Goal: Obtain resource: Obtain resource

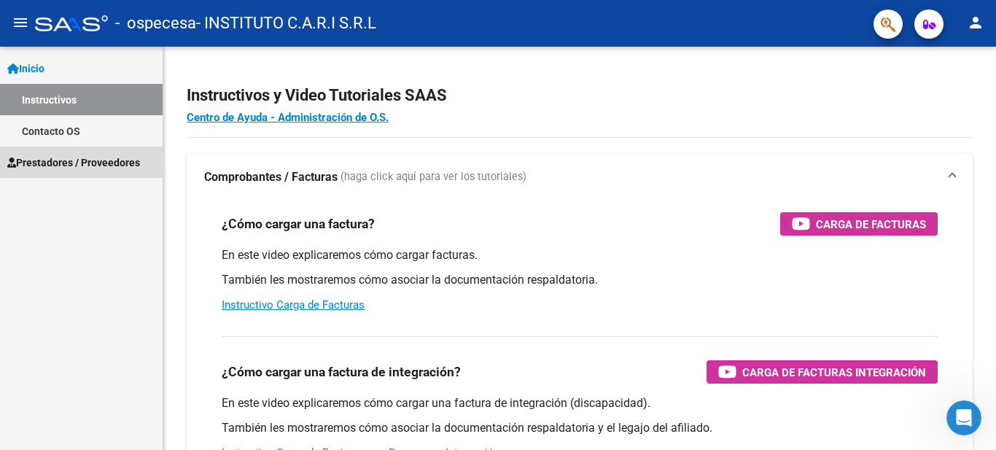
click at [84, 161] on span "Prestadores / Proveedores" at bounding box center [73, 163] width 133 height 16
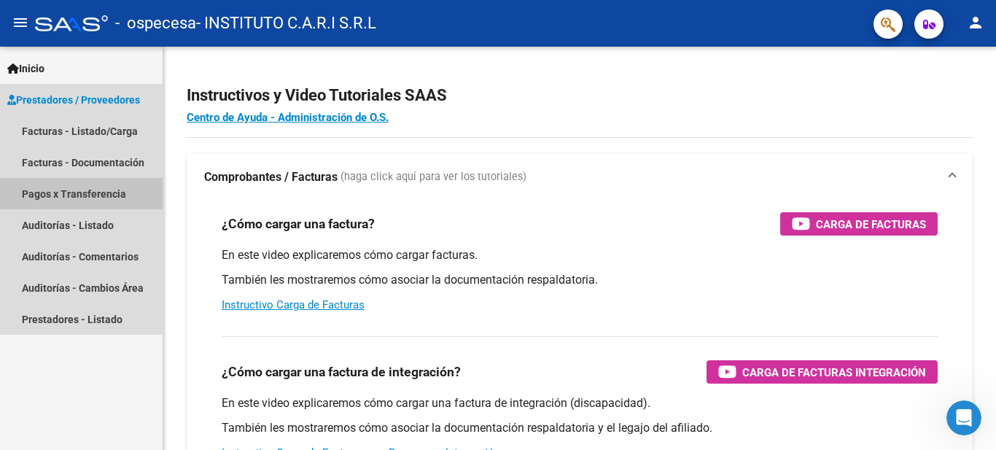
click at [115, 193] on link "Pagos x Transferencia" at bounding box center [81, 193] width 163 height 31
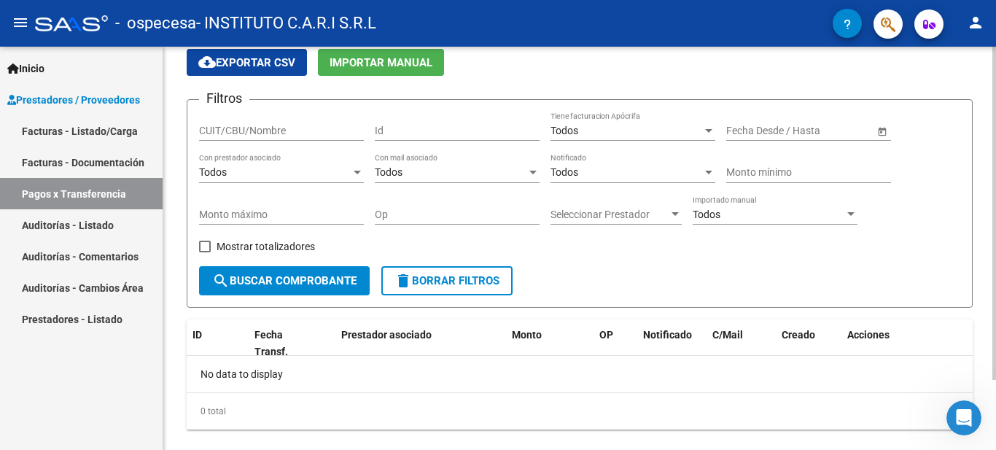
scroll to position [85, 0]
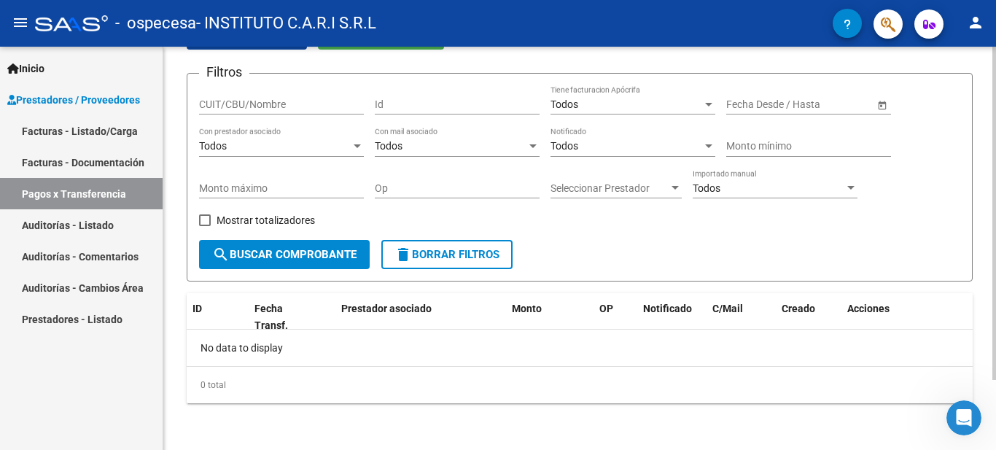
click at [950, 363] on div "PRESTADORES -> Pagos por Transferencia (alt+p) cloud_download Exportar CSV Impo…" at bounding box center [581, 206] width 837 height 488
click at [320, 250] on span "search Buscar Comprobante" at bounding box center [284, 254] width 144 height 13
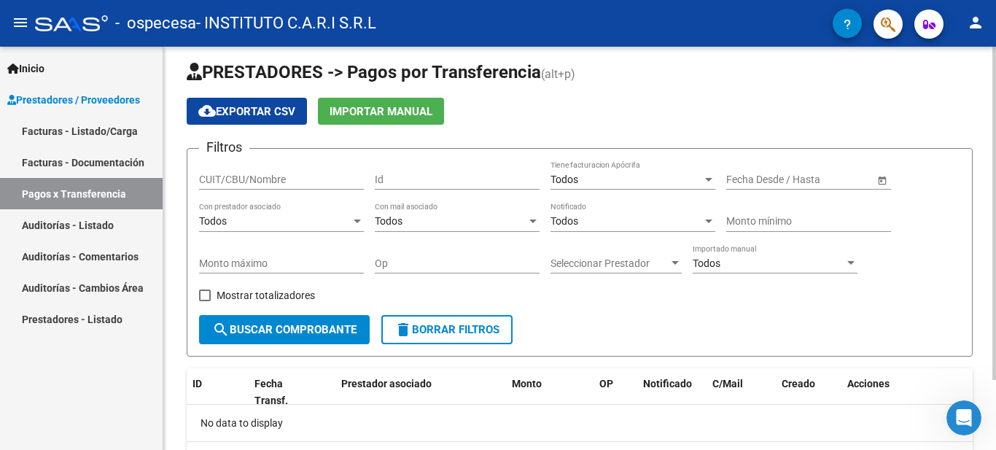
scroll to position [0, 0]
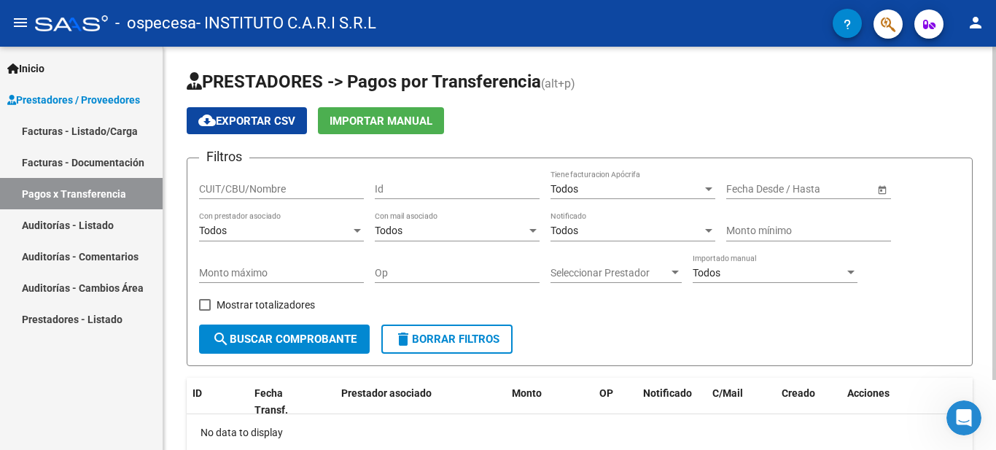
click at [982, 212] on div "PRESTADORES -> Pagos por Transferencia (alt+p) cloud_download Exportar CSV Impo…" at bounding box center [581, 291] width 837 height 488
click at [278, 114] on span "cloud_download Exportar CSV" at bounding box center [246, 120] width 97 height 13
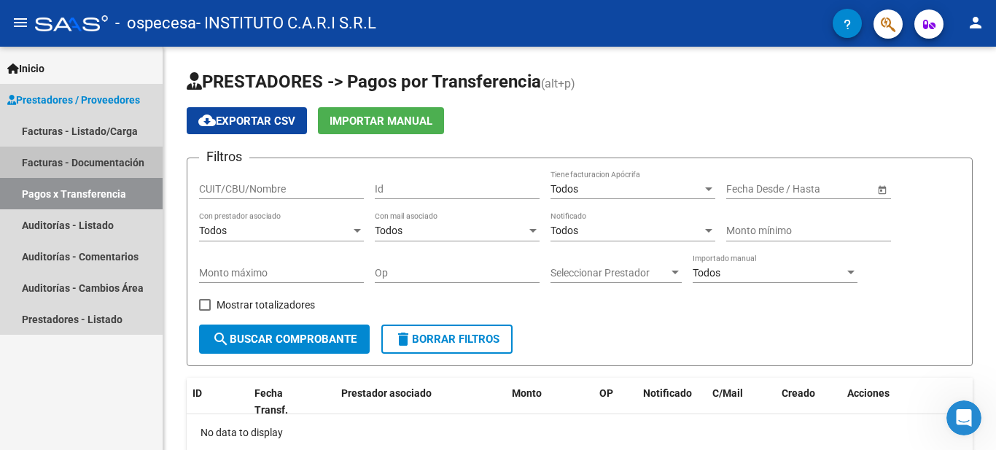
click at [101, 163] on link "Facturas - Documentación" at bounding box center [81, 162] width 163 height 31
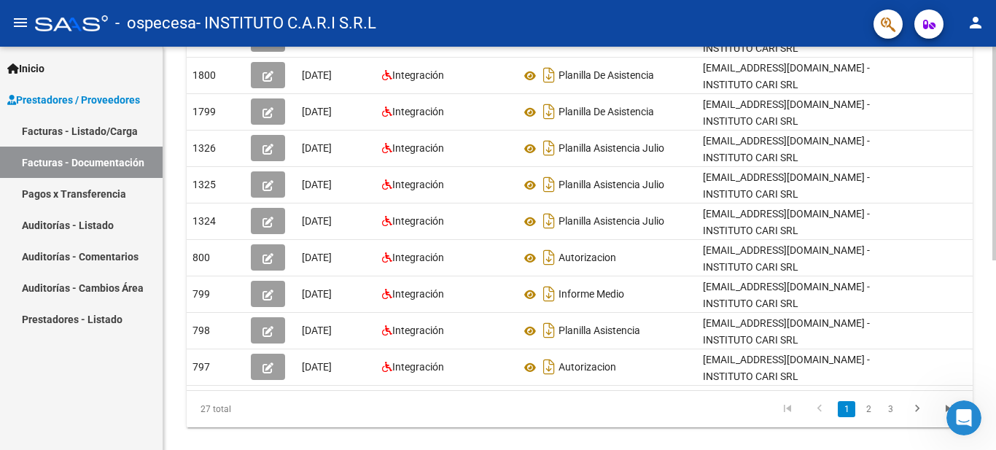
scroll to position [357, 0]
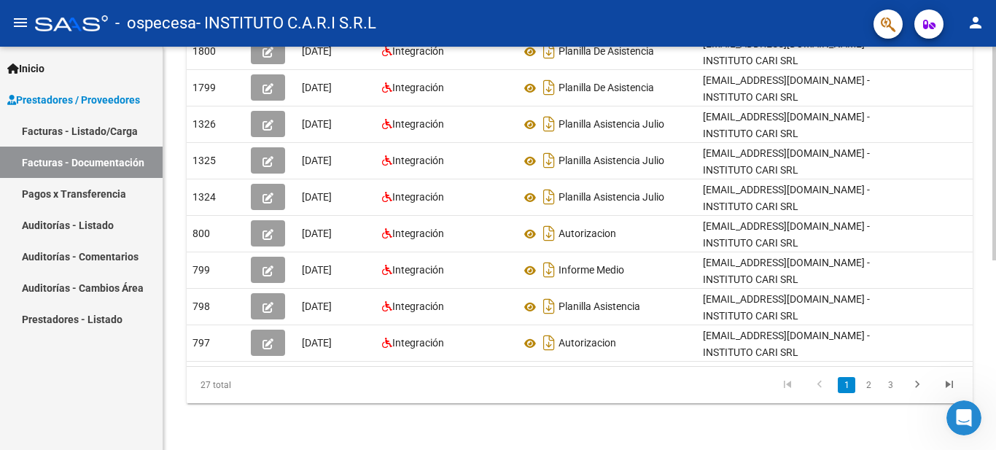
click at [995, 449] on html "menu - ospecesa - INSTITUTO C.A.R.I S.R.L person Inicio Instructivos Contacto O…" at bounding box center [498, 225] width 996 height 450
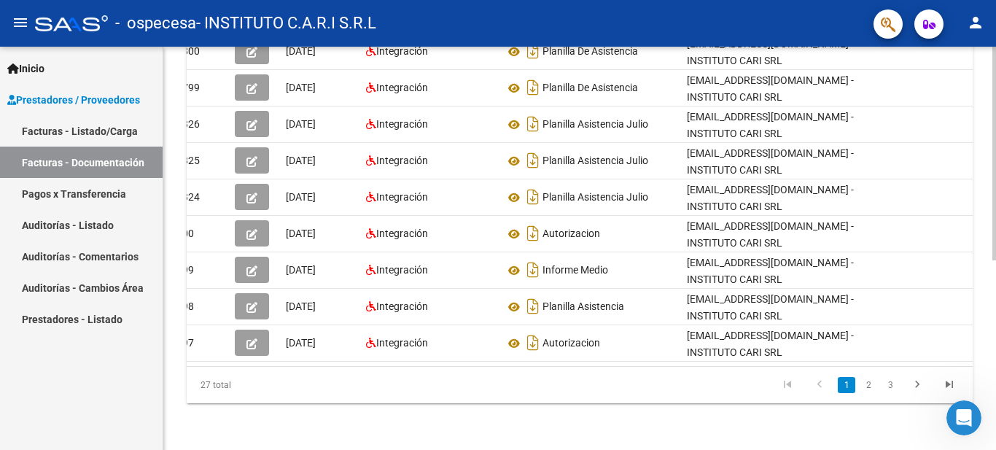
click at [991, 334] on div "PRESTADORES -> Comprobantes - Documentación Respaldatoria cloud_download Export…" at bounding box center [581, 75] width 837 height 749
click at [871, 384] on link "2" at bounding box center [869, 385] width 18 height 16
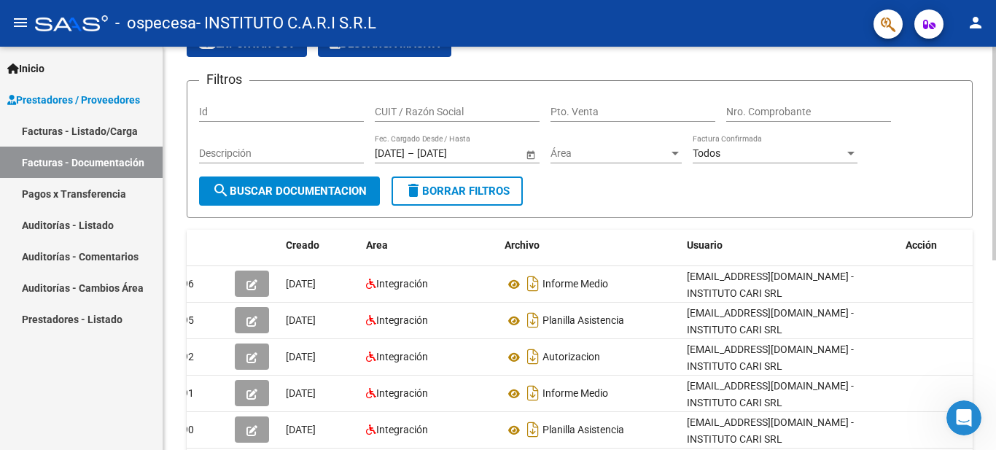
scroll to position [74, 0]
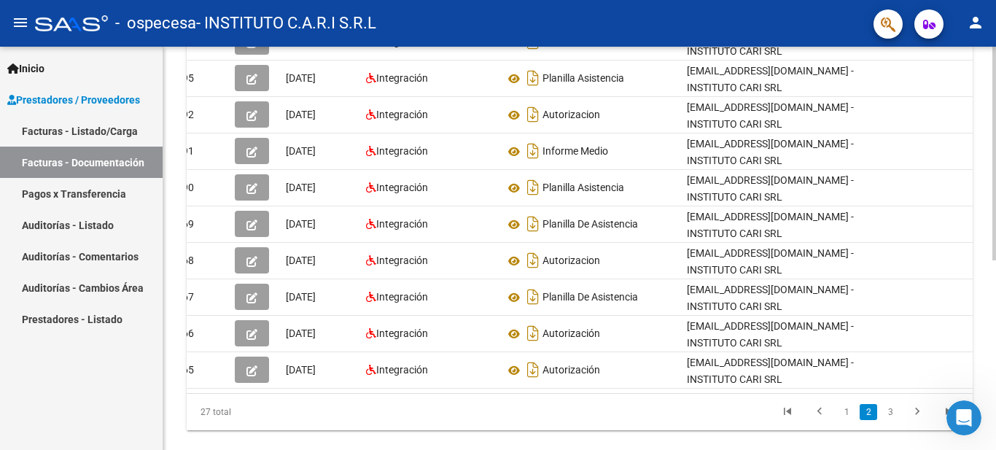
click at [979, 346] on div "PRESTADORES -> Comprobantes - Documentación Respaldatoria cloud_download Export…" at bounding box center [581, 102] width 837 height 749
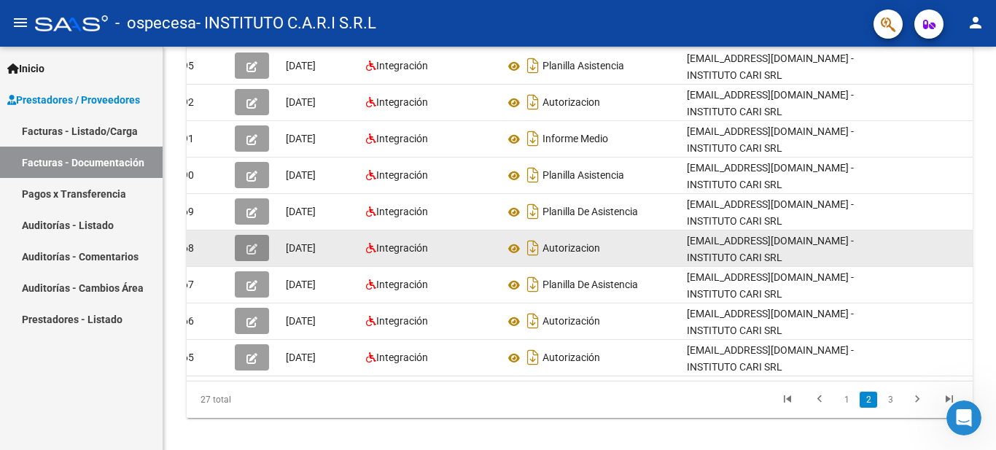
click at [247, 251] on icon "button" at bounding box center [252, 249] width 11 height 11
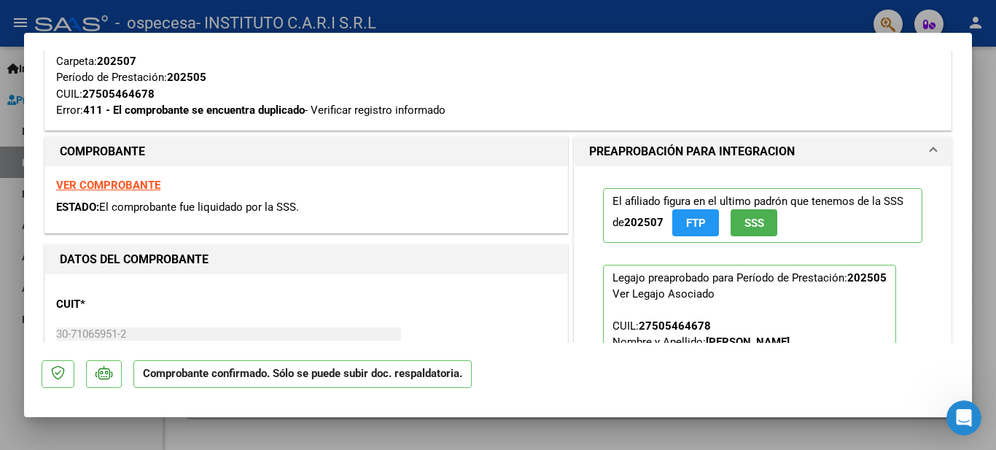
scroll to position [393, 0]
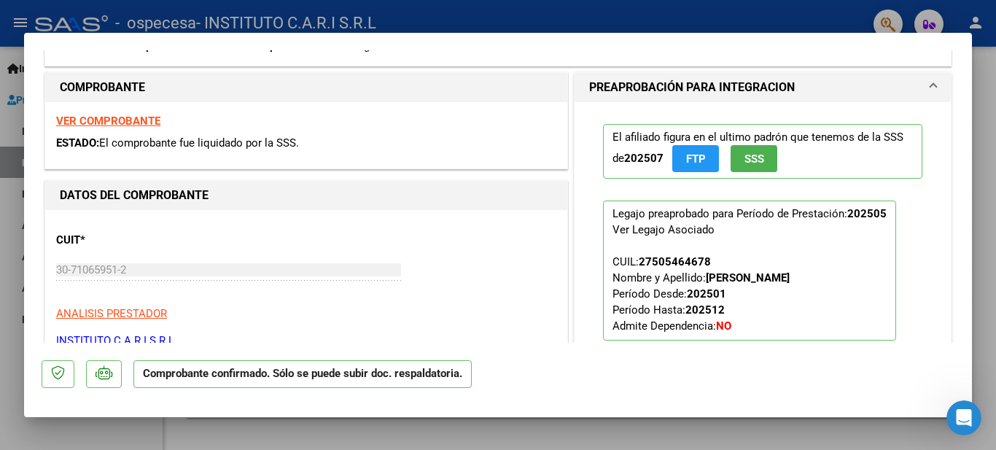
click at [107, 125] on strong "VER COMPROBANTE" at bounding box center [108, 120] width 104 height 13
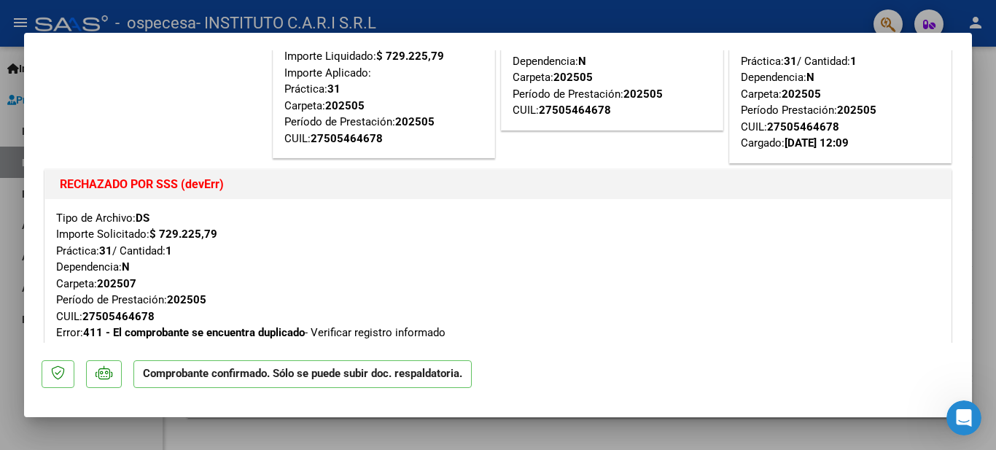
scroll to position [0, 0]
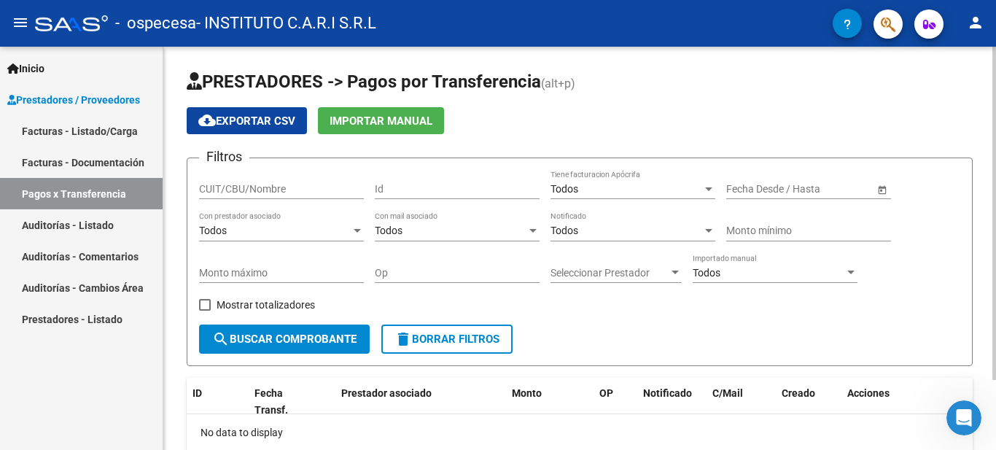
click at [653, 341] on form "Filtros CUIT/CBU/Nombre Id Todos Tiene facturacion Apócrifa Fecha inicio – Fech…" at bounding box center [580, 262] width 786 height 209
click at [965, 142] on div "PRESTADORES -> Pagos por Transferencia (alt+p) cloud_download Exportar CSV Impo…" at bounding box center [581, 291] width 837 height 488
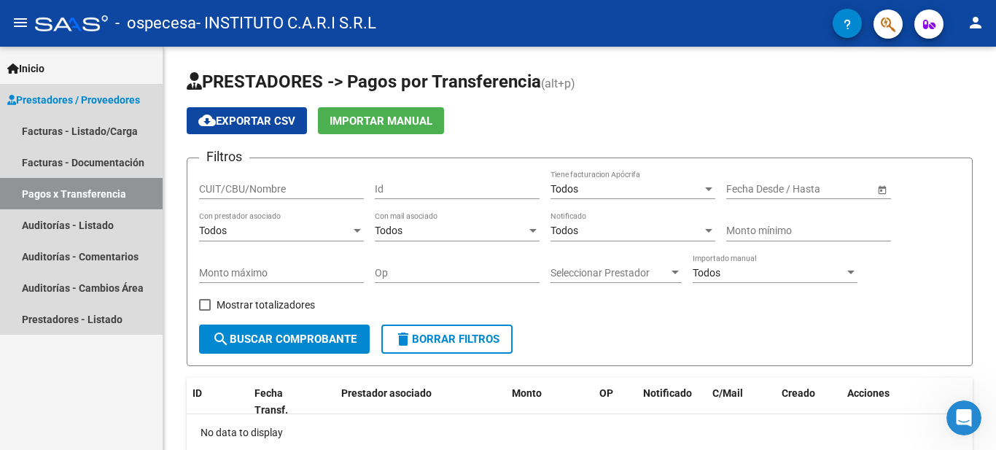
click at [101, 193] on link "Pagos x Transferencia" at bounding box center [81, 193] width 163 height 31
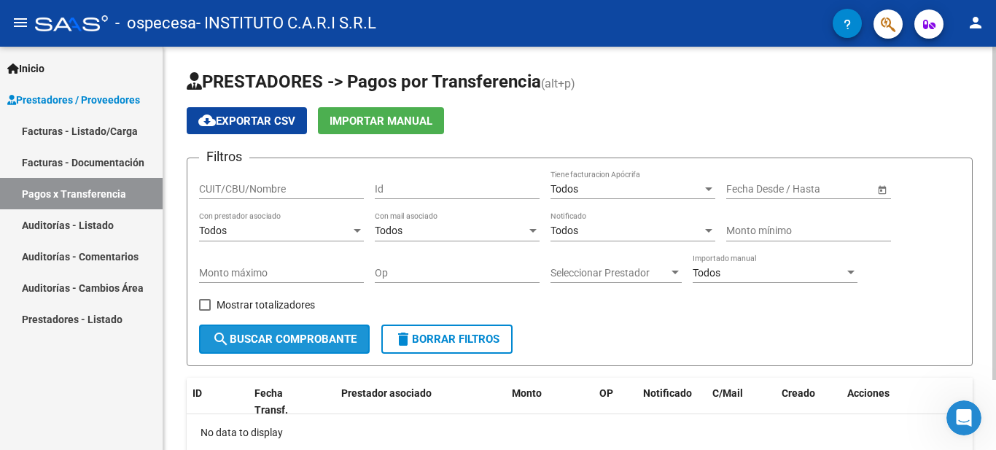
click at [322, 340] on span "search Buscar Comprobante" at bounding box center [284, 339] width 144 height 13
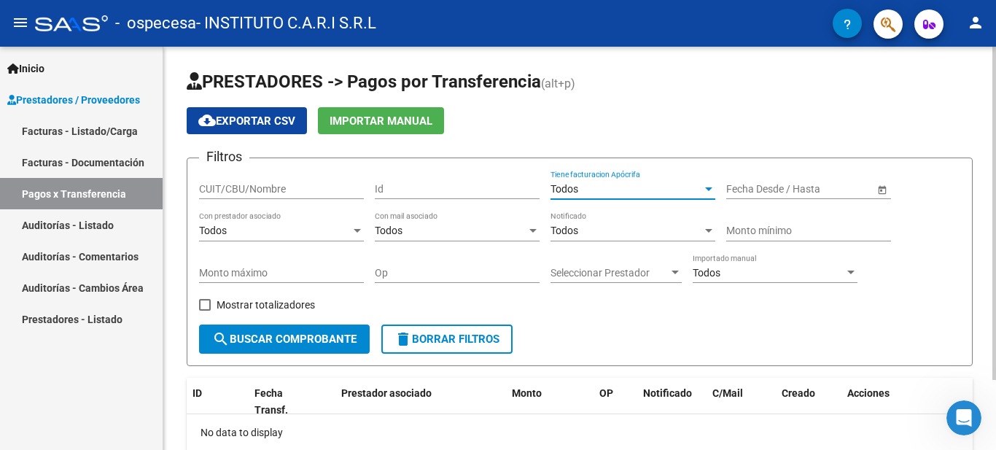
click at [706, 186] on div at bounding box center [708, 189] width 13 height 12
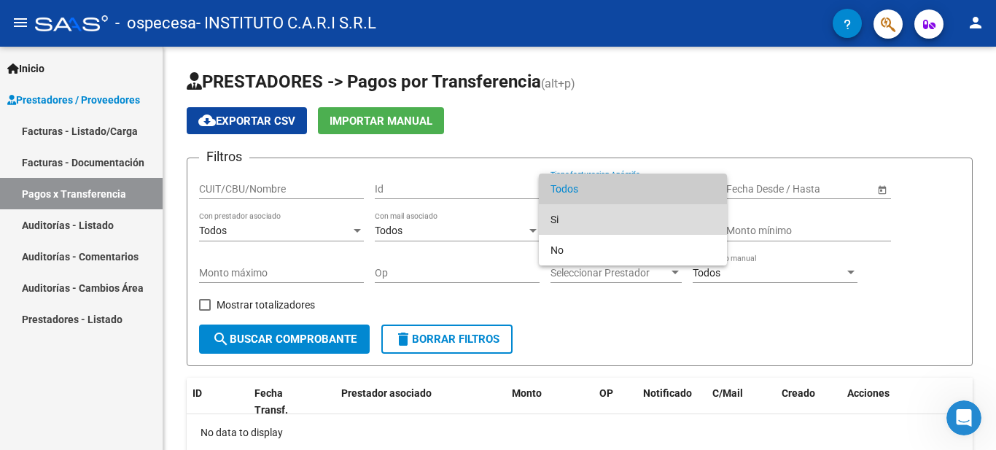
click at [629, 220] on span "Si" at bounding box center [633, 219] width 165 height 31
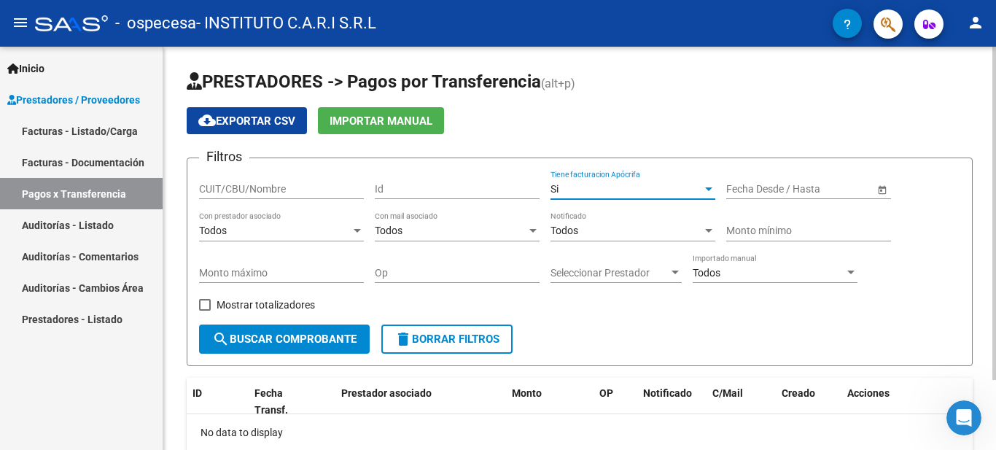
click at [756, 185] on input "text" at bounding box center [752, 189] width 53 height 12
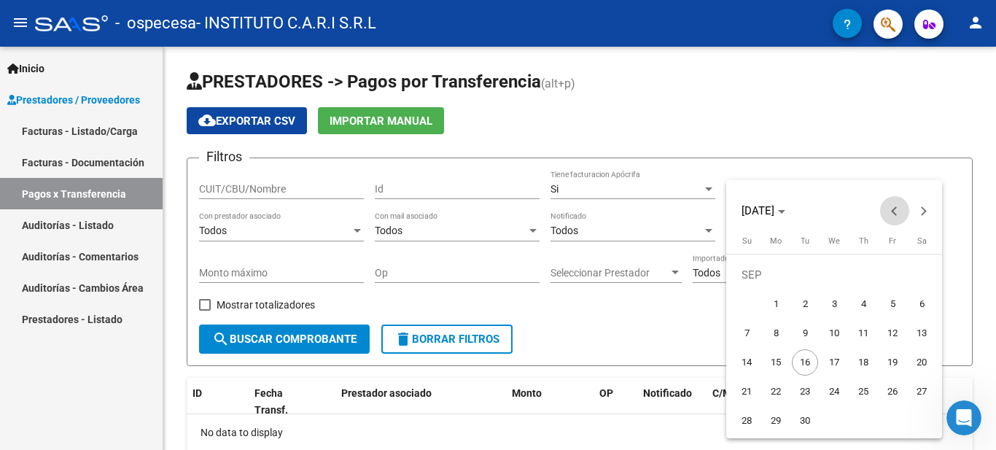
click at [895, 211] on button "Previous month" at bounding box center [894, 210] width 29 height 29
click at [894, 211] on button "Previous month" at bounding box center [894, 210] width 29 height 29
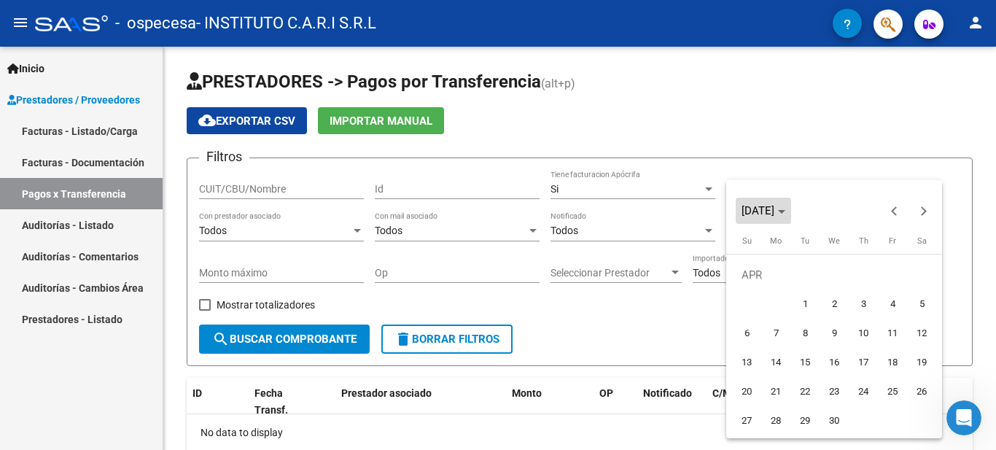
click at [772, 210] on span "[DATE]" at bounding box center [758, 210] width 33 height 13
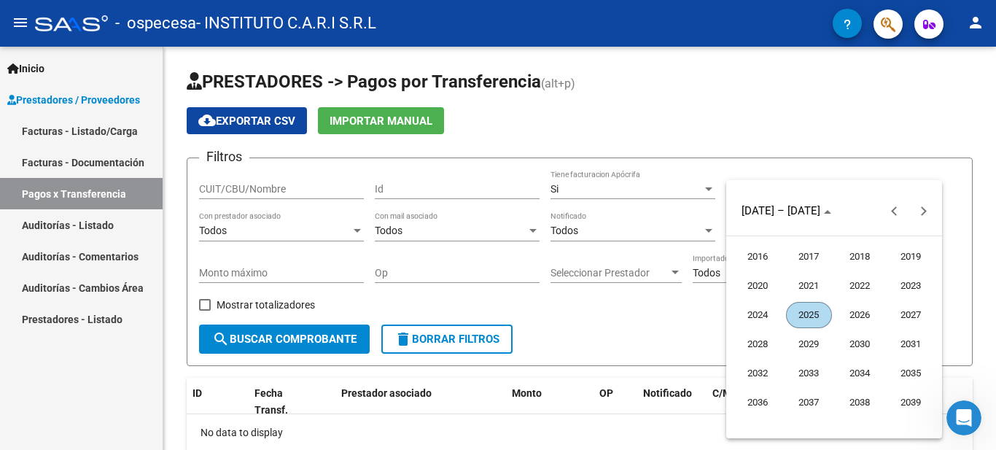
click at [815, 313] on span "2025" at bounding box center [809, 315] width 46 height 26
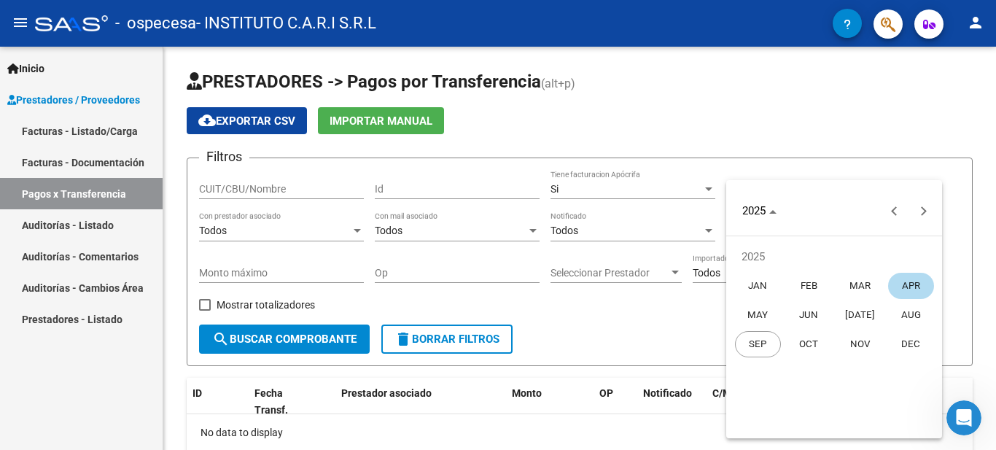
click at [595, 324] on div at bounding box center [498, 225] width 996 height 450
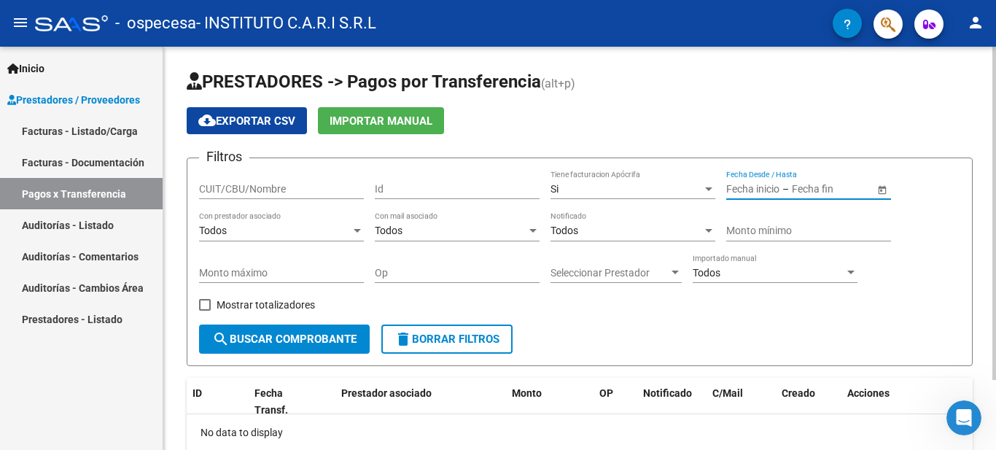
click at [808, 193] on input "text" at bounding box center [827, 189] width 71 height 12
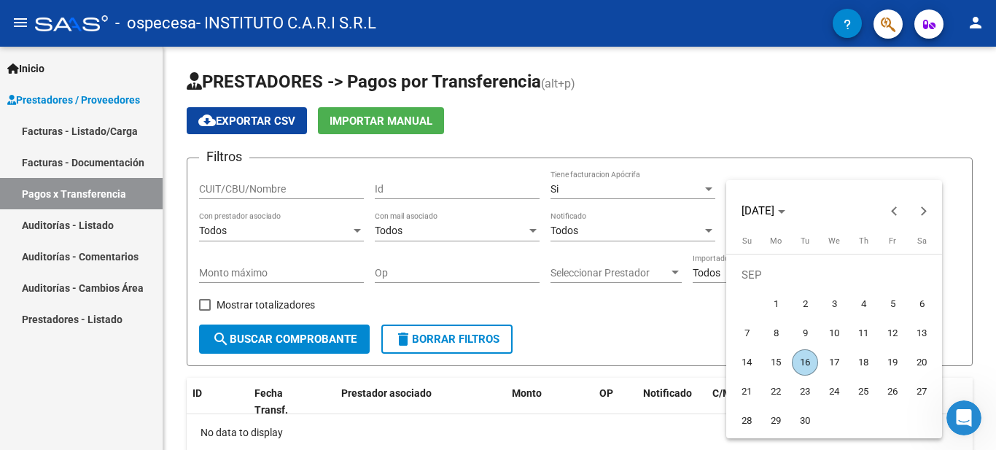
click at [812, 363] on span "16" at bounding box center [805, 362] width 26 height 26
type input "[DATE]"
click at [691, 331] on div at bounding box center [498, 225] width 996 height 450
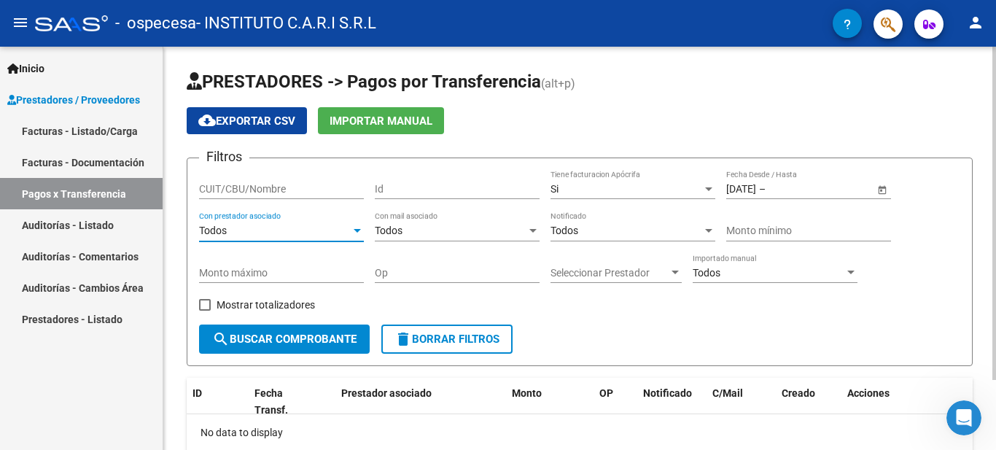
click at [357, 233] on div at bounding box center [357, 231] width 13 height 12
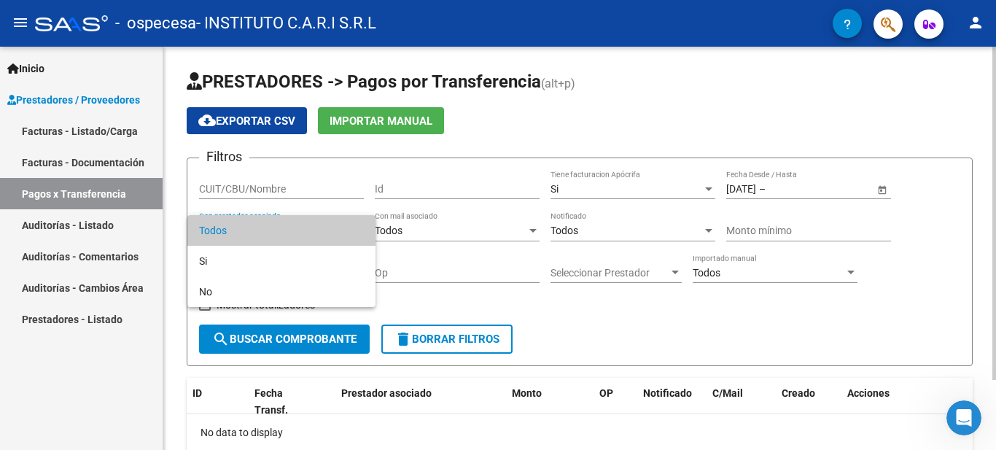
drag, startPoint x: 617, startPoint y: 343, endPoint x: 570, endPoint y: 325, distance: 50.4
click at [607, 339] on div at bounding box center [498, 225] width 996 height 450
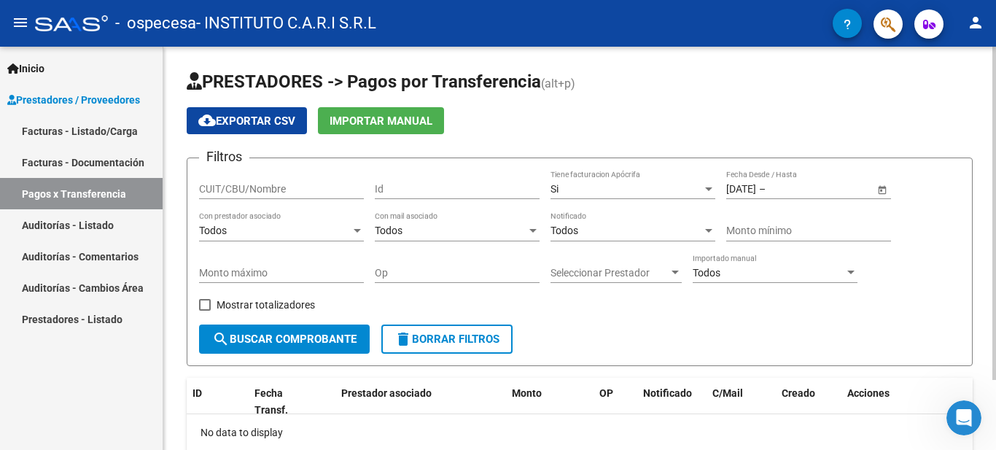
click at [323, 332] on button "search Buscar Comprobante" at bounding box center [284, 339] width 171 height 29
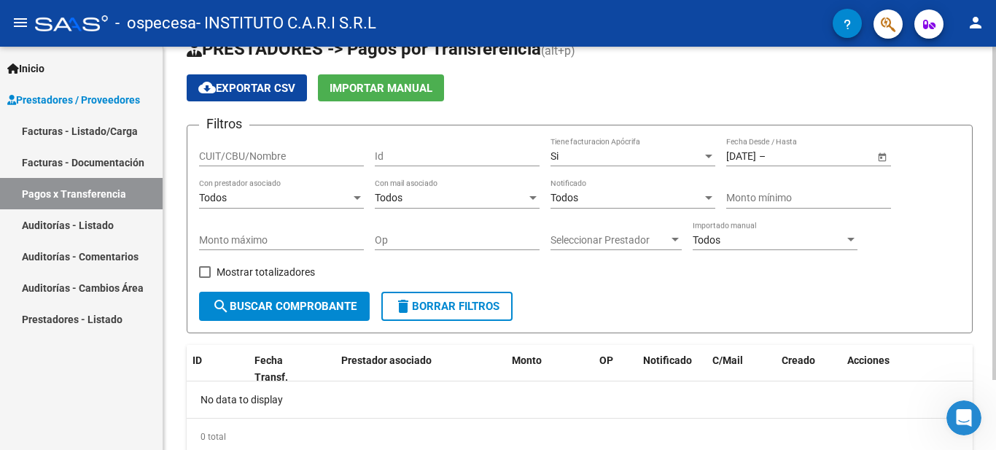
scroll to position [85, 0]
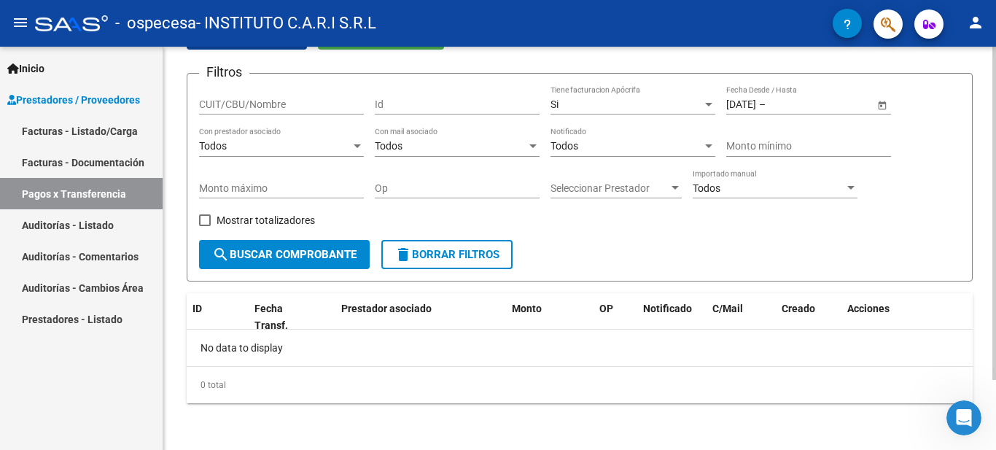
click at [963, 317] on div "PRESTADORES -> Pagos por Transferencia (alt+p) cloud_download Exportar CSV Impo…" at bounding box center [581, 206] width 837 height 488
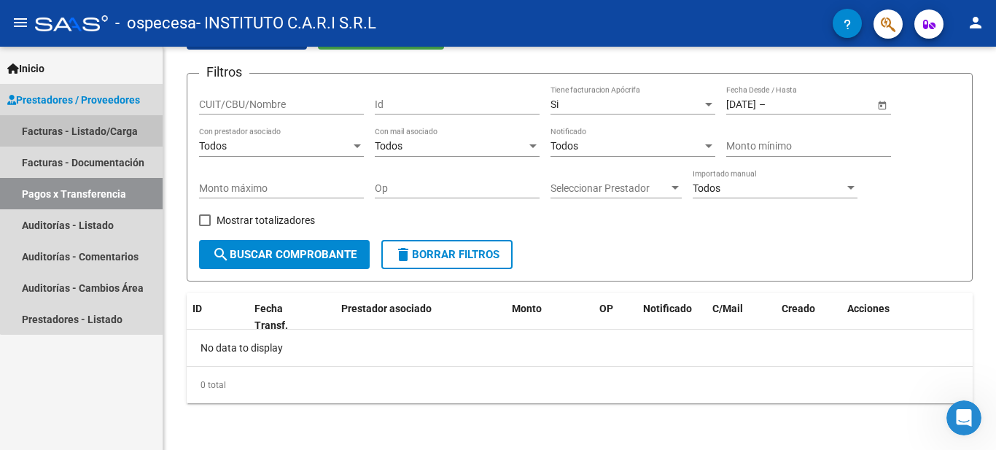
click at [122, 138] on link "Facturas - Listado/Carga" at bounding box center [81, 130] width 163 height 31
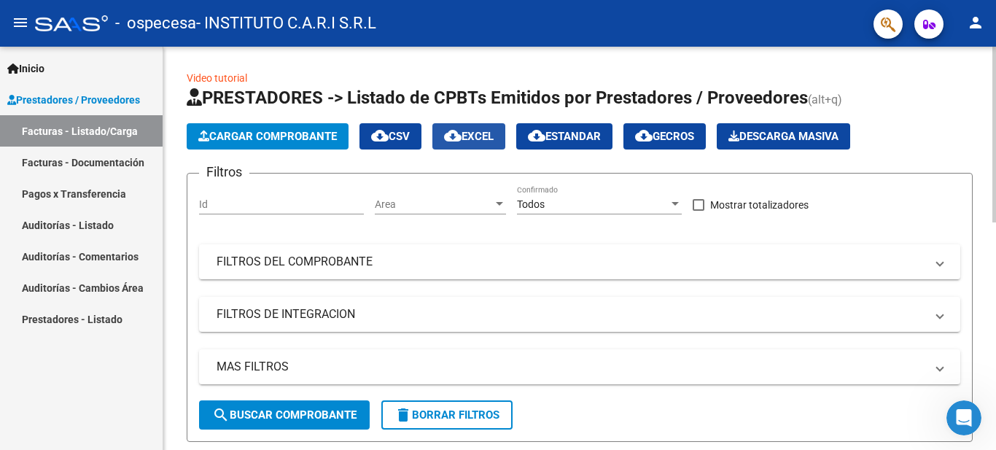
click at [486, 136] on span "cloud_download EXCEL" at bounding box center [469, 136] width 50 height 13
click at [462, 139] on mat-icon "cloud_download" at bounding box center [453, 136] width 18 height 18
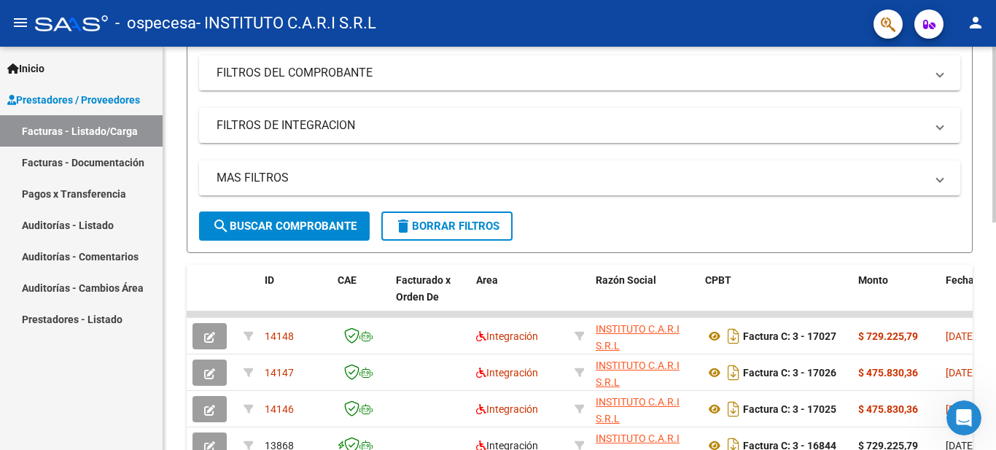
scroll to position [287, 0]
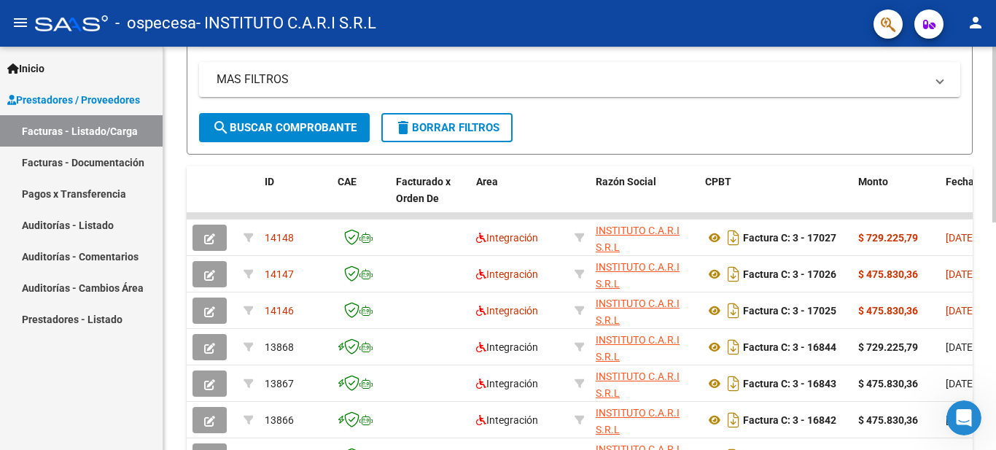
click at [966, 314] on div "Video tutorial PRESTADORES -> Listado de CPBTs Emitidos por Prestadores / Prove…" at bounding box center [581, 215] width 837 height 913
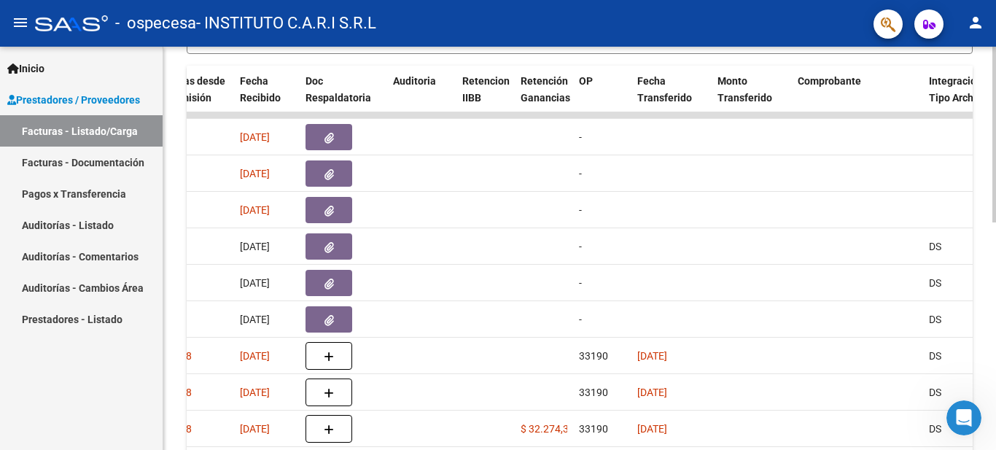
scroll to position [383, 0]
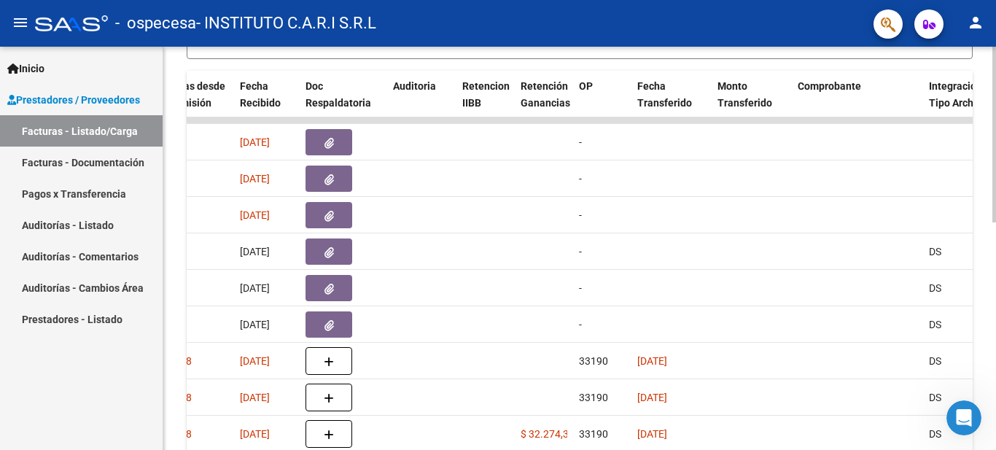
click at [995, 275] on div at bounding box center [995, 305] width 4 height 176
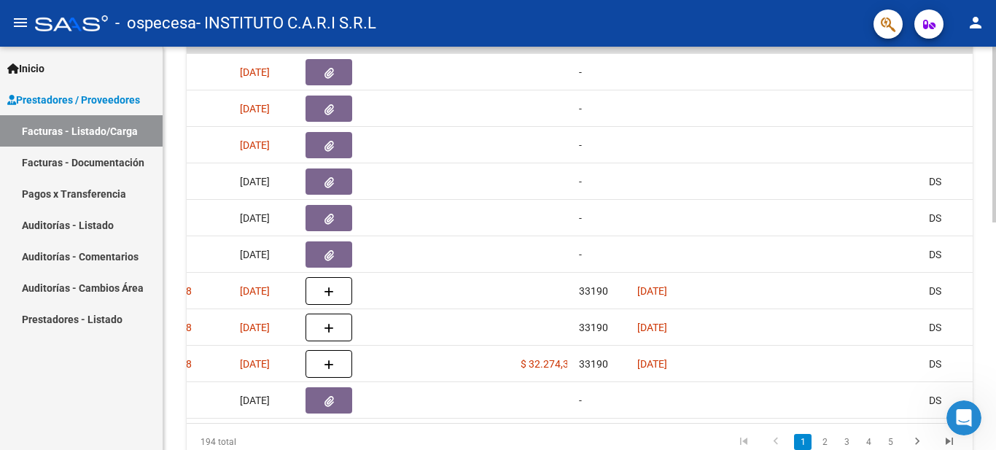
scroll to position [521, 0]
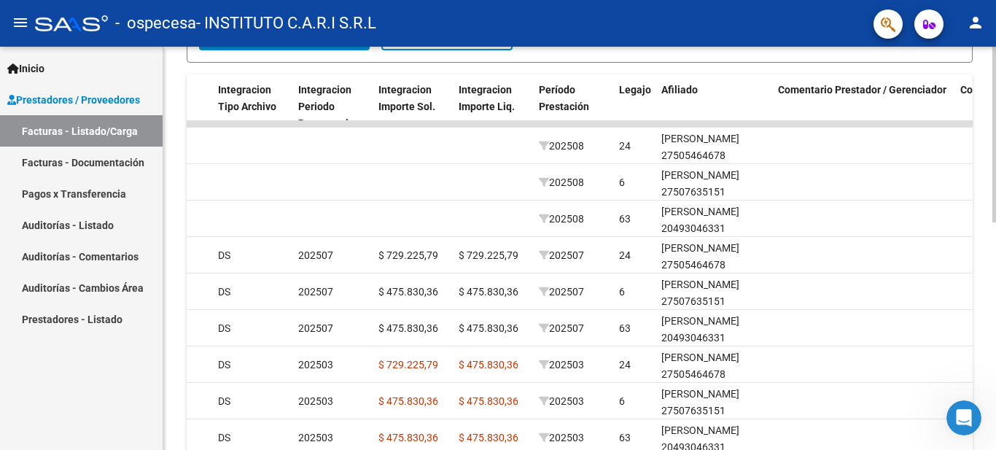
scroll to position [381, 0]
click at [979, 271] on div "Video tutorial PRESTADORES -> Listado de CPBTs Emitidos por Prestadores / Prove…" at bounding box center [581, 122] width 837 height 913
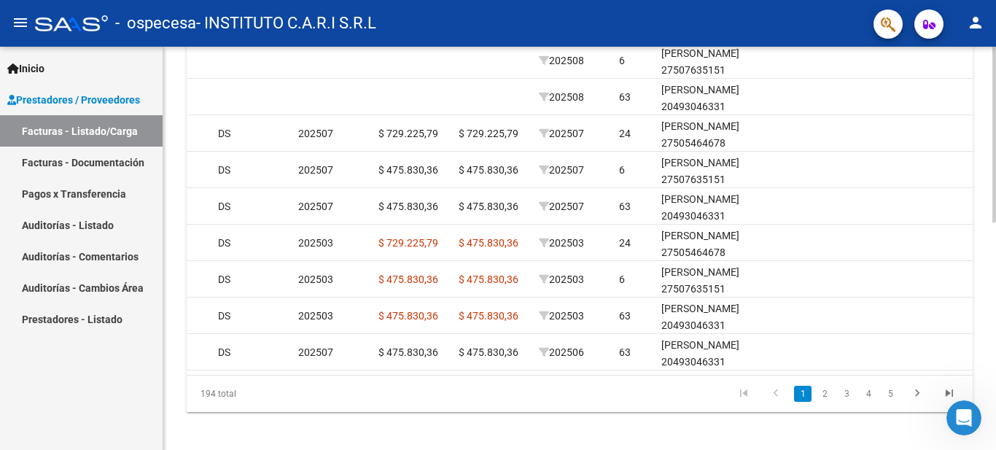
click at [993, 311] on div at bounding box center [995, 358] width 4 height 176
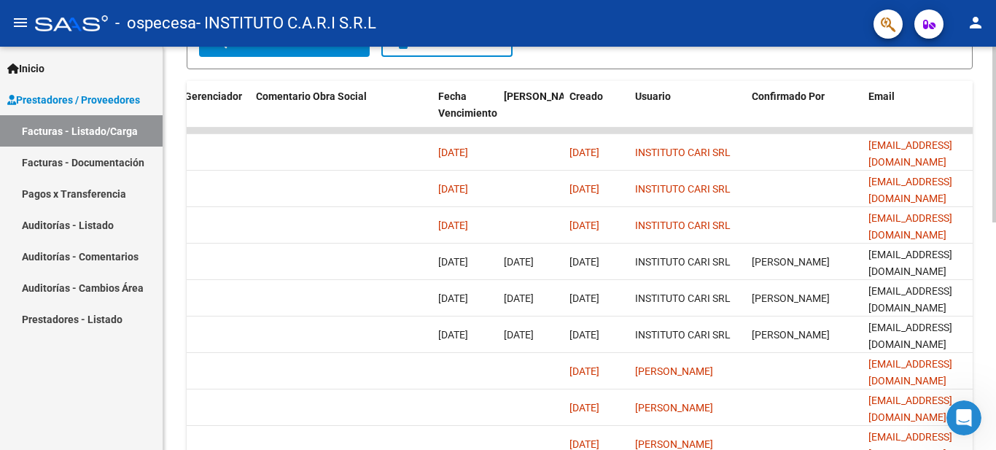
scroll to position [361, 0]
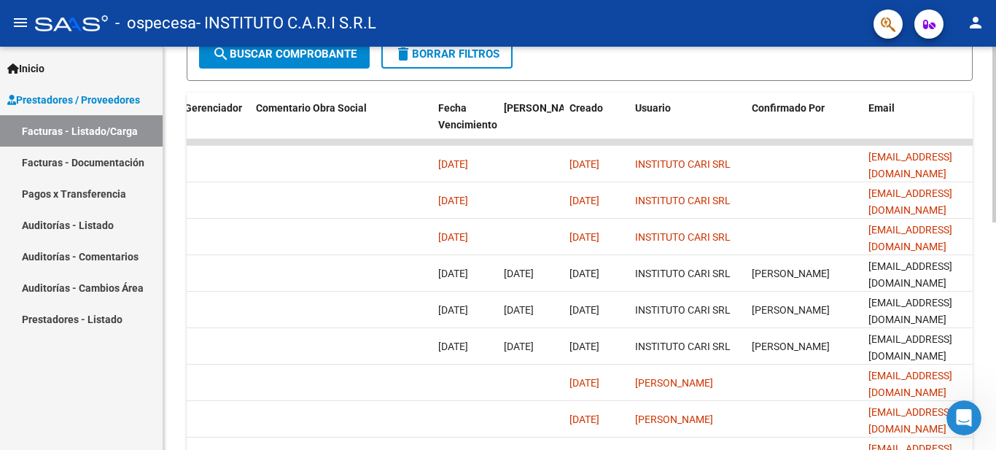
click at [991, 263] on div "Video tutorial PRESTADORES -> Listado de CPBTs Emitidos por Prestadores / Prove…" at bounding box center [581, 142] width 837 height 913
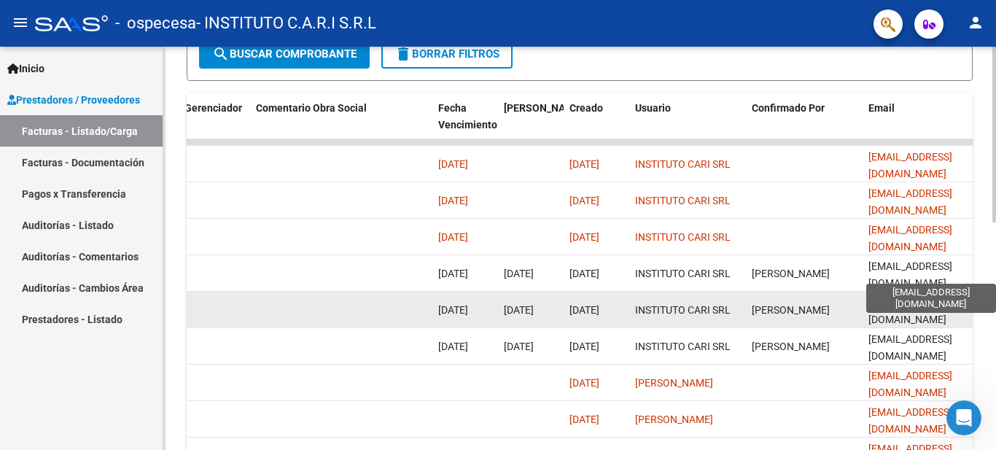
scroll to position [362, 0]
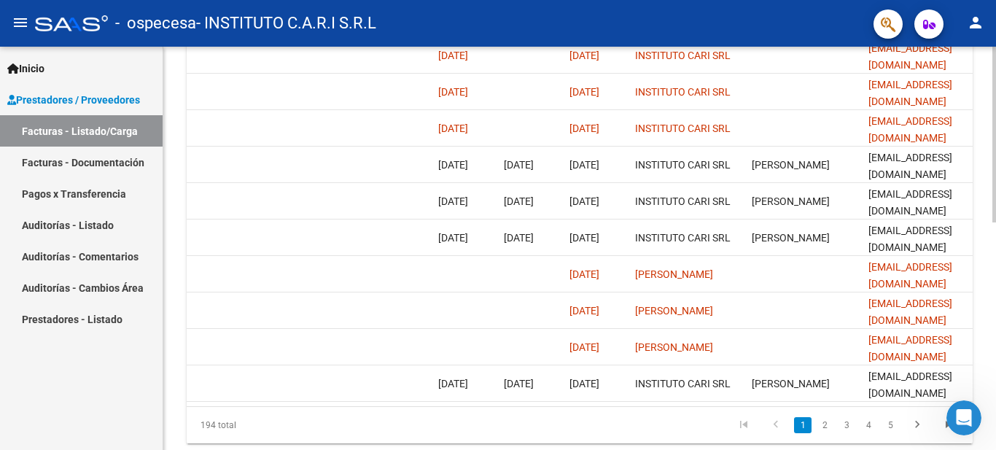
click at [984, 374] on div "Video tutorial PRESTADORES -> Listado de CPBTs Emitidos por Prestadores / Prove…" at bounding box center [581, 33] width 837 height 913
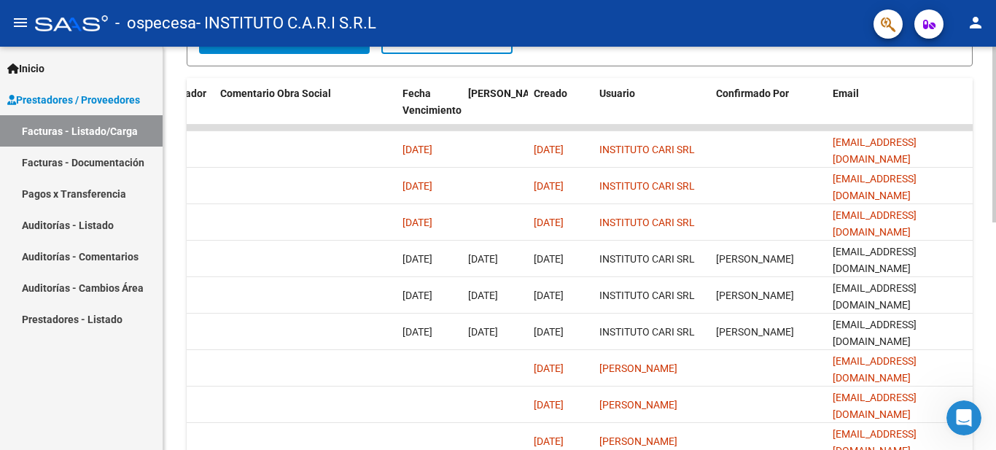
scroll to position [366, 0]
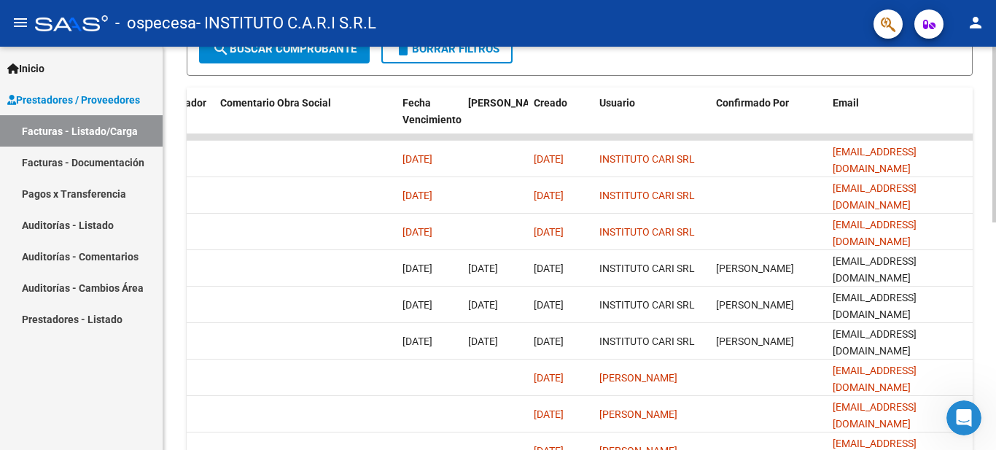
click at [985, 273] on div "Video tutorial PRESTADORES -> Listado de CPBTs Emitidos por Prestadores / Prove…" at bounding box center [581, 137] width 837 height 913
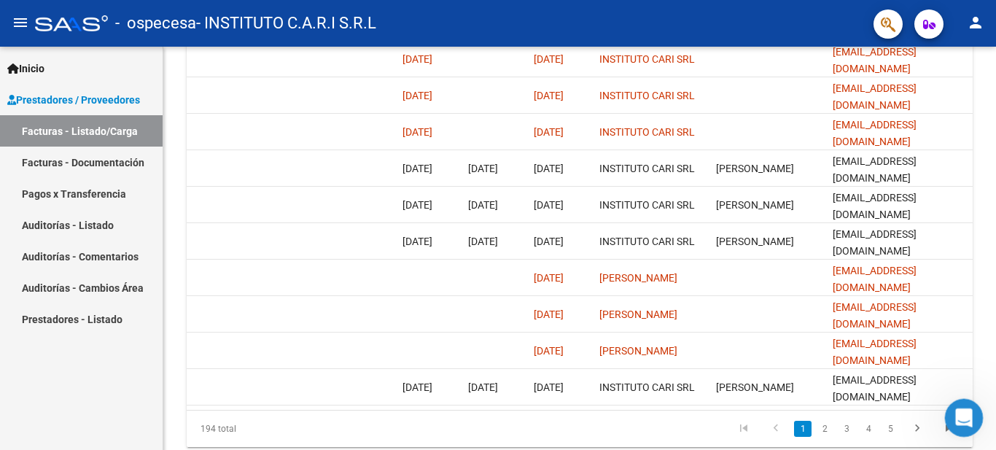
scroll to position [521, 0]
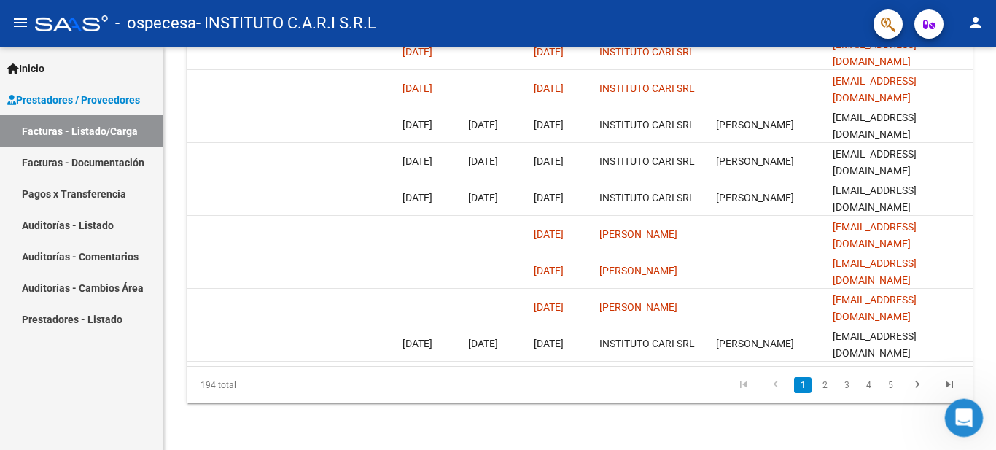
click at [969, 449] on html "menu - ospecesa - INSTITUTO C.A.R.I S.R.L person Inicio Instructivos Contacto O…" at bounding box center [498, 225] width 996 height 450
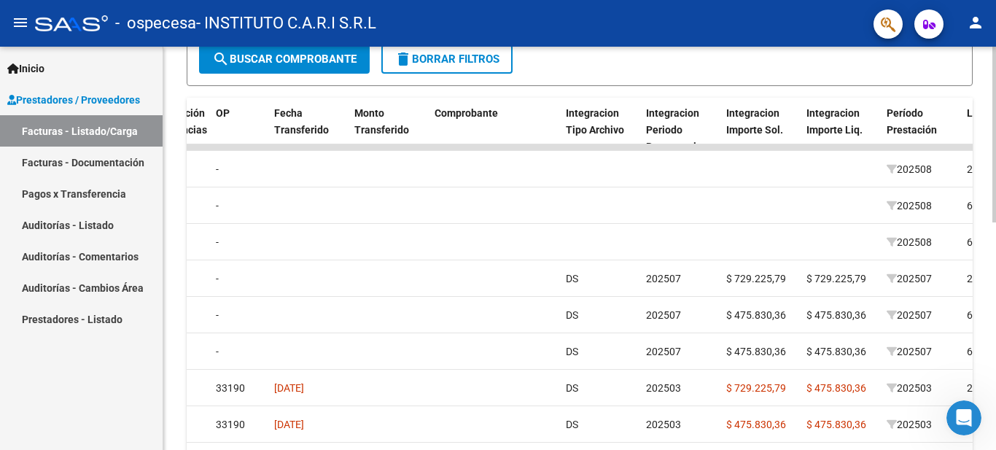
scroll to position [322, 0]
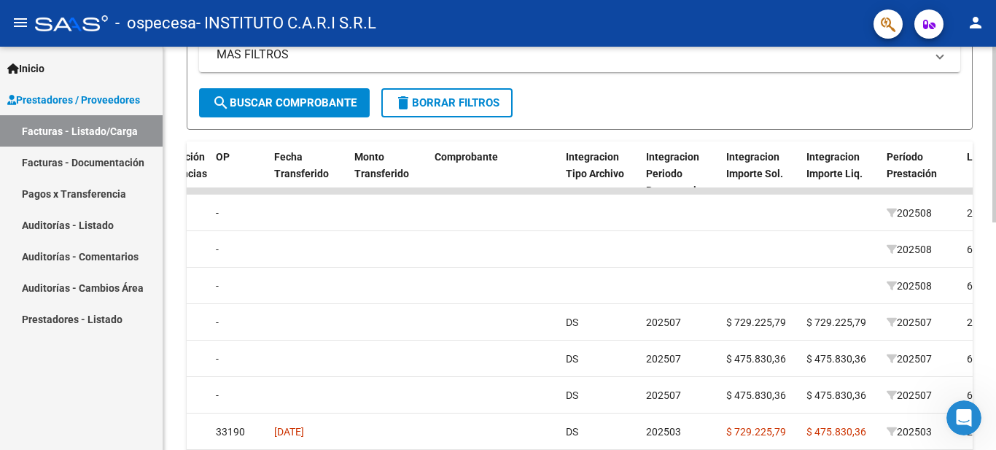
click at [981, 269] on div "Video tutorial PRESTADORES -> Listado de CPBTs Emitidos por Prestadores / Prove…" at bounding box center [581, 191] width 837 height 913
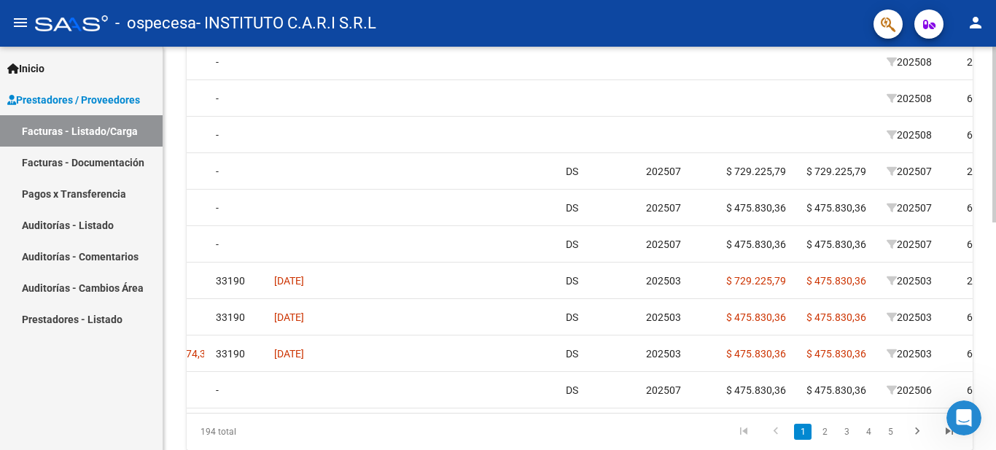
scroll to position [521, 0]
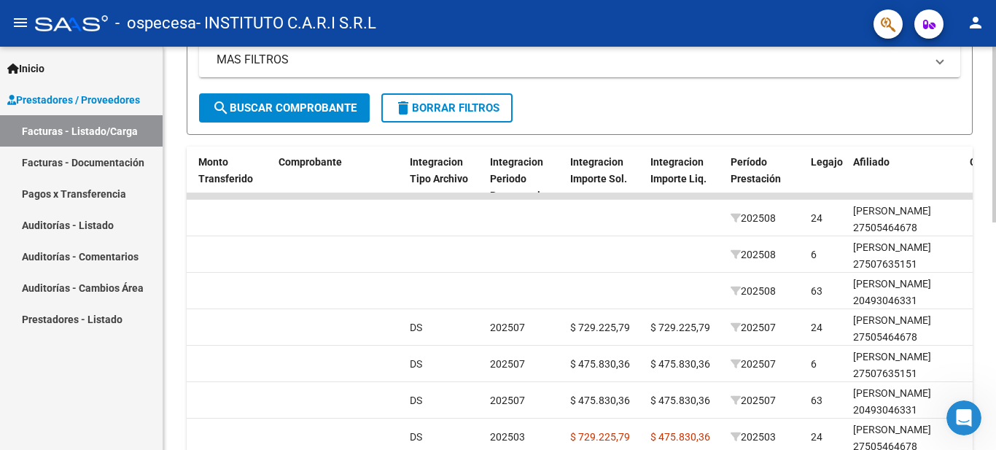
scroll to position [292, 0]
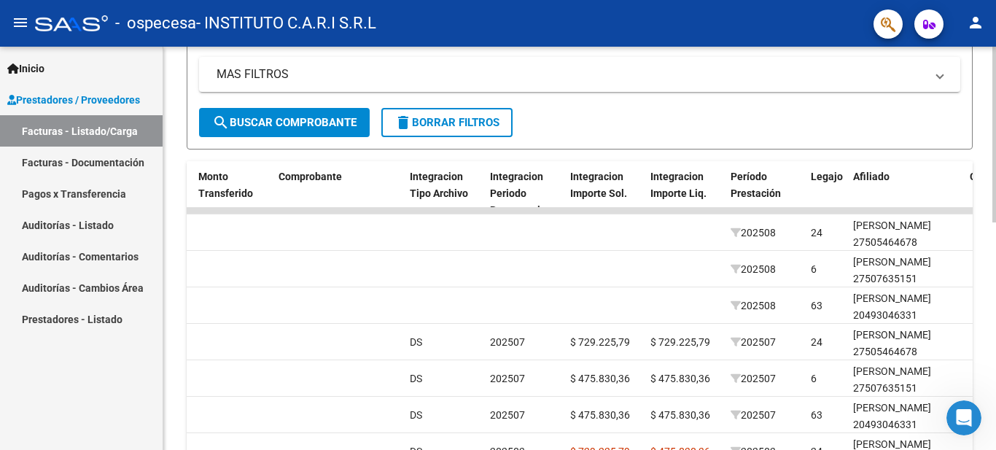
click at [969, 220] on div "Video tutorial PRESTADORES -> Listado de CPBTs Emitidos por Prestadores / Prove…" at bounding box center [581, 210] width 837 height 913
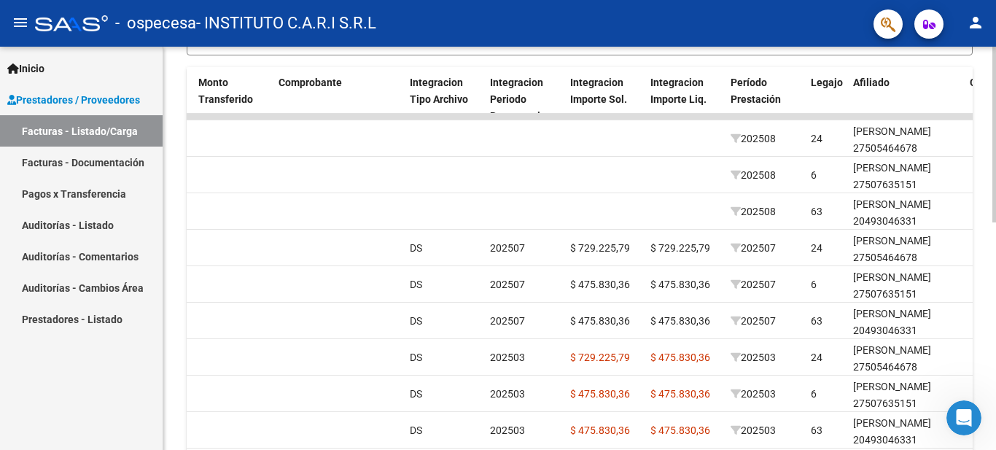
scroll to position [388, 0]
click at [976, 231] on div "Video tutorial PRESTADORES -> Listado de CPBTs Emitidos por Prestadores / Prove…" at bounding box center [581, 115] width 837 height 913
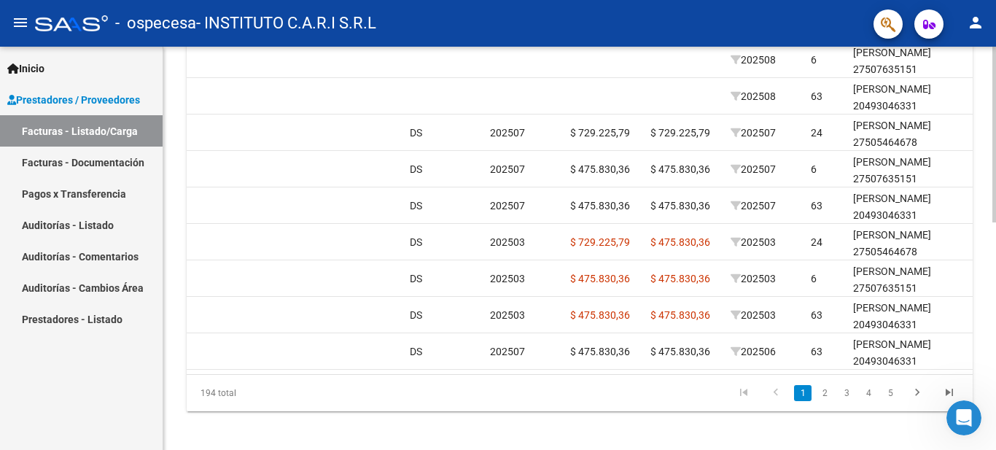
scroll to position [521, 0]
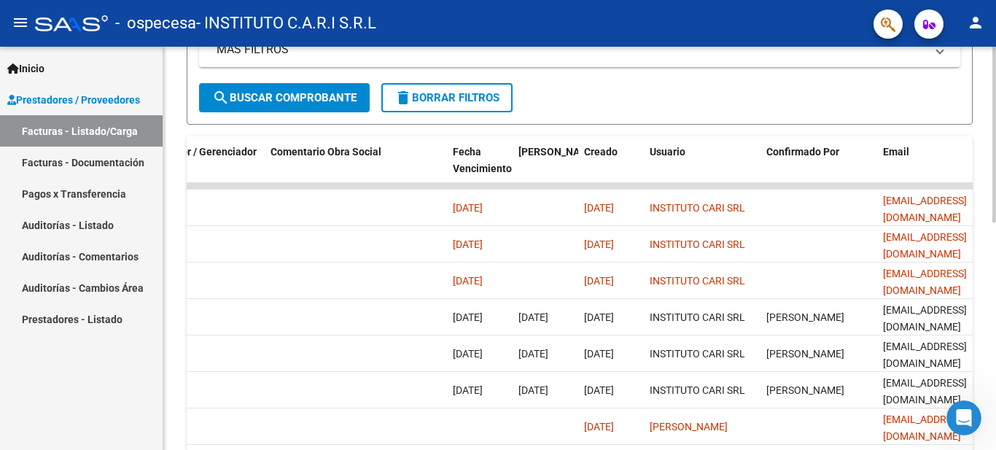
scroll to position [307, 0]
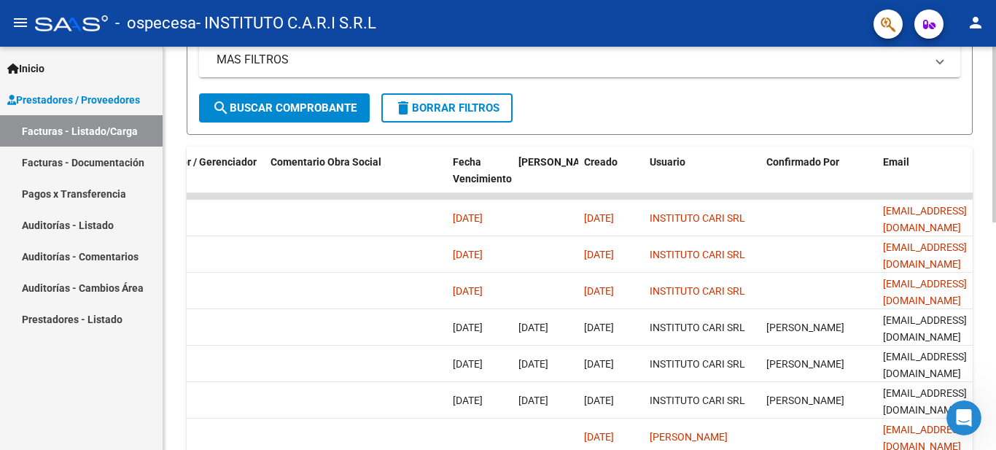
click at [985, 201] on div "Video tutorial PRESTADORES -> Listado de CPBTs Emitidos por Prestadores / Prove…" at bounding box center [581, 196] width 837 height 913
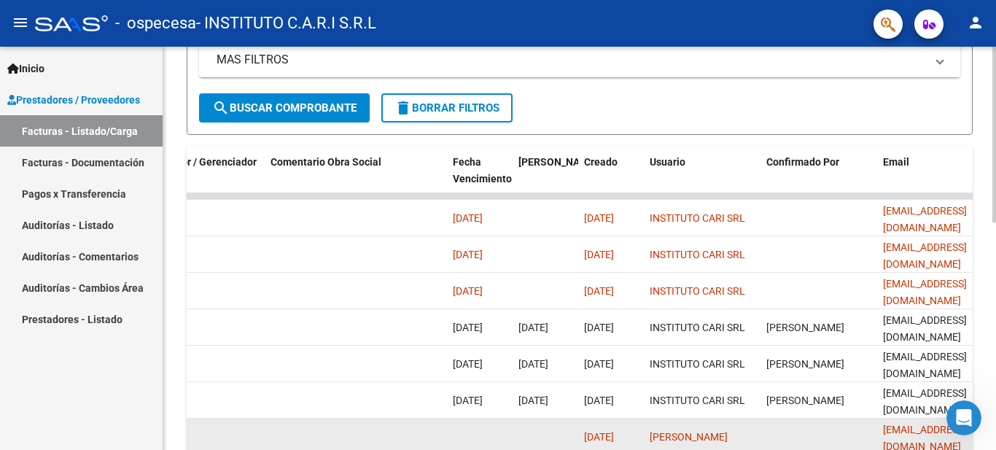
scroll to position [314, 0]
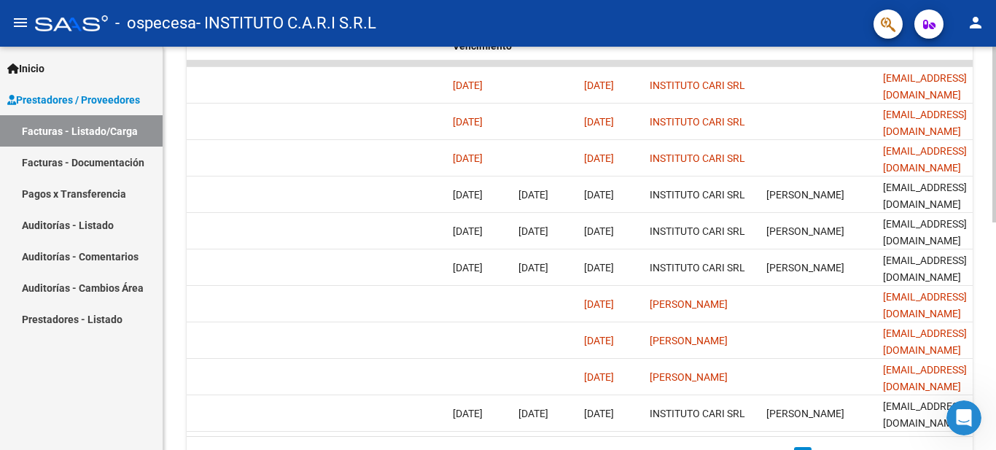
click at [973, 352] on div "Video tutorial PRESTADORES -> Listado de CPBTs Emitidos por Prestadores / Prove…" at bounding box center [581, 63] width 837 height 913
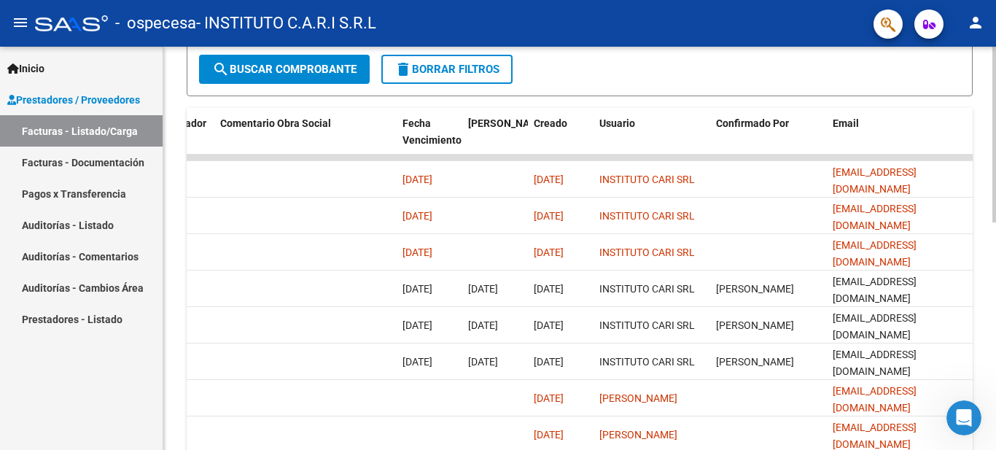
scroll to position [348, 0]
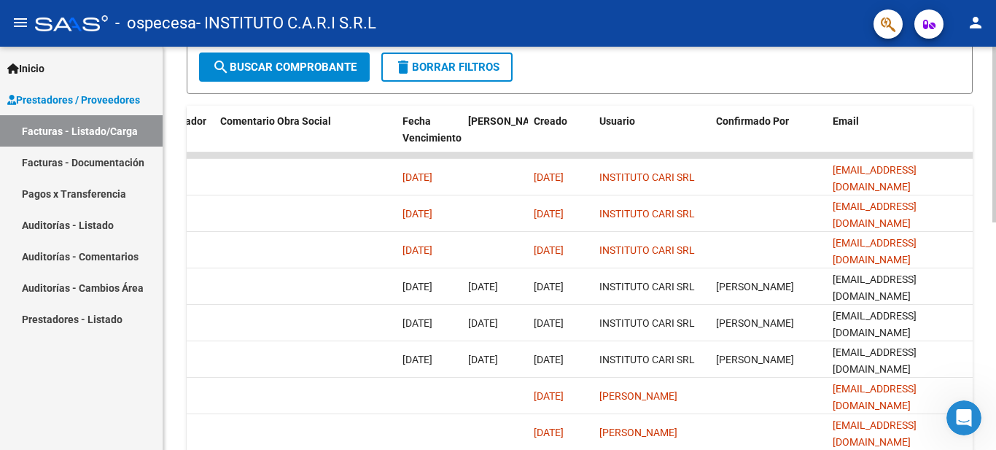
click at [987, 247] on div "Video tutorial PRESTADORES -> Listado de CPBTs Emitidos por Prestadores / Prove…" at bounding box center [581, 155] width 837 height 913
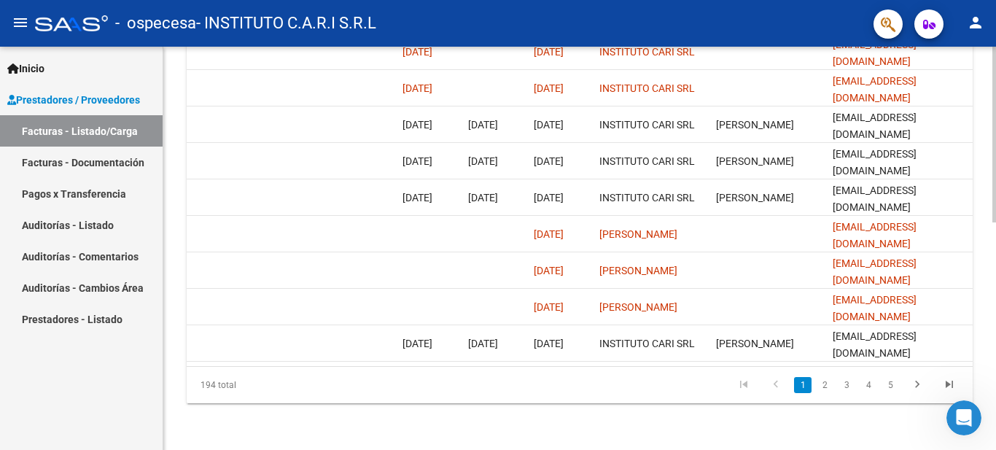
scroll to position [521, 0]
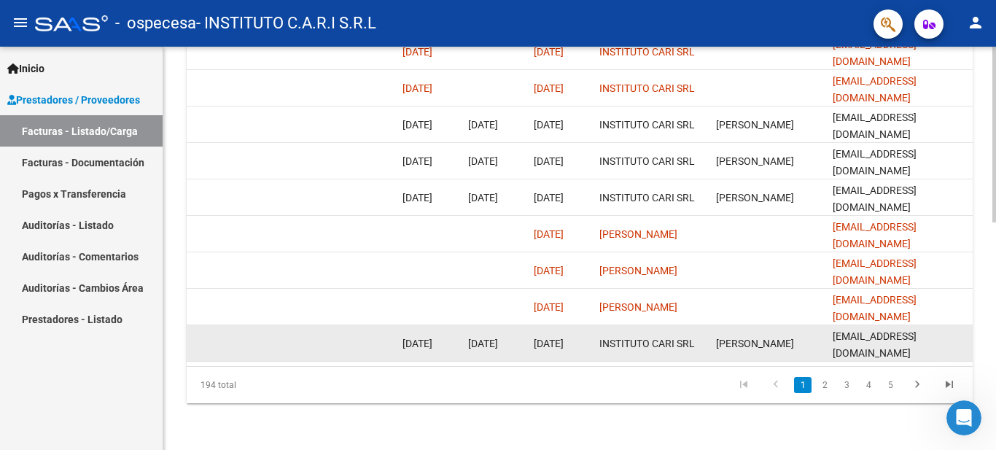
click at [970, 325] on datatable-body-cell "[EMAIL_ADDRESS][DOMAIN_NAME]" at bounding box center [900, 343] width 146 height 36
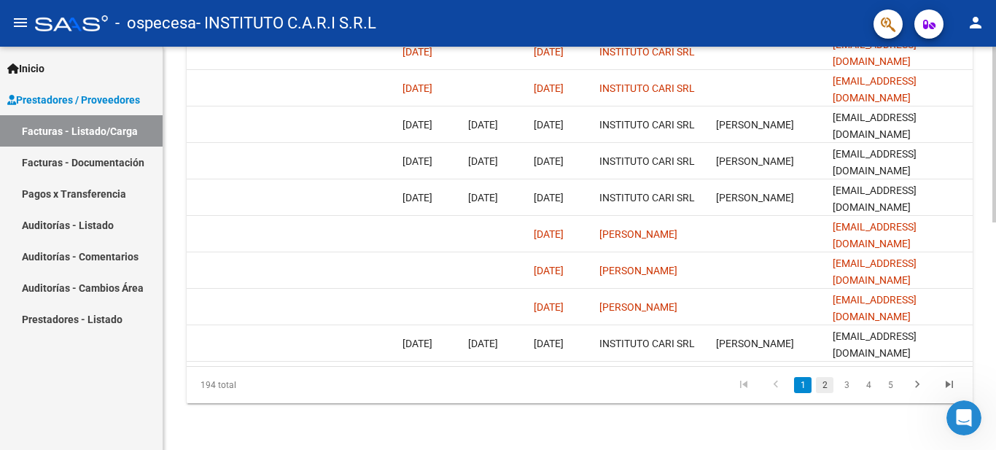
click at [823, 382] on link "2" at bounding box center [825, 385] width 18 height 16
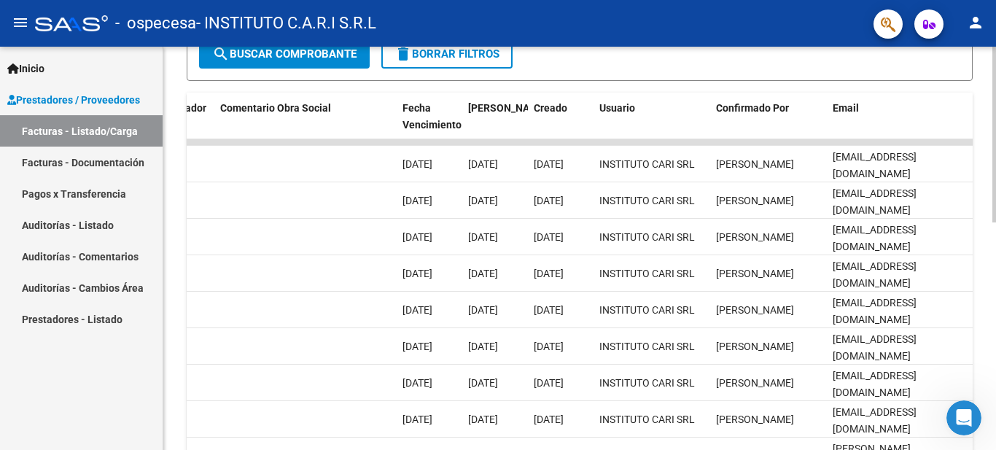
scroll to position [364, 0]
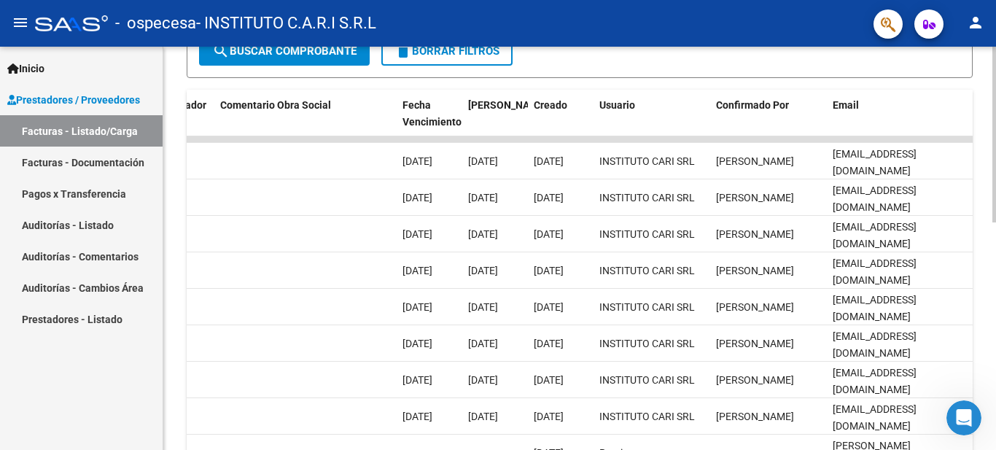
click at [969, 278] on div "Video tutorial PRESTADORES -> Listado de CPBTs Emitidos por Prestadores / Prove…" at bounding box center [581, 139] width 837 height 913
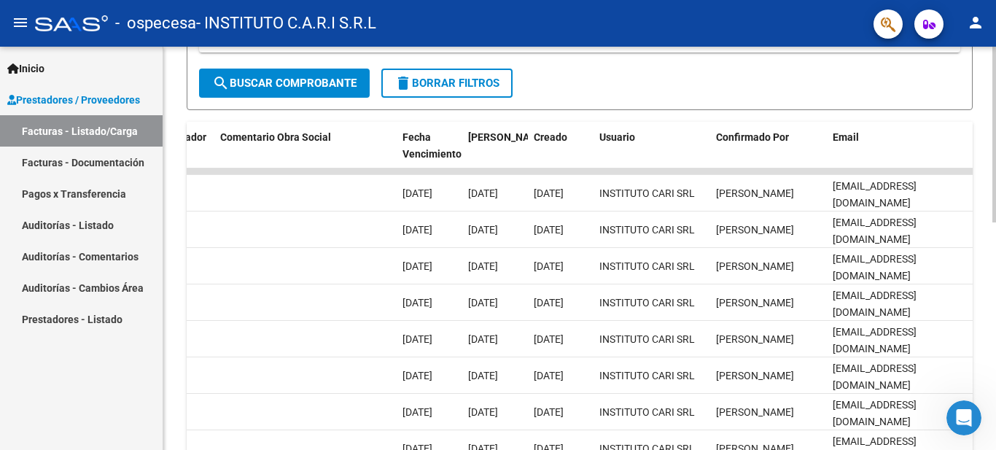
scroll to position [521, 0]
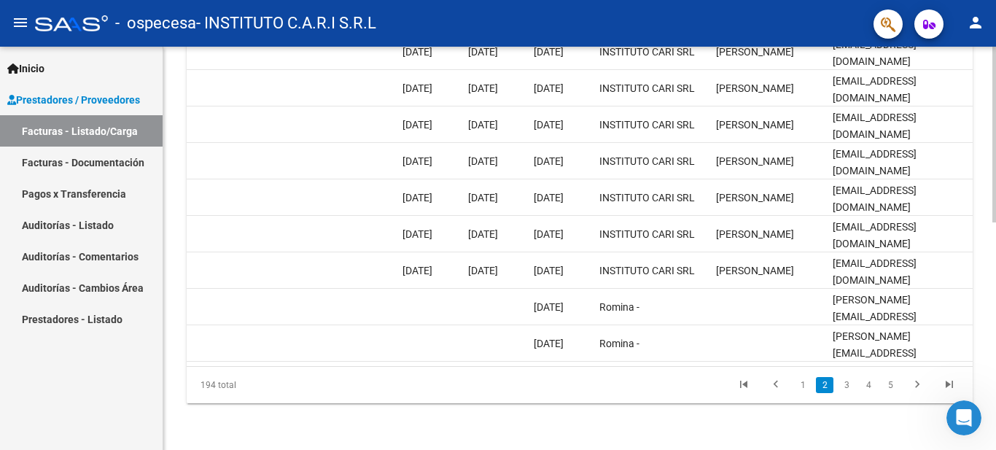
click at [806, 387] on link "1" at bounding box center [803, 385] width 18 height 16
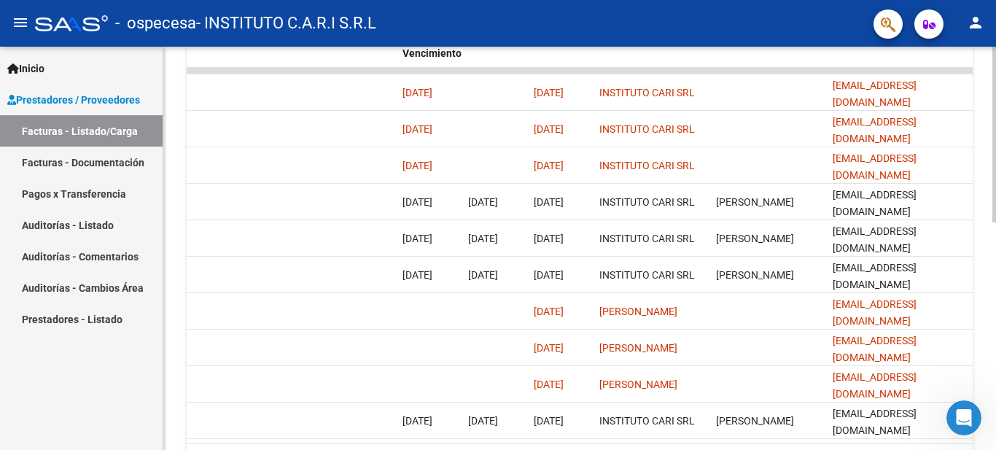
scroll to position [457, 0]
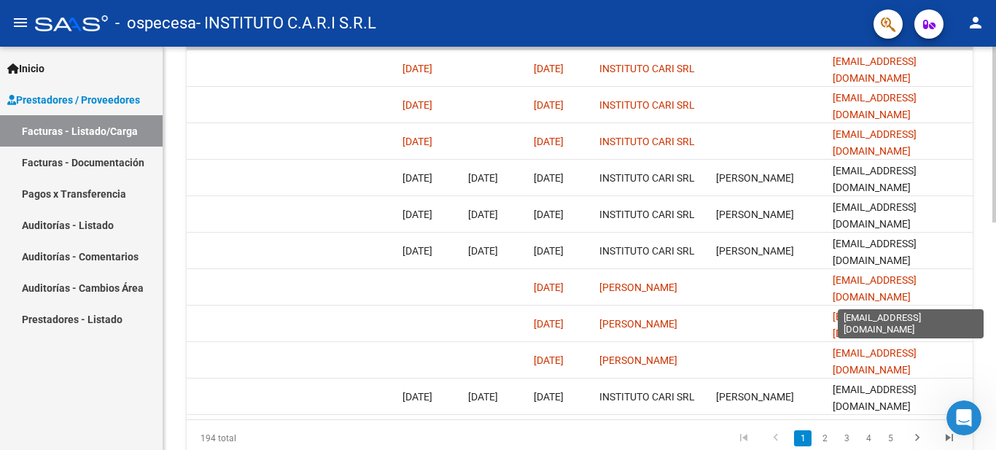
click at [938, 292] on div "Video tutorial PRESTADORES -> Listado de CPBTs Emitidos por Prestadores / Prove…" at bounding box center [581, 46] width 837 height 913
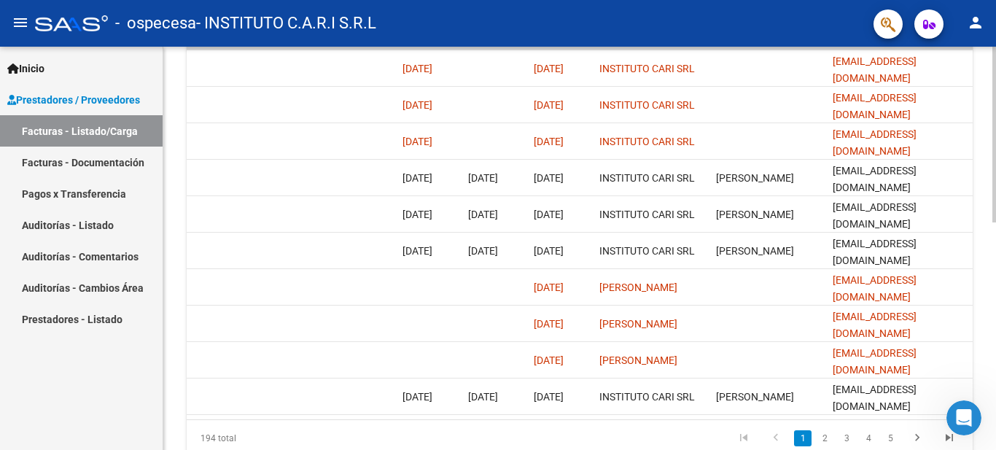
drag, startPoint x: 804, startPoint y: 419, endPoint x: 759, endPoint y: 422, distance: 44.5
click at [759, 419] on datatable-body "14148 Integración INSTITUTO C.A.R.I S.R.L 30710659512 Factura C: 3 - 17027 $ 72…" at bounding box center [580, 232] width 786 height 376
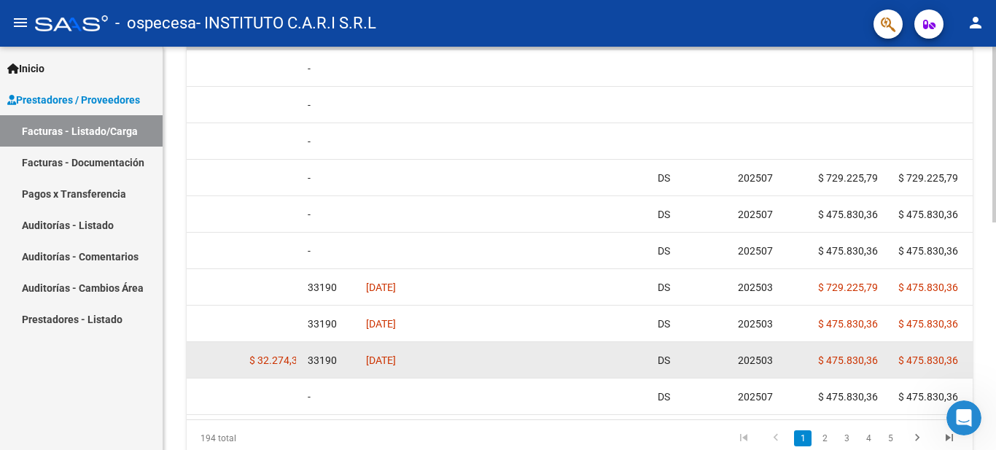
scroll to position [0, 1071]
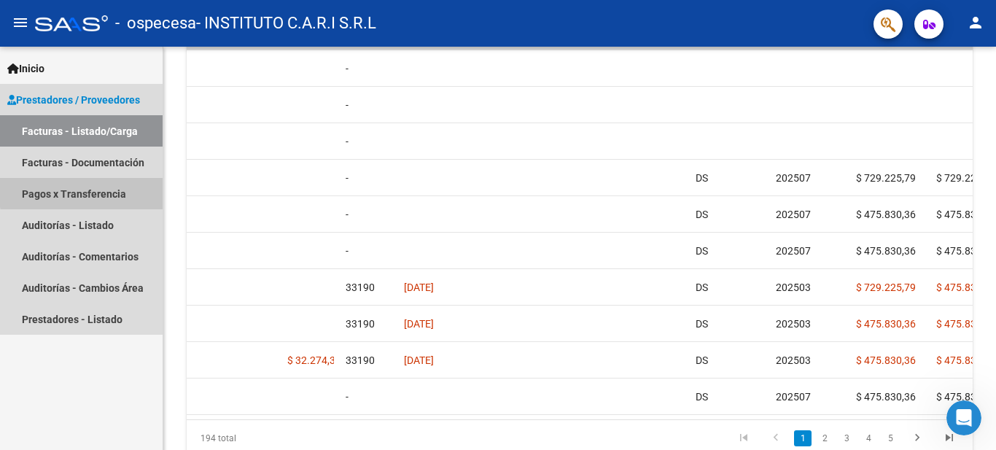
click at [104, 190] on link "Pagos x Transferencia" at bounding box center [81, 193] width 163 height 31
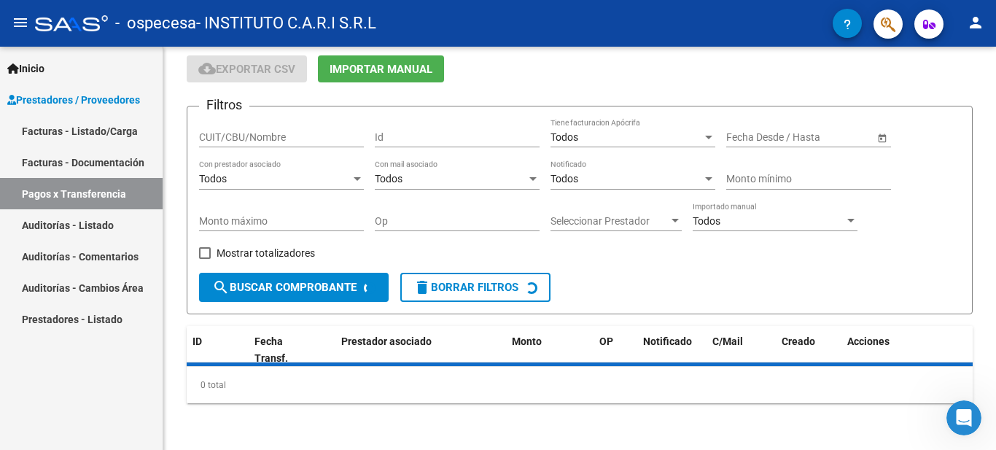
scroll to position [85, 0]
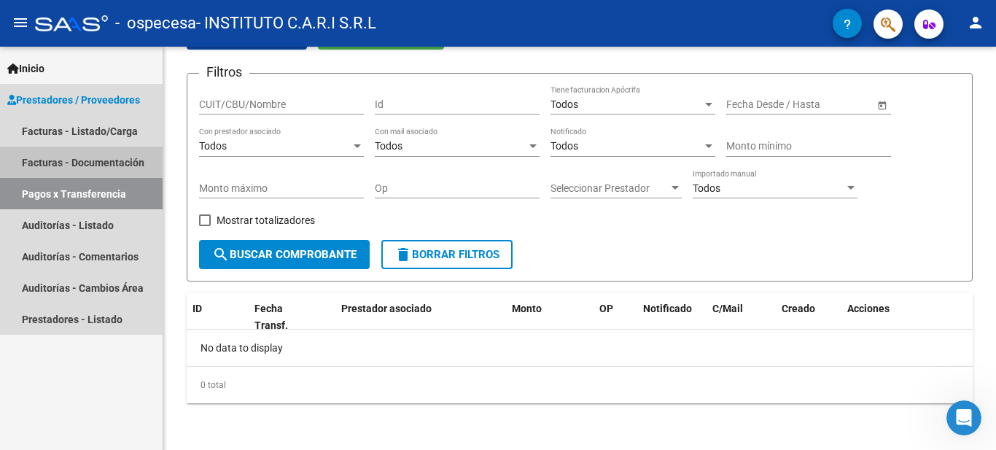
click at [113, 161] on link "Facturas - Documentación" at bounding box center [81, 162] width 163 height 31
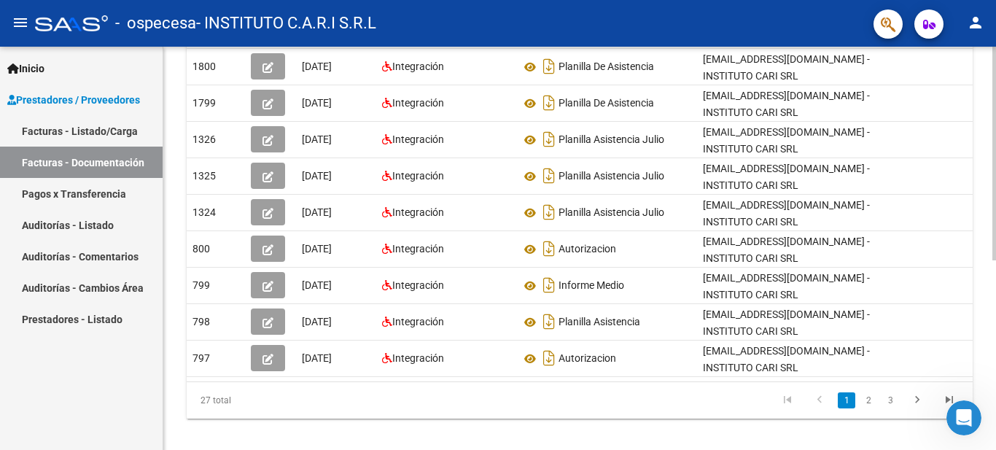
scroll to position [332, 0]
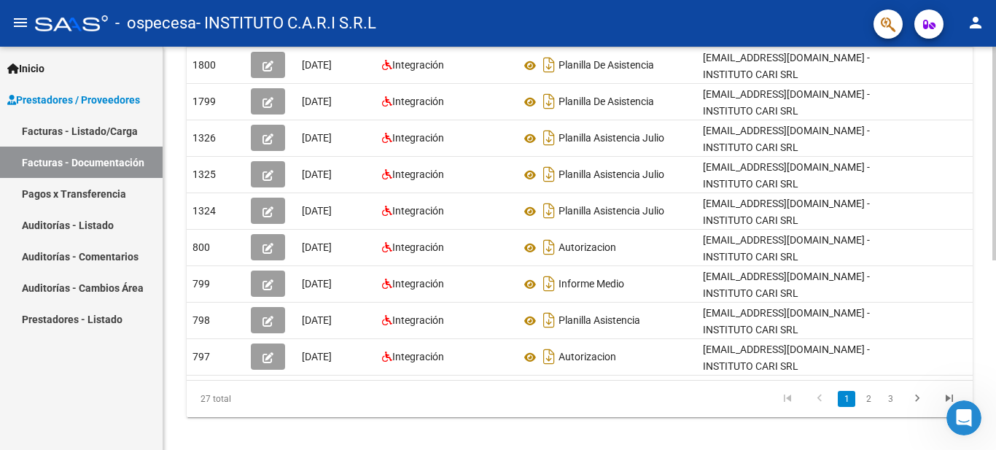
click at [943, 373] on div "PRESTADORES -> Comprobantes - Documentación Respaldatoria cloud_download Export…" at bounding box center [581, 89] width 837 height 749
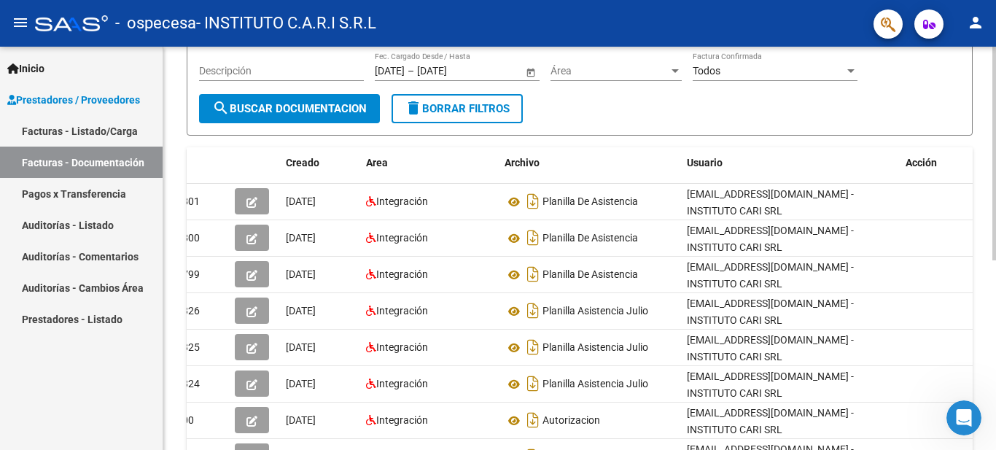
scroll to position [151, 0]
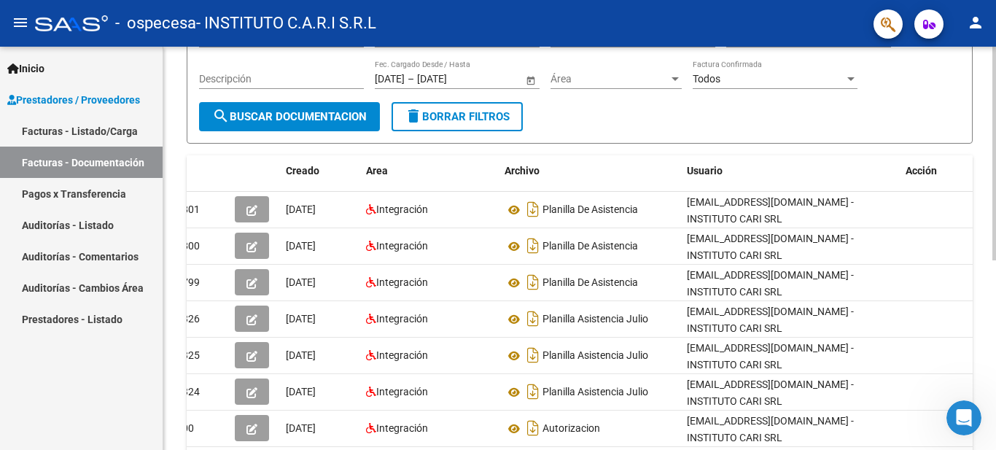
click at [985, 244] on div "PRESTADORES -> Comprobantes - Documentación Respaldatoria cloud_download Export…" at bounding box center [581, 270] width 837 height 749
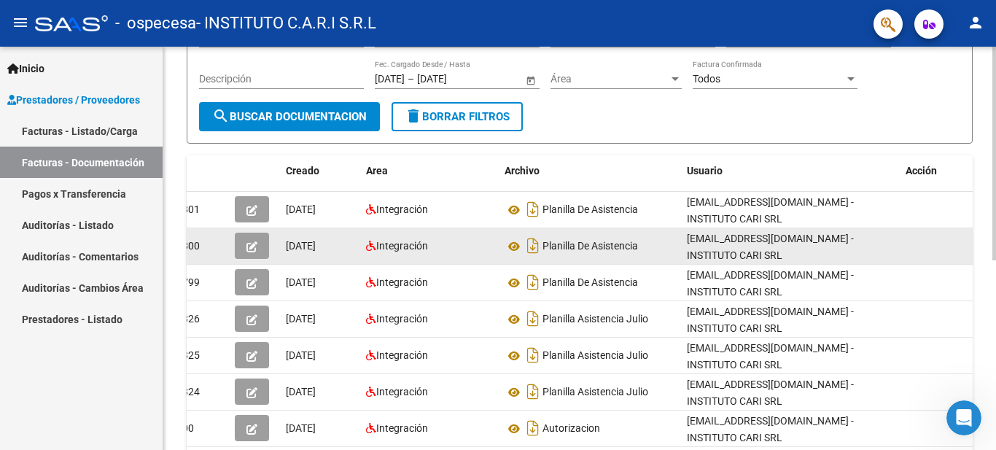
scroll to position [157, 0]
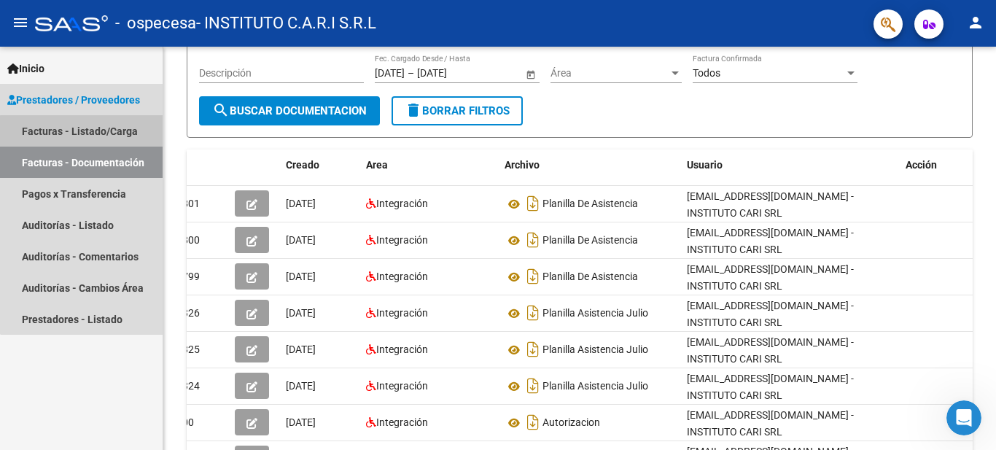
click at [94, 132] on link "Facturas - Listado/Carga" at bounding box center [81, 130] width 163 height 31
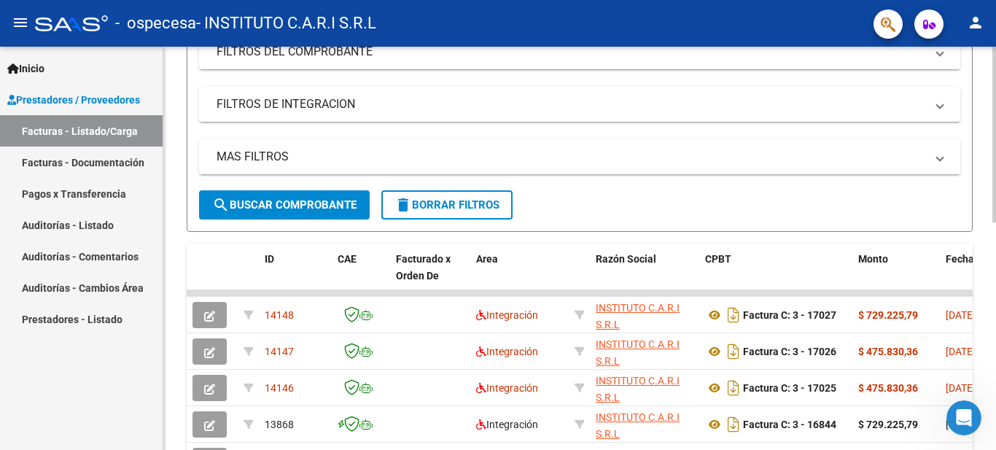
scroll to position [236, 0]
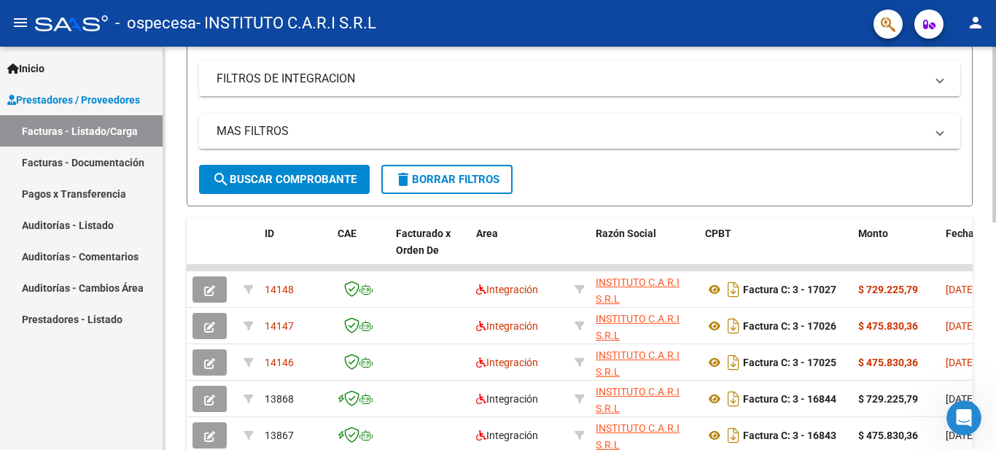
click at [961, 339] on div "Video tutorial PRESTADORES -> Listado de CPBTs Emitidos por Prestadores / Prove…" at bounding box center [581, 267] width 837 height 913
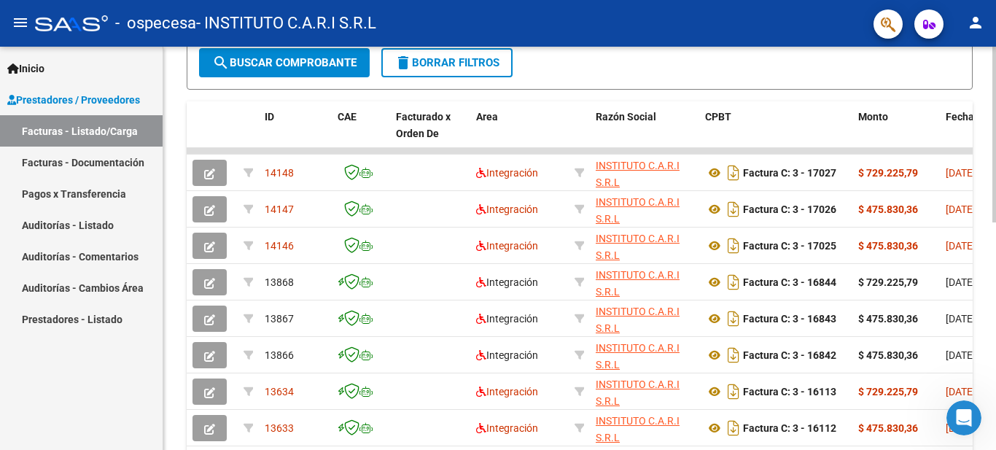
click at [990, 320] on div "Video tutorial PRESTADORES -> Listado de CPBTs Emitidos por Prestadores / Prove…" at bounding box center [579, 150] width 833 height 913
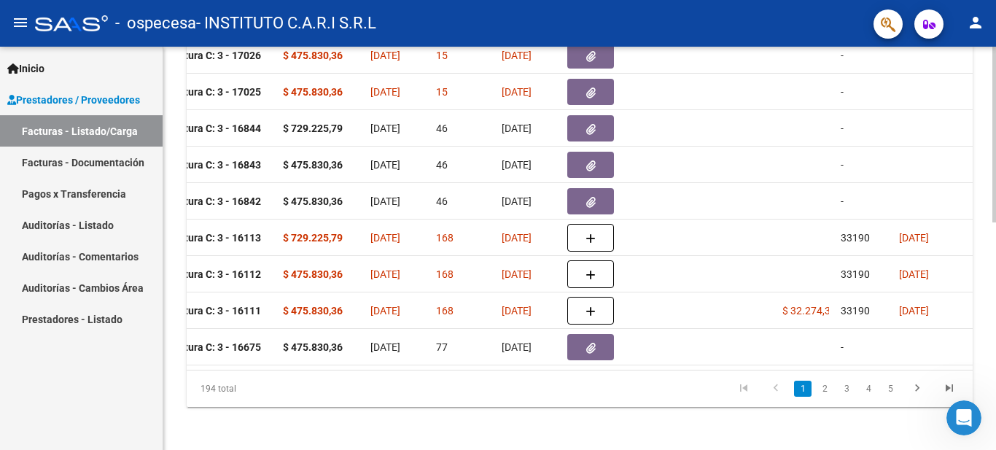
scroll to position [0, 619]
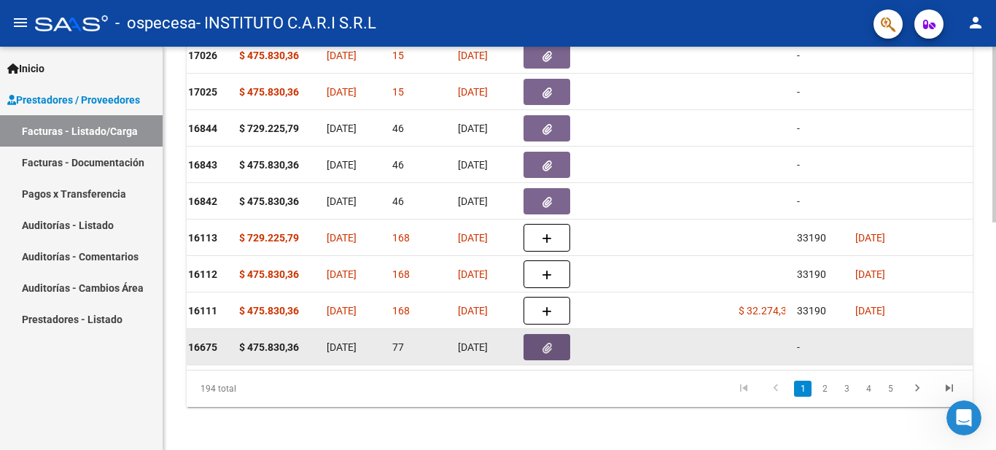
click at [547, 349] on icon "button" at bounding box center [547, 348] width 9 height 11
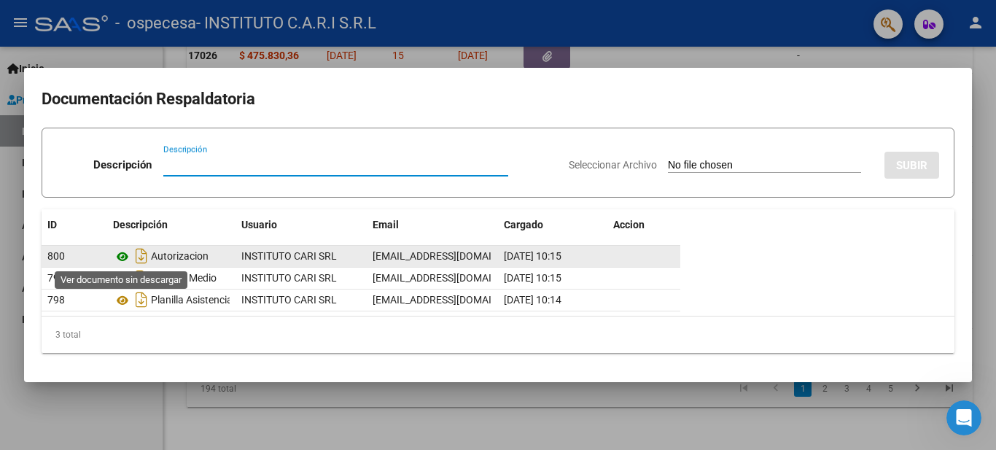
click at [123, 257] on icon at bounding box center [122, 257] width 19 height 18
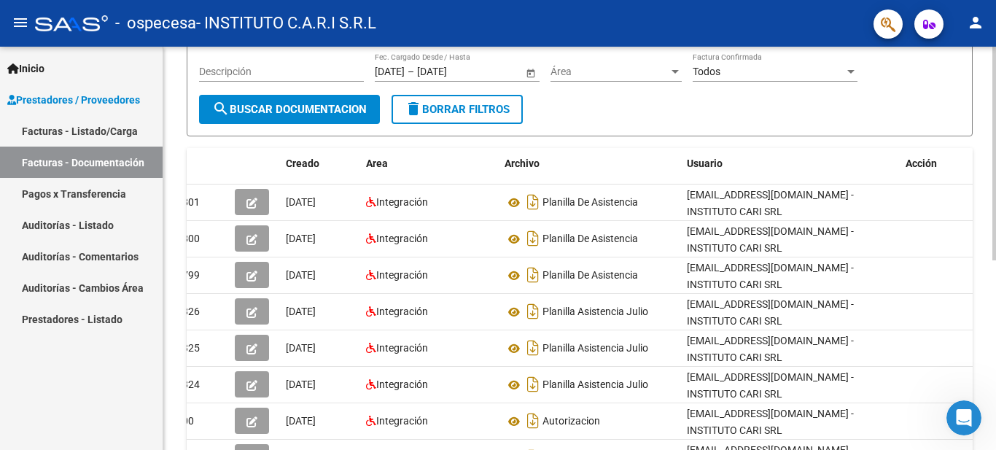
scroll to position [152, 0]
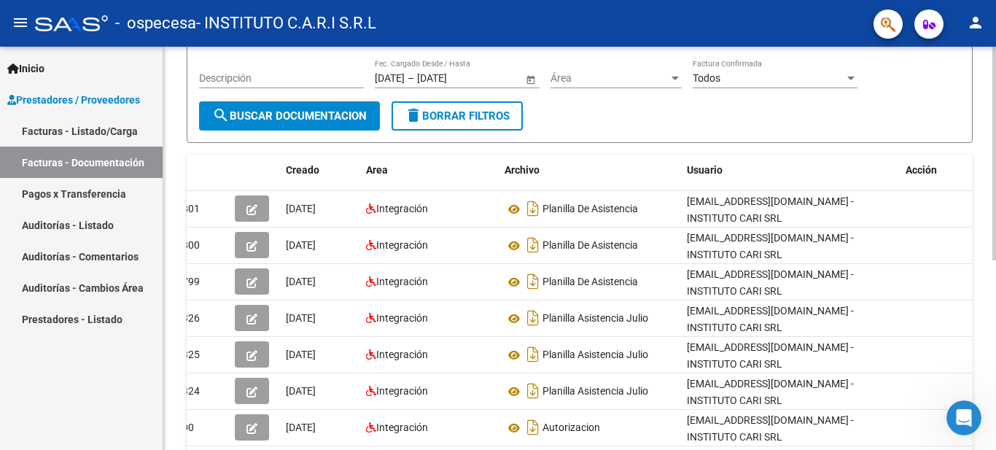
click at [995, 315] on div at bounding box center [995, 237] width 4 height 214
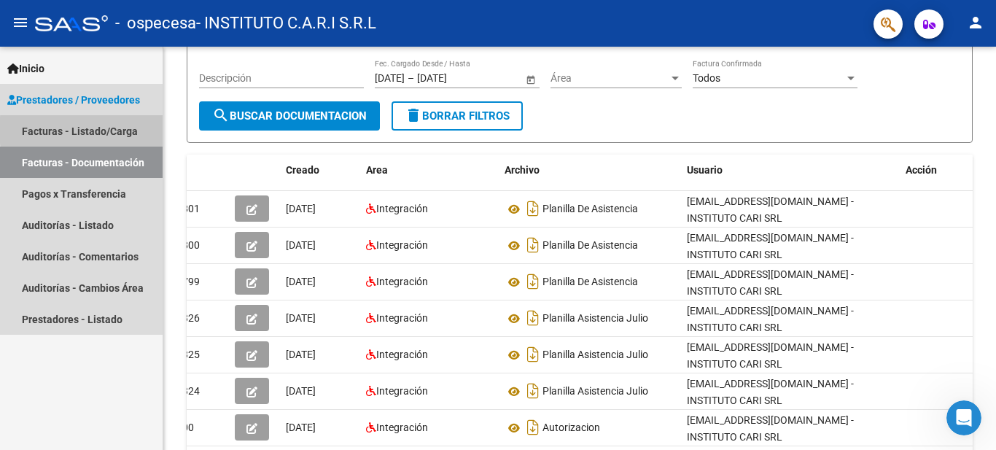
click at [128, 130] on link "Facturas - Listado/Carga" at bounding box center [81, 130] width 163 height 31
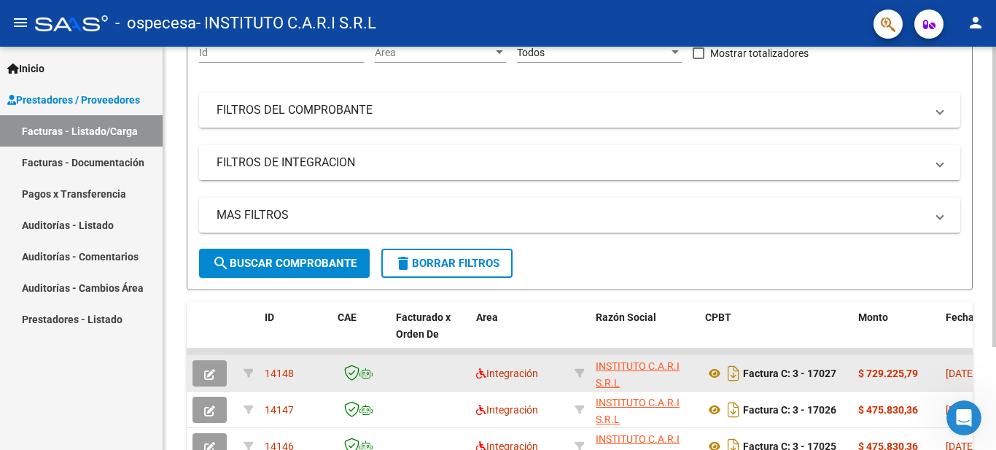
scroll to position [152, 0]
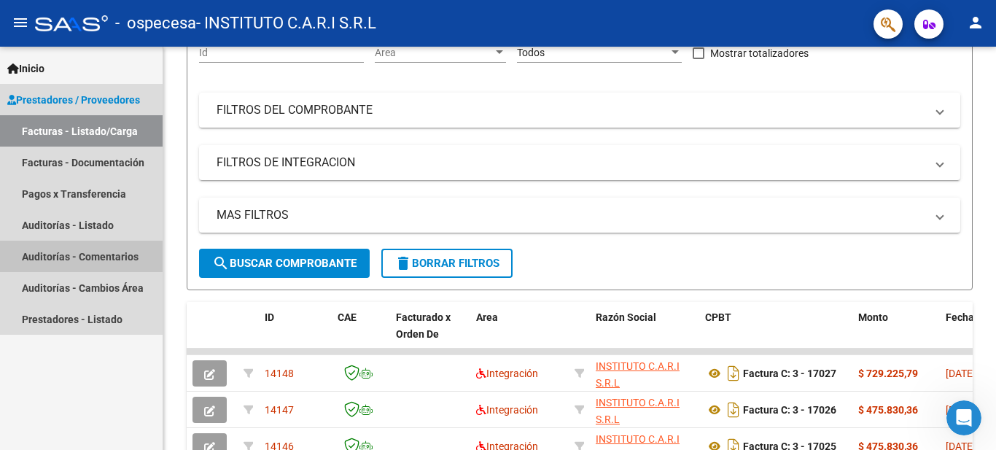
click at [111, 255] on link "Auditorías - Comentarios" at bounding box center [81, 256] width 163 height 31
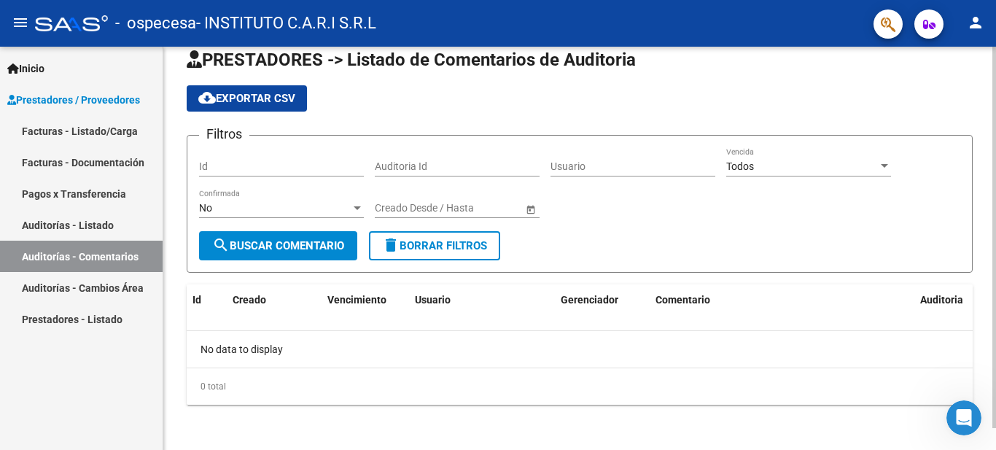
scroll to position [23, 0]
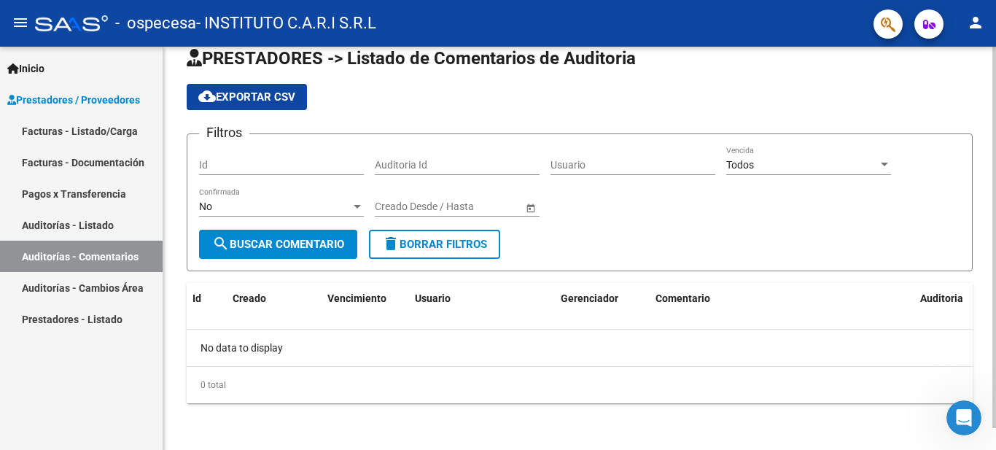
click at [976, 245] on div "PRESTADORES -> Listado de Comentarios de Auditoria cloud_download Exportar CSV …" at bounding box center [581, 236] width 837 height 427
drag, startPoint x: 976, startPoint y: 245, endPoint x: 879, endPoint y: 287, distance: 105.5
click at [958, 277] on div "PRESTADORES -> Listado de Comentarios de Auditoria cloud_download Exportar CSV …" at bounding box center [579, 236] width 833 height 427
click at [740, 329] on div "Id Creado Vencimiento Usuario Gerenciador Comentario Auditoria No data to displ…" at bounding box center [580, 343] width 786 height 120
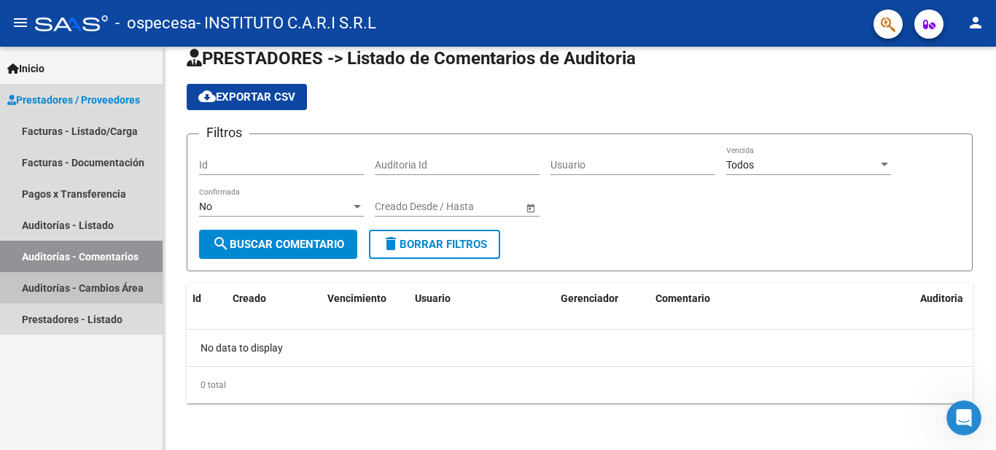
click at [82, 292] on link "Auditorías - Cambios Área" at bounding box center [81, 287] width 163 height 31
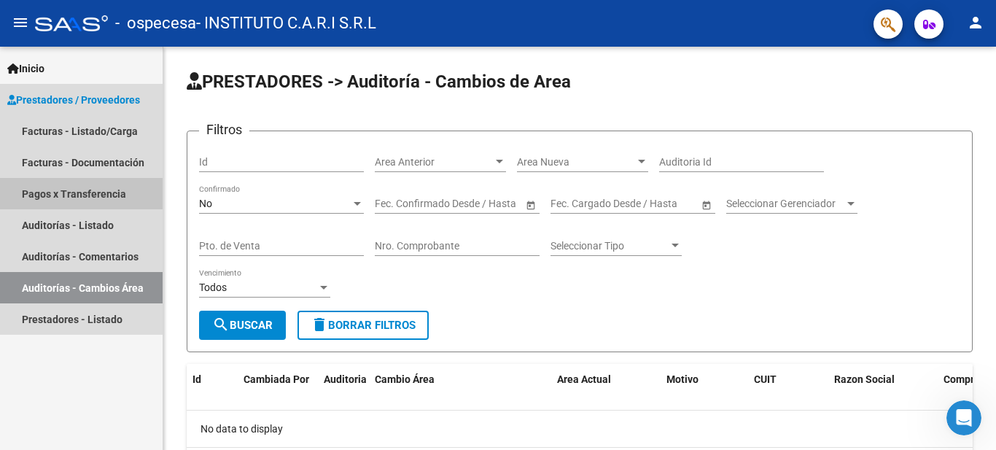
click at [106, 193] on link "Pagos x Transferencia" at bounding box center [81, 193] width 163 height 31
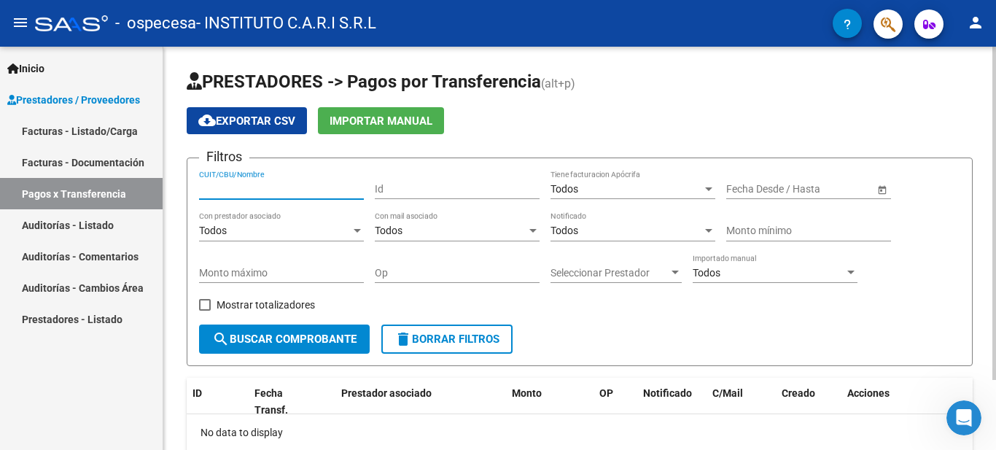
click at [257, 183] on input "CUIT/CBU/Nombre" at bounding box center [281, 189] width 165 height 12
type input "30710659512"
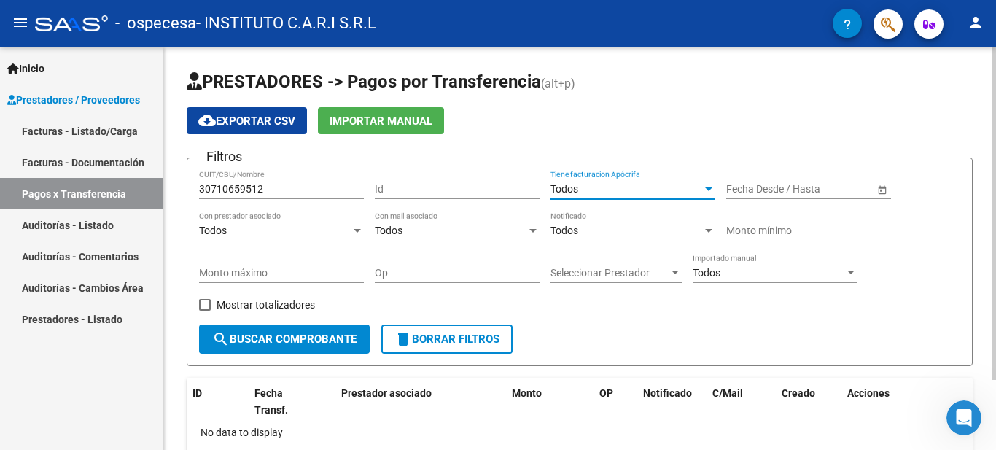
click at [709, 192] on div at bounding box center [708, 189] width 13 height 12
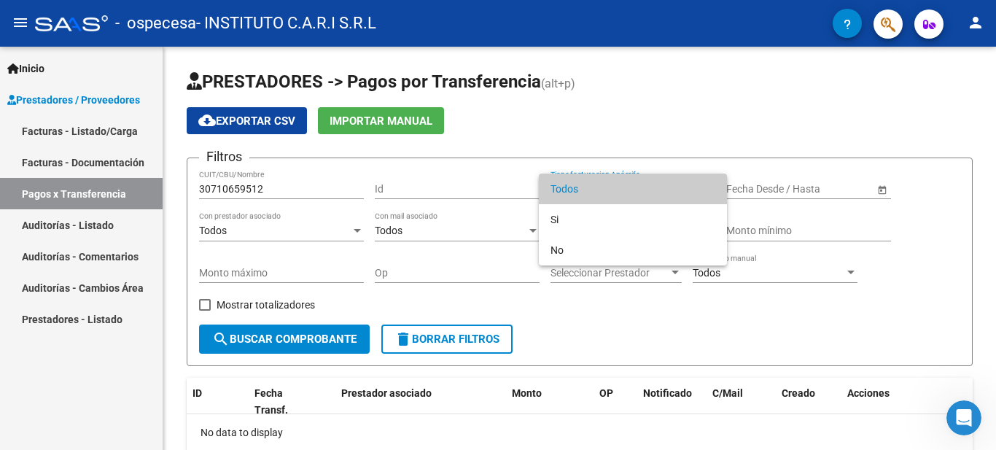
click at [639, 352] on div at bounding box center [498, 225] width 996 height 450
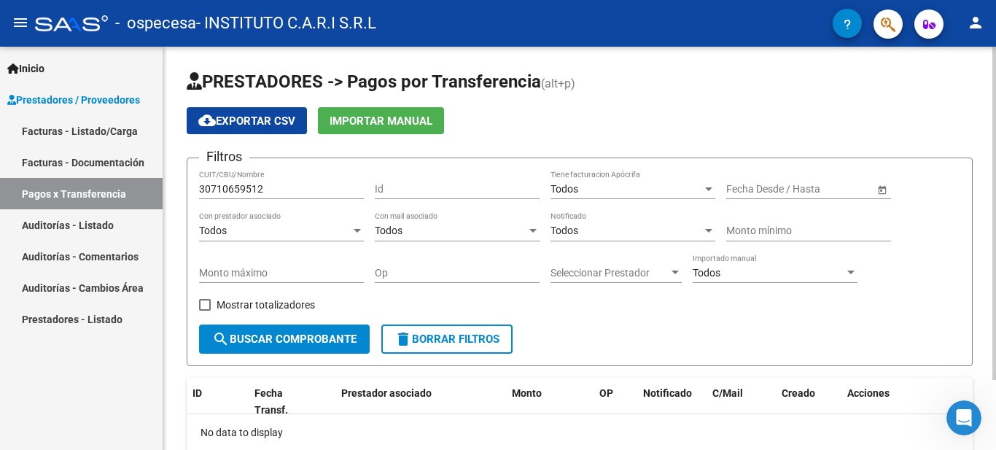
click at [675, 274] on div at bounding box center [675, 273] width 7 height 4
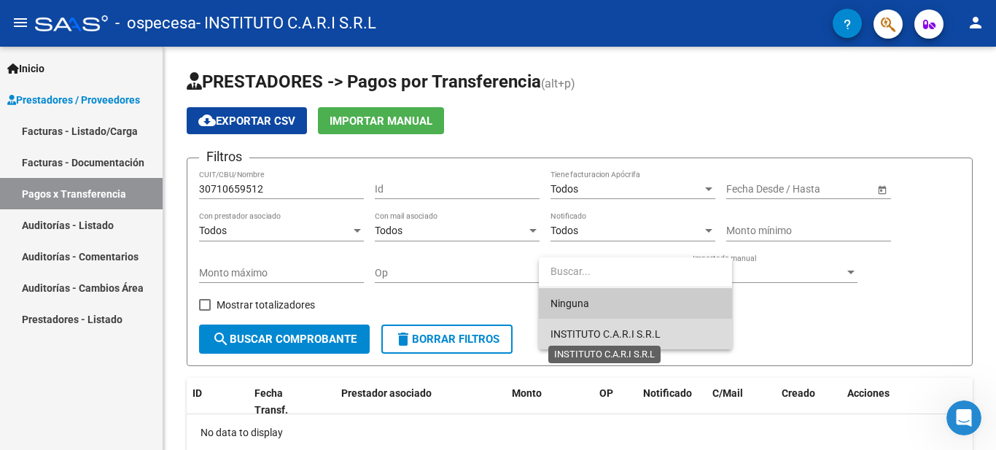
click at [645, 333] on span "INSTITUTO C.A.R.I S.R.L" at bounding box center [606, 334] width 110 height 12
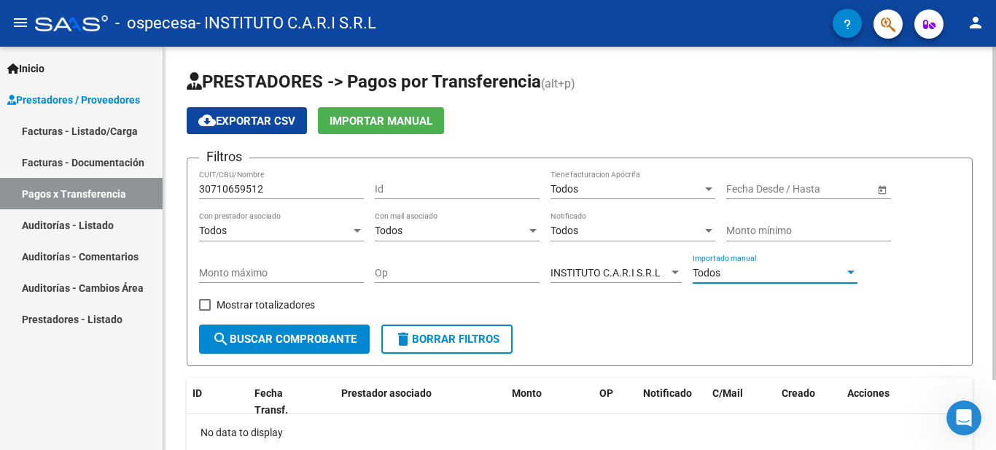
click at [850, 271] on div at bounding box center [850, 273] width 7 height 4
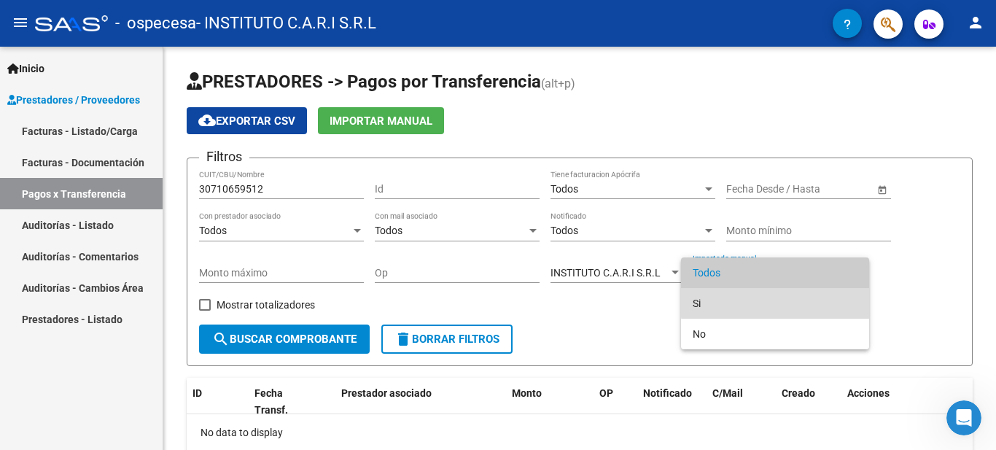
click at [792, 300] on span "Si" at bounding box center [775, 303] width 165 height 31
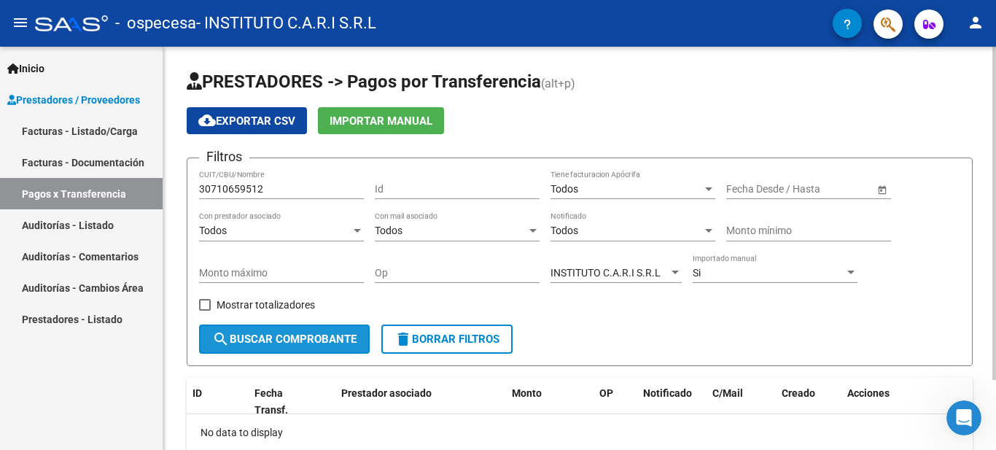
click at [322, 342] on span "search Buscar Comprobante" at bounding box center [284, 339] width 144 height 13
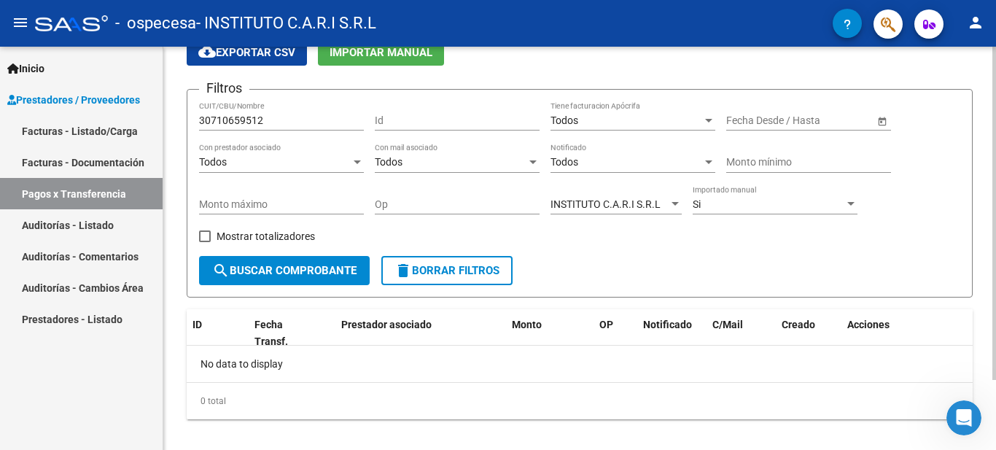
scroll to position [85, 0]
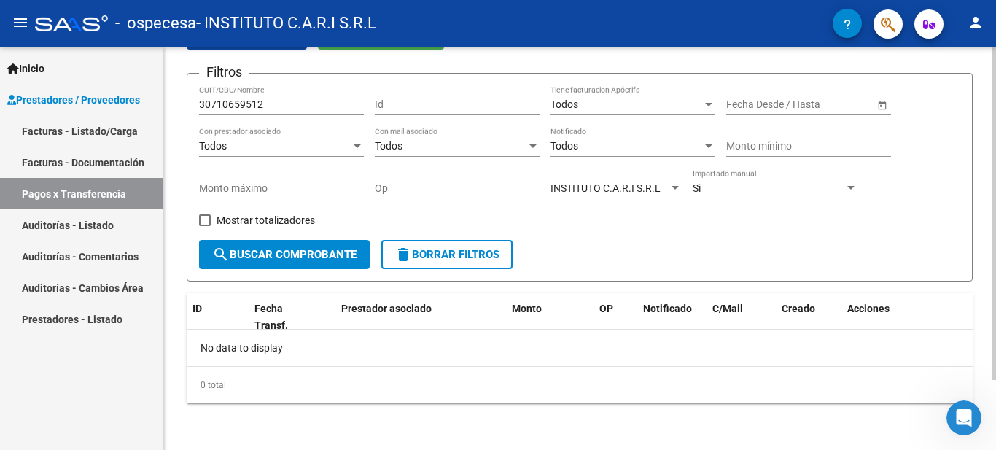
click at [979, 344] on div "PRESTADORES -> Pagos por Transferencia (alt+p) cloud_download Exportar CSV Impo…" at bounding box center [581, 206] width 837 height 488
click at [270, 255] on span "search Buscar Comprobante" at bounding box center [284, 254] width 144 height 13
click at [778, 104] on input "text" at bounding box center [752, 104] width 53 height 12
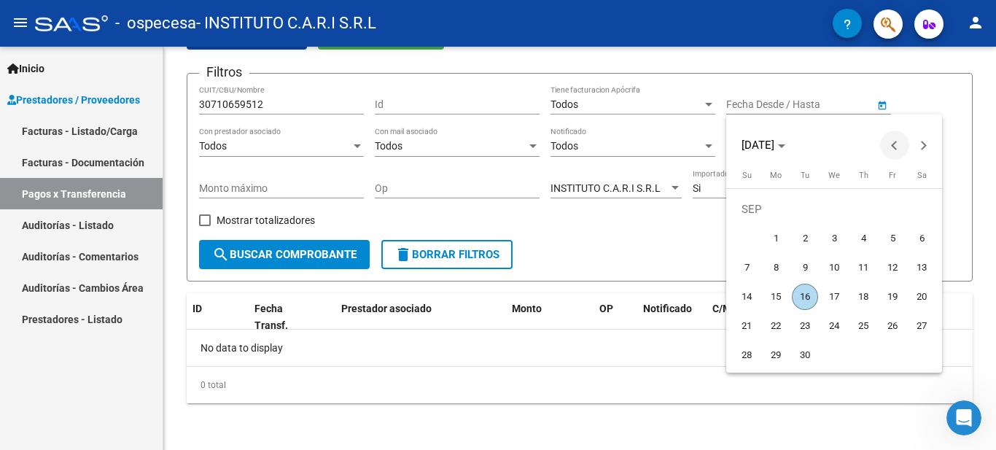
click at [896, 151] on span "Previous month" at bounding box center [894, 145] width 29 height 29
click at [894, 153] on span "Previous month" at bounding box center [894, 145] width 29 height 29
click at [898, 146] on button "Previous month" at bounding box center [894, 145] width 29 height 29
click at [775, 145] on span "[DATE]" at bounding box center [758, 145] width 33 height 13
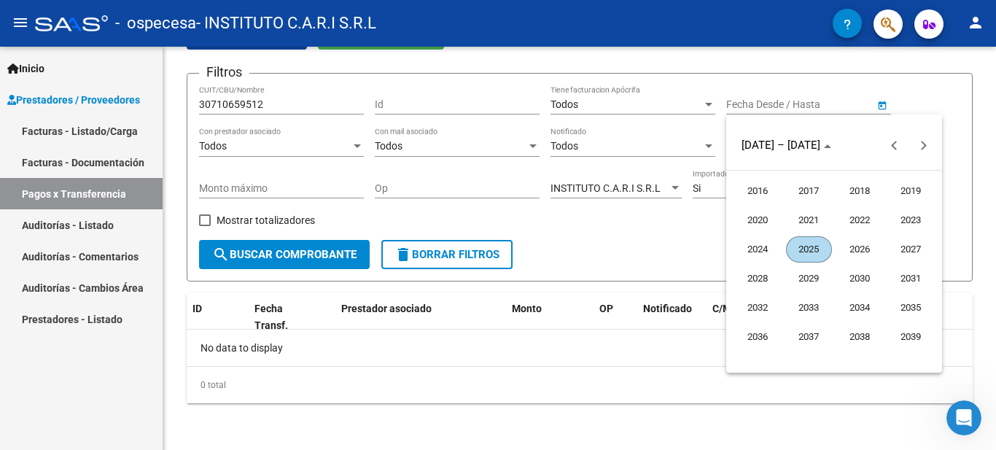
click at [818, 244] on span "2025" at bounding box center [809, 249] width 46 height 26
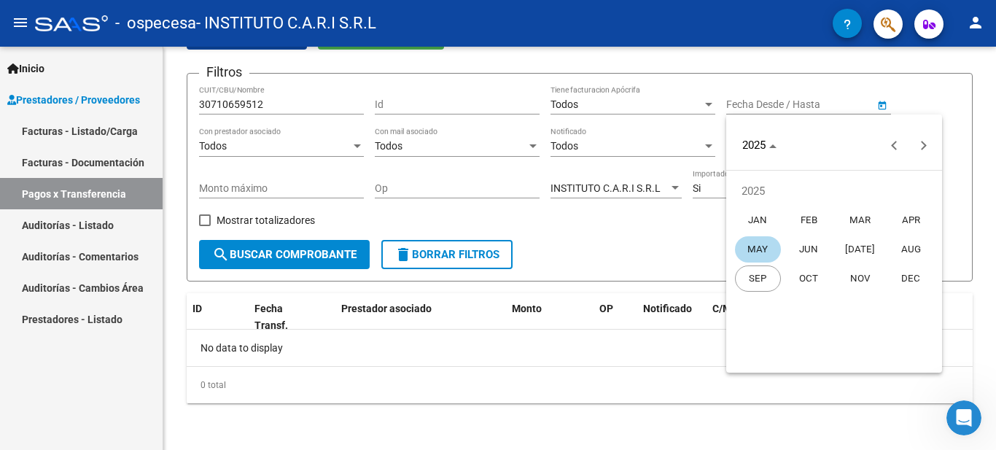
click at [942, 88] on div at bounding box center [498, 225] width 996 height 450
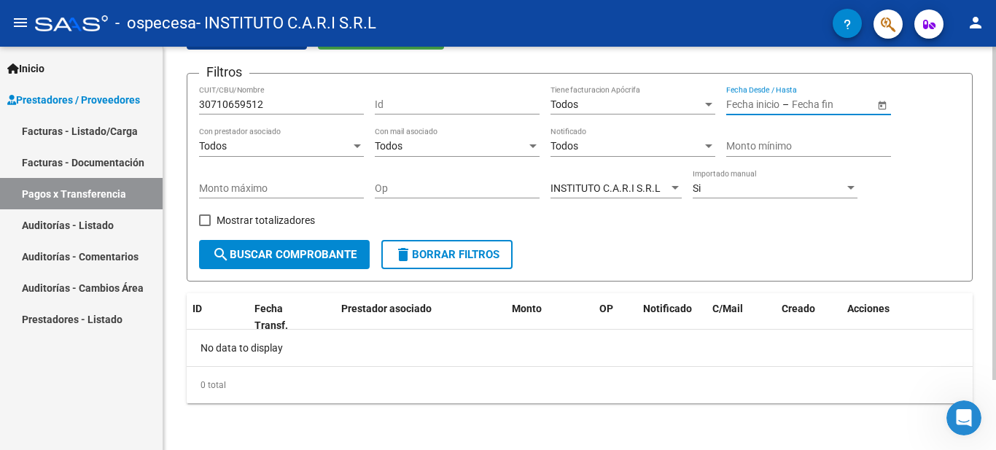
click at [804, 106] on input "text" at bounding box center [827, 104] width 71 height 12
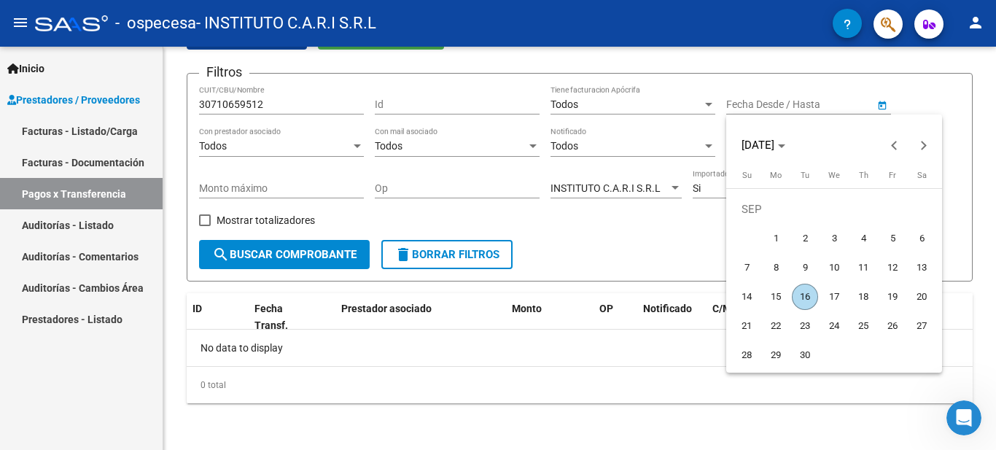
click at [801, 292] on span "16" at bounding box center [805, 297] width 26 height 26
type input "[DATE]"
click at [551, 355] on div at bounding box center [498, 225] width 996 height 450
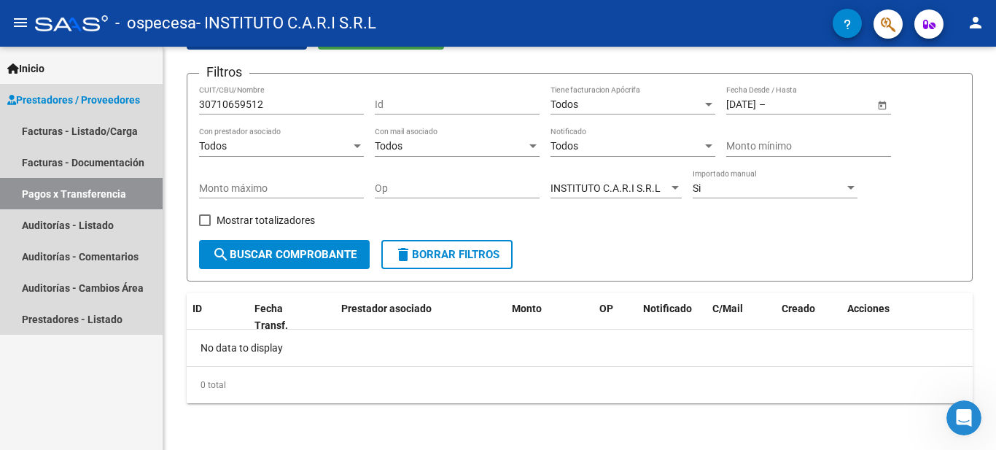
click at [109, 101] on span "Prestadores / Proveedores" at bounding box center [73, 100] width 133 height 16
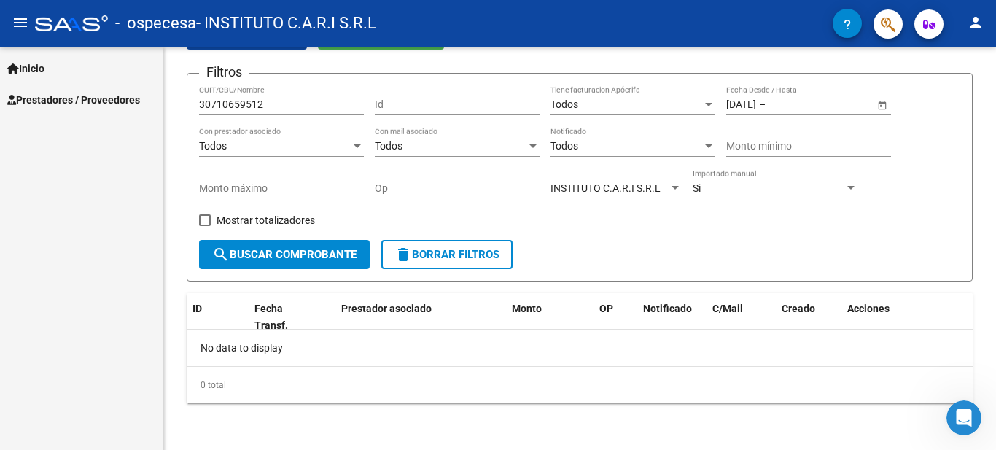
click at [109, 101] on span "Prestadores / Proveedores" at bounding box center [73, 100] width 133 height 16
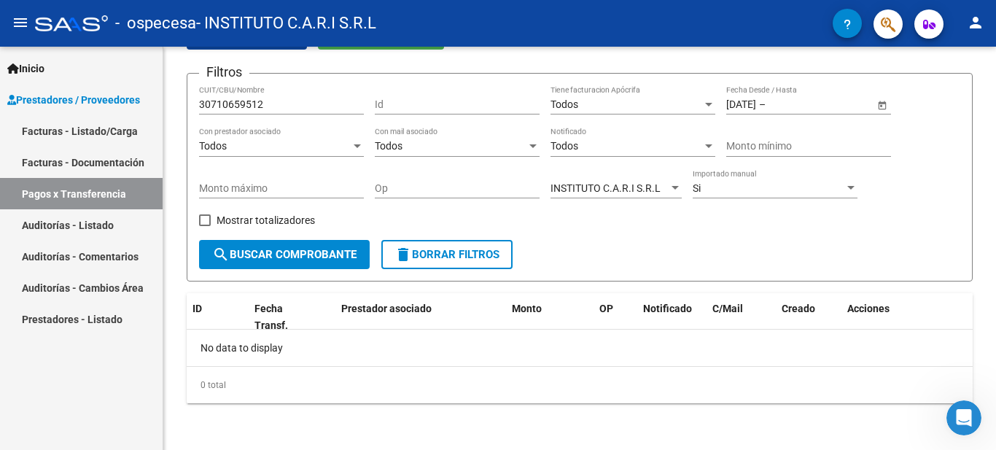
click at [91, 133] on link "Facturas - Listado/Carga" at bounding box center [81, 130] width 163 height 31
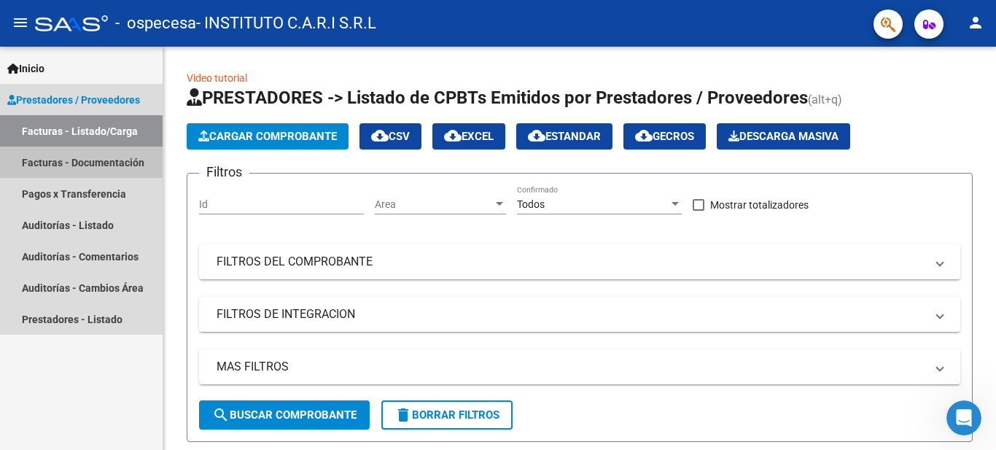
click at [94, 157] on link "Facturas - Documentación" at bounding box center [81, 162] width 163 height 31
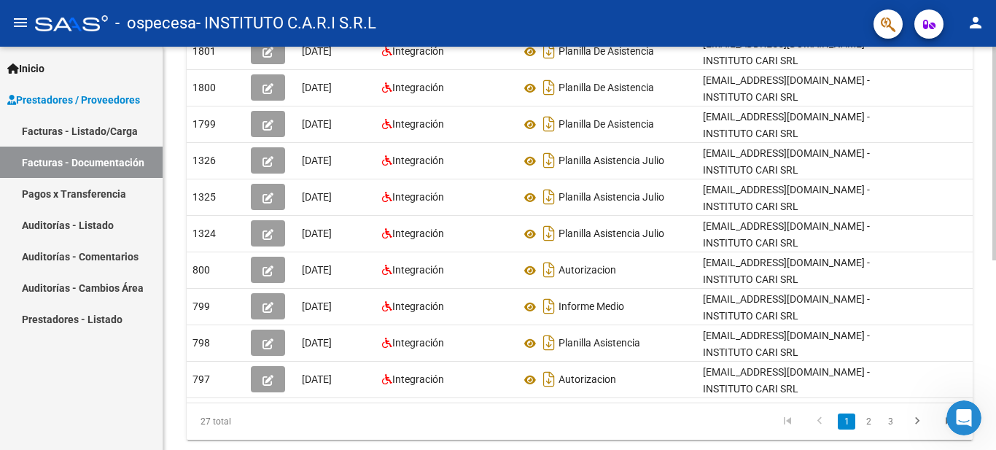
scroll to position [311, 0]
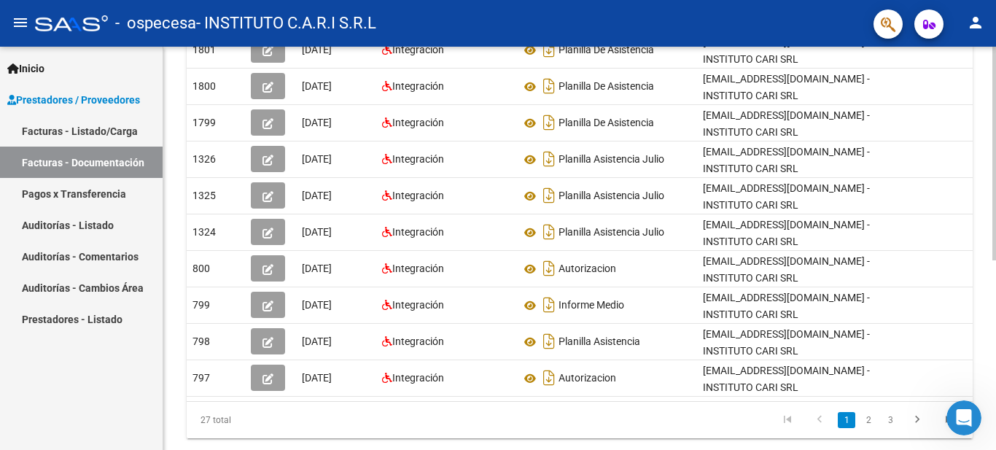
click at [985, 338] on div "PRESTADORES -> Comprobantes - Documentación Respaldatoria cloud_download Export…" at bounding box center [581, 110] width 837 height 749
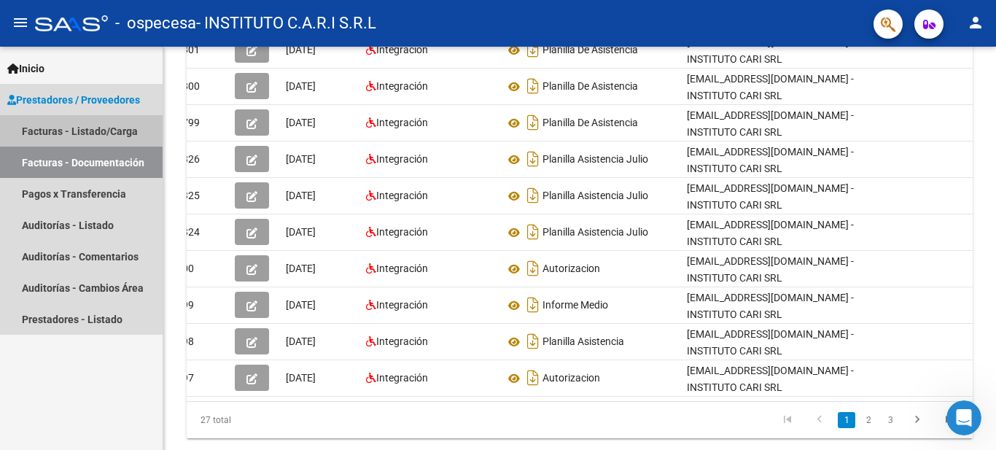
click at [95, 131] on link "Facturas - Listado/Carga" at bounding box center [81, 130] width 163 height 31
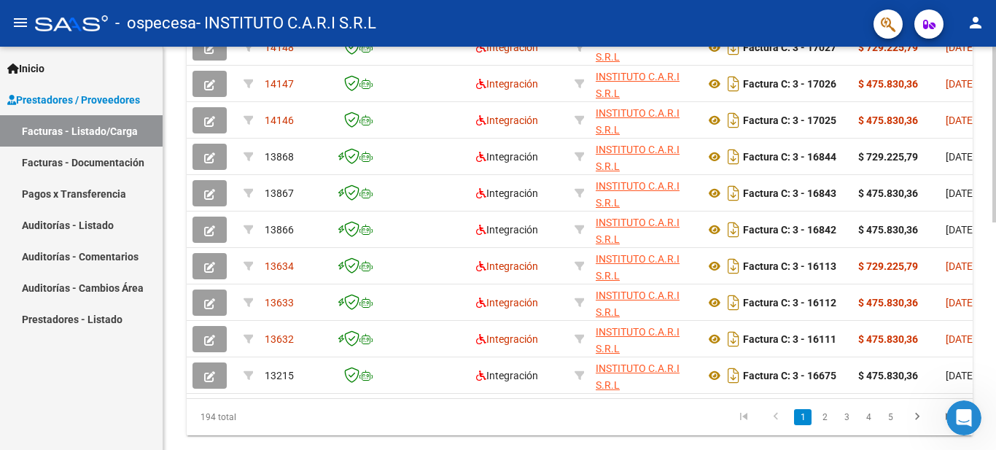
scroll to position [483, 0]
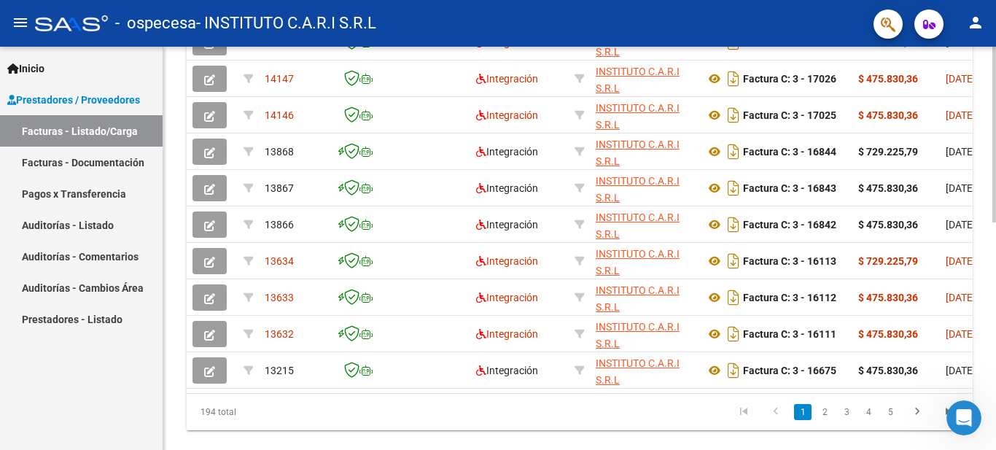
click at [995, 282] on div at bounding box center [995, 350] width 4 height 176
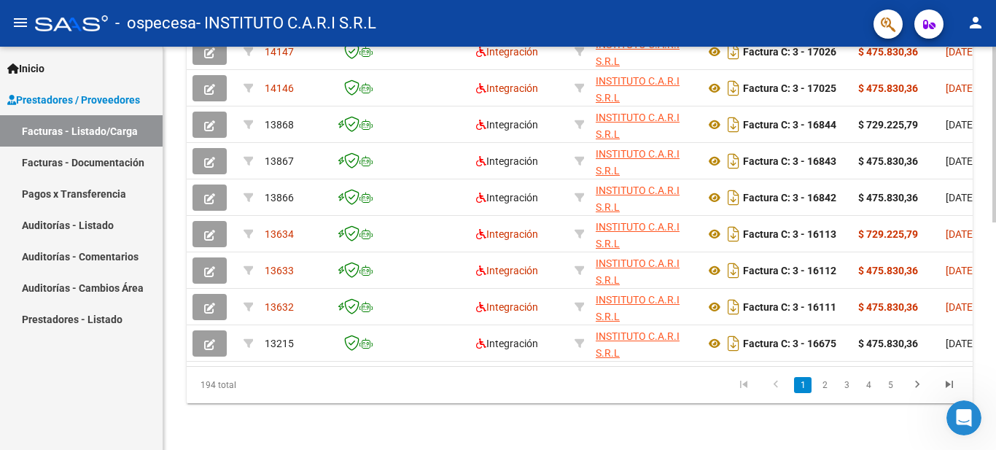
scroll to position [521, 0]
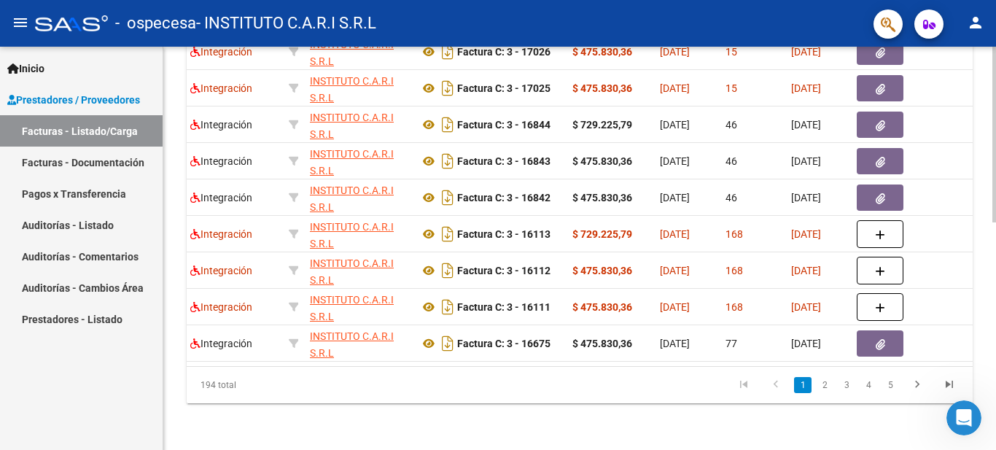
scroll to position [0, 292]
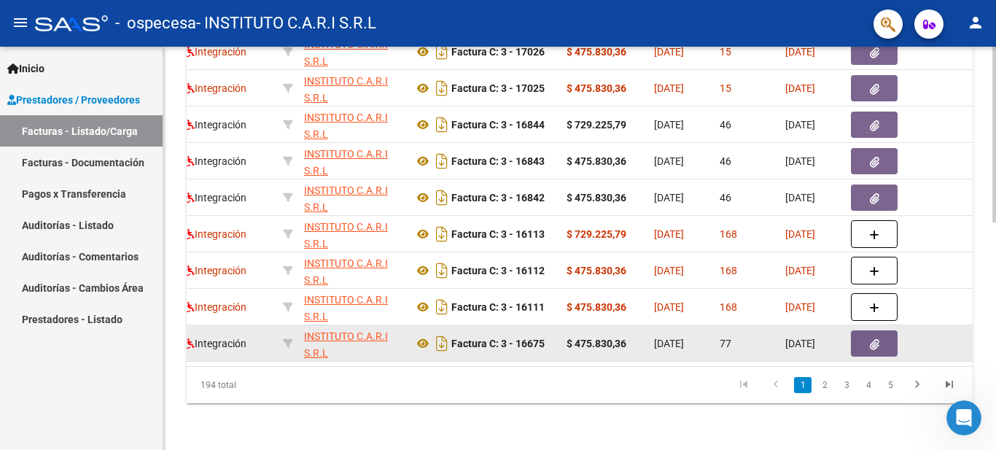
click at [870, 339] on icon "button" at bounding box center [874, 344] width 9 height 11
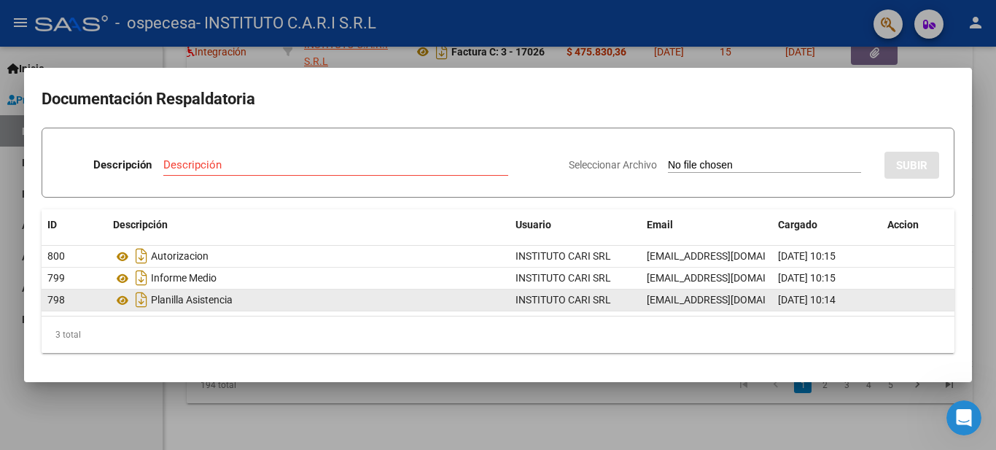
click at [343, 305] on div "Planilla Asistencia" at bounding box center [308, 299] width 391 height 23
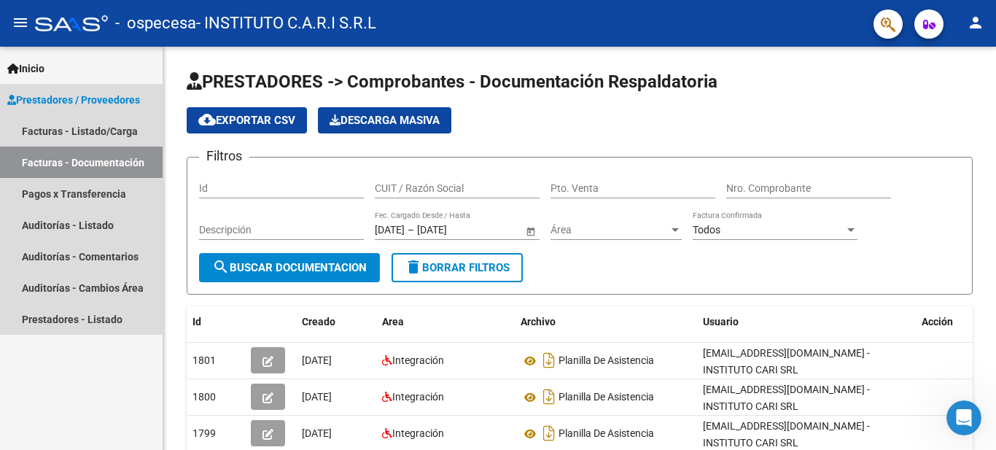
click at [105, 160] on link "Facturas - Documentación" at bounding box center [81, 162] width 163 height 31
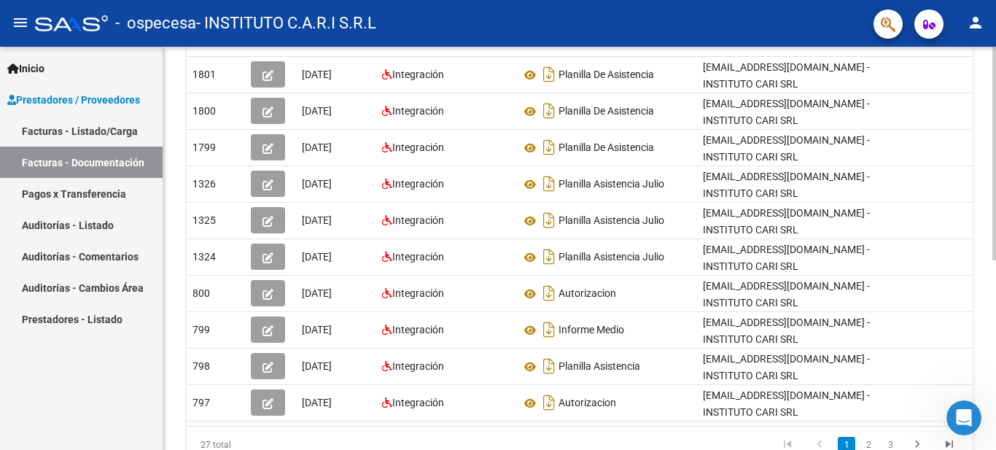
click at [939, 348] on div "PRESTADORES -> Comprobantes - Documentación Respaldatoria cloud_download Export…" at bounding box center [581, 135] width 837 height 749
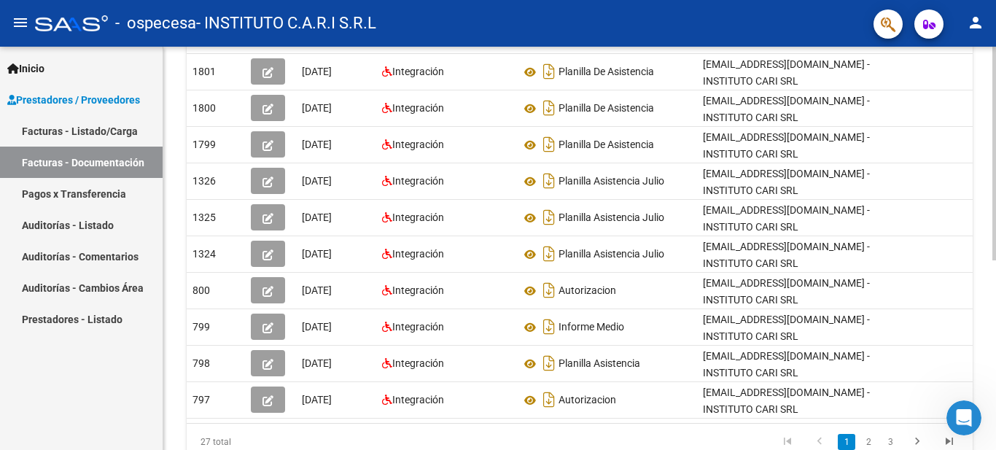
scroll to position [0, 16]
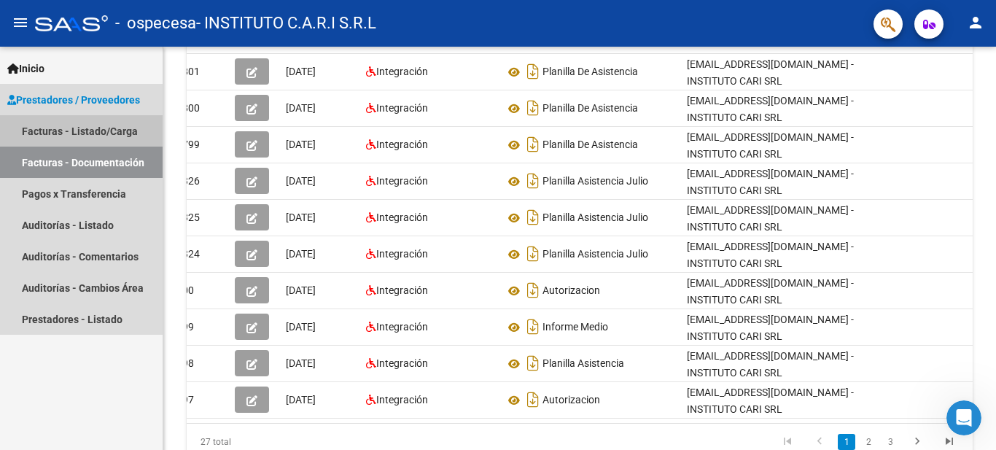
click at [77, 134] on link "Facturas - Listado/Carga" at bounding box center [81, 130] width 163 height 31
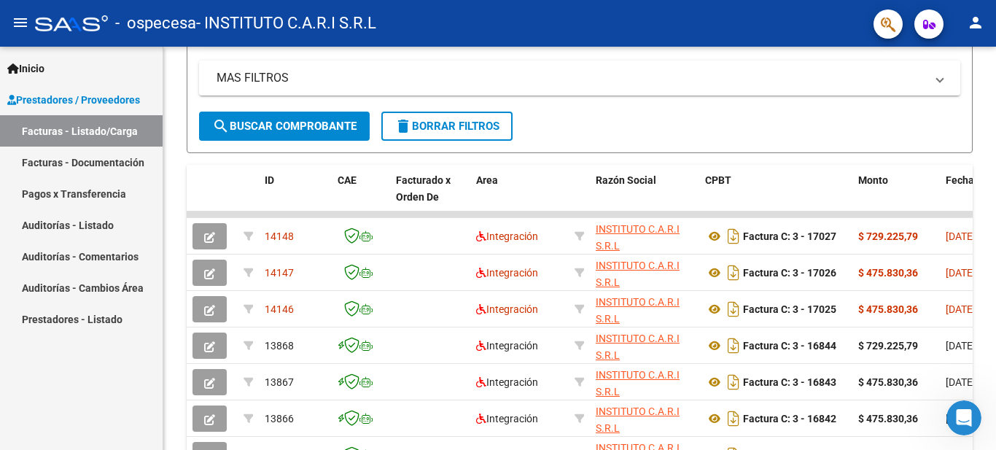
scroll to position [289, 0]
click at [71, 226] on link "Auditorías - Listado" at bounding box center [81, 224] width 163 height 31
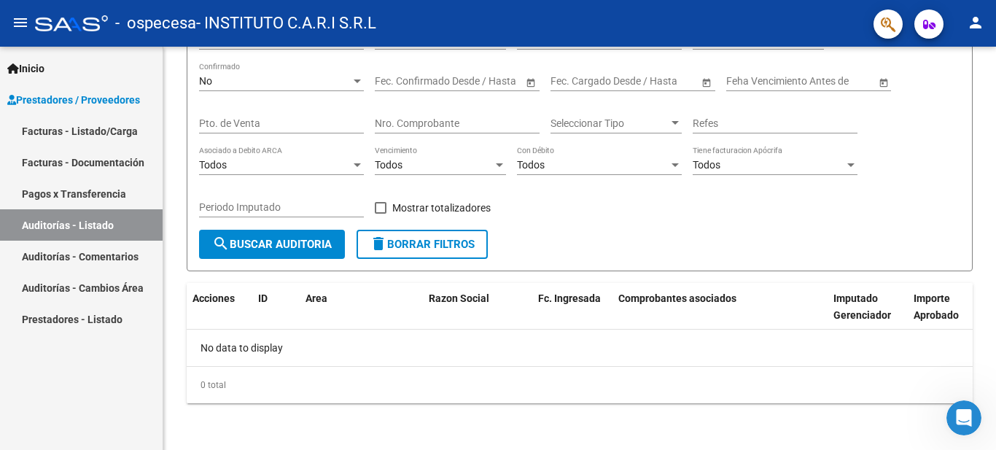
scroll to position [149, 0]
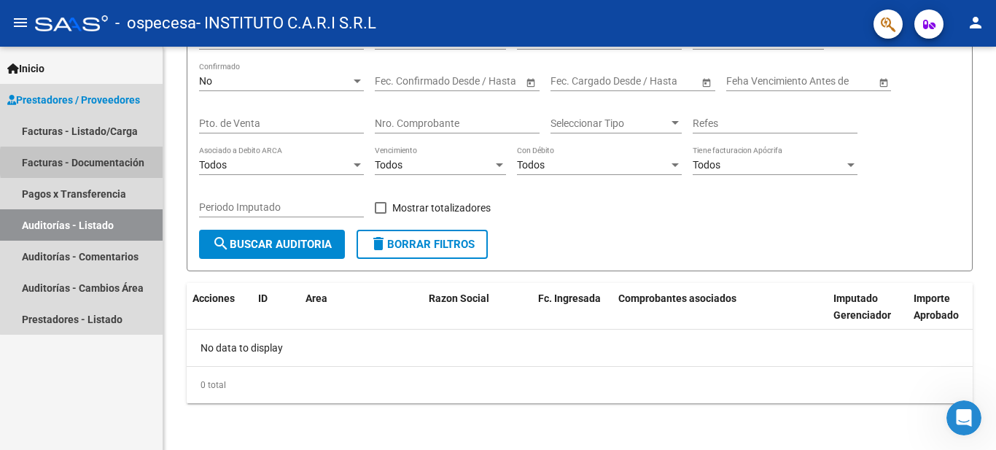
click at [116, 162] on link "Facturas - Documentación" at bounding box center [81, 162] width 163 height 31
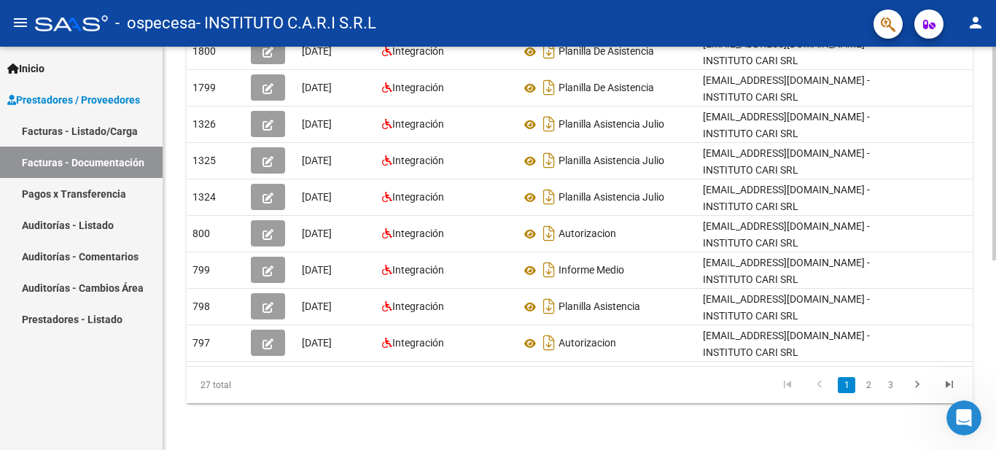
scroll to position [357, 0]
click at [995, 410] on div at bounding box center [995, 343] width 4 height 214
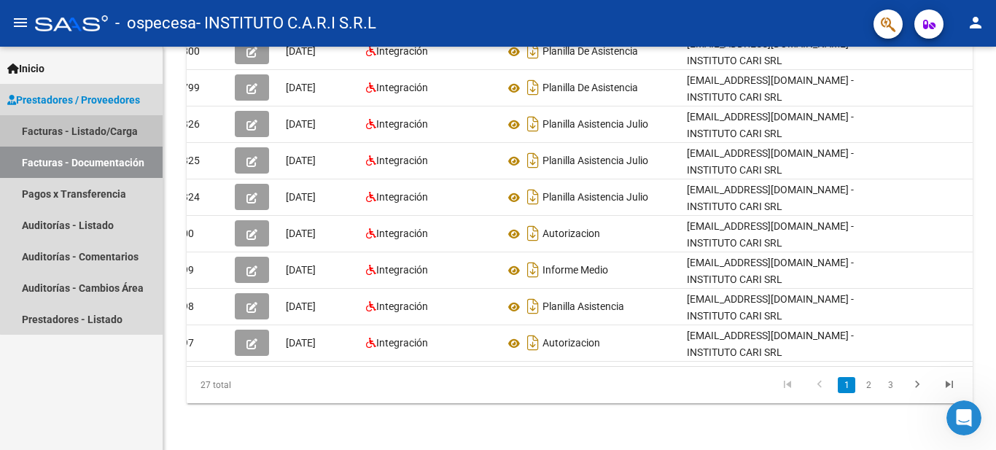
click at [127, 133] on link "Facturas - Listado/Carga" at bounding box center [81, 130] width 163 height 31
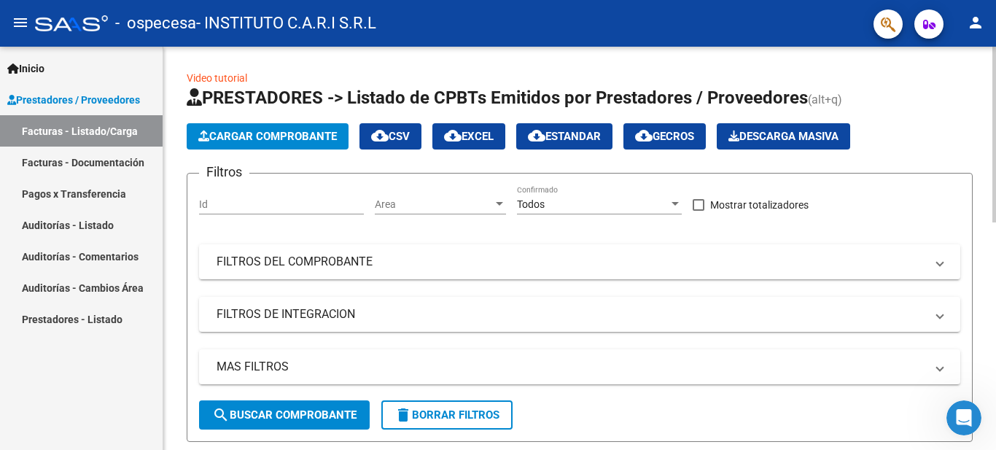
click at [995, 195] on div at bounding box center [995, 135] width 4 height 176
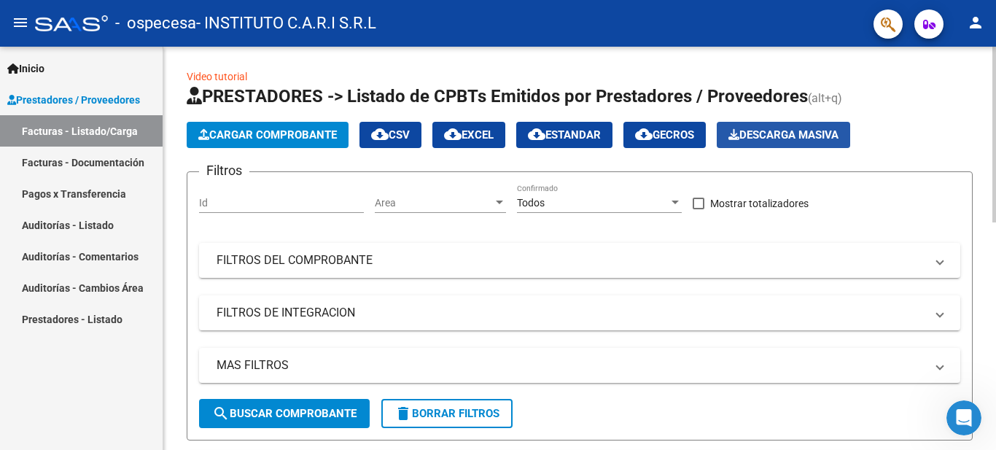
click at [798, 132] on span "Descarga Masiva" at bounding box center [784, 134] width 110 height 13
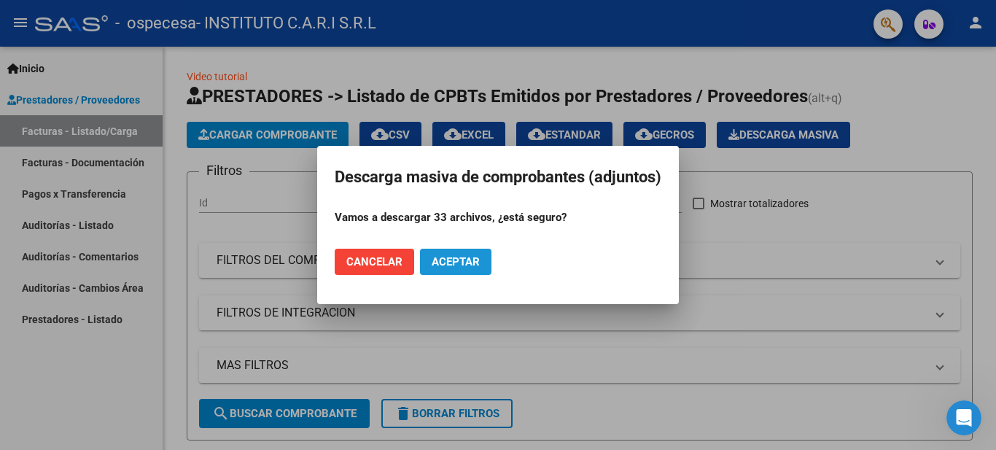
click at [457, 264] on span "Aceptar" at bounding box center [456, 261] width 48 height 13
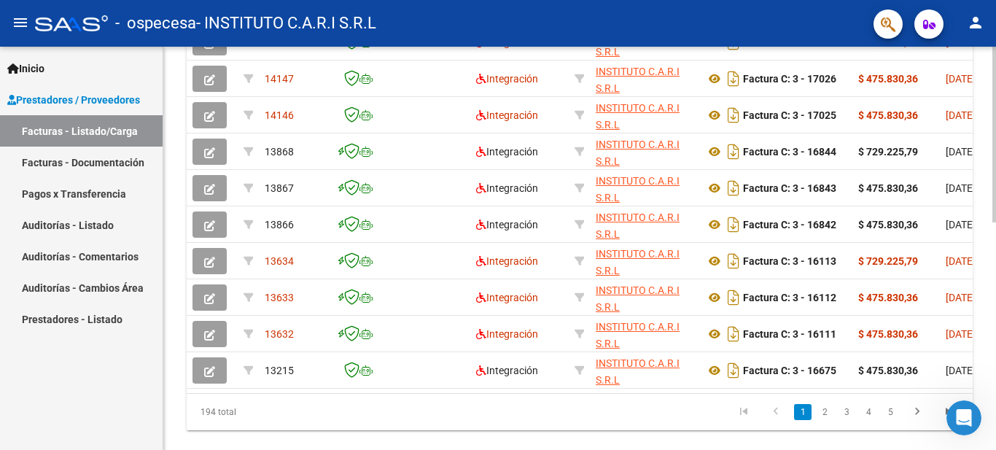
scroll to position [521, 0]
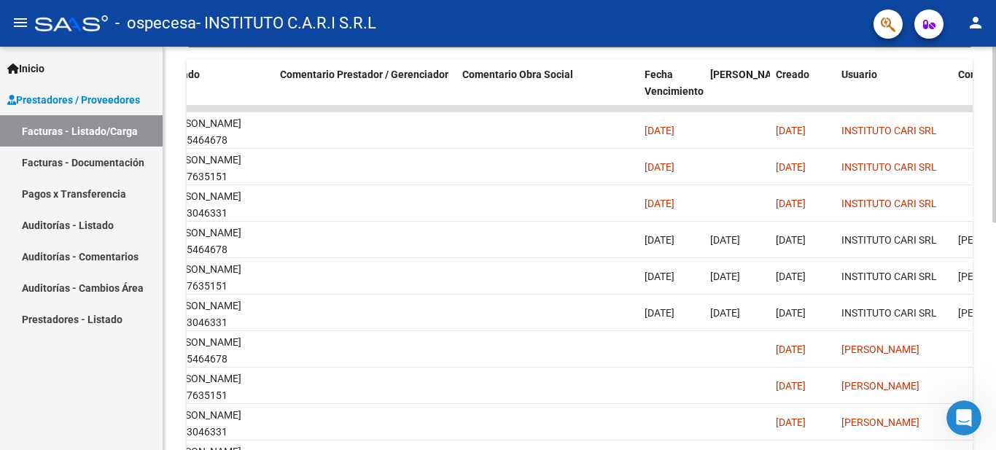
scroll to position [392, 0]
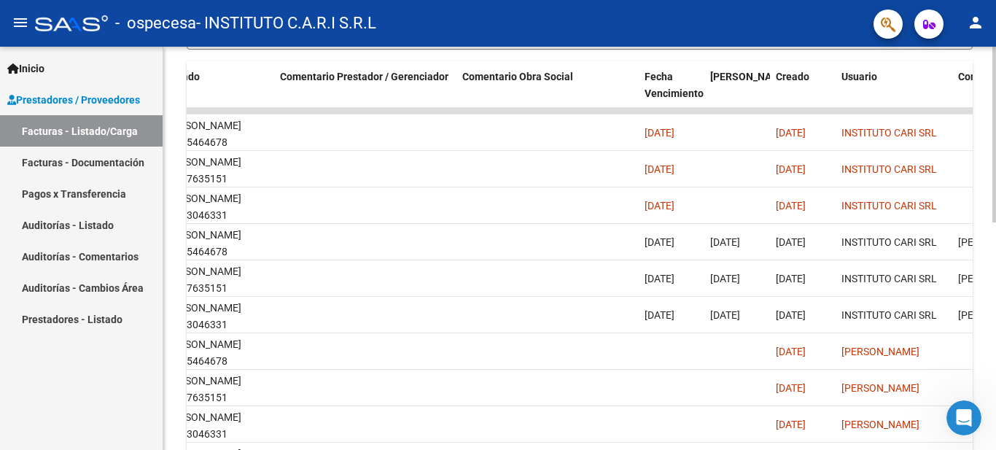
click at [995, 257] on div at bounding box center [995, 310] width 4 height 176
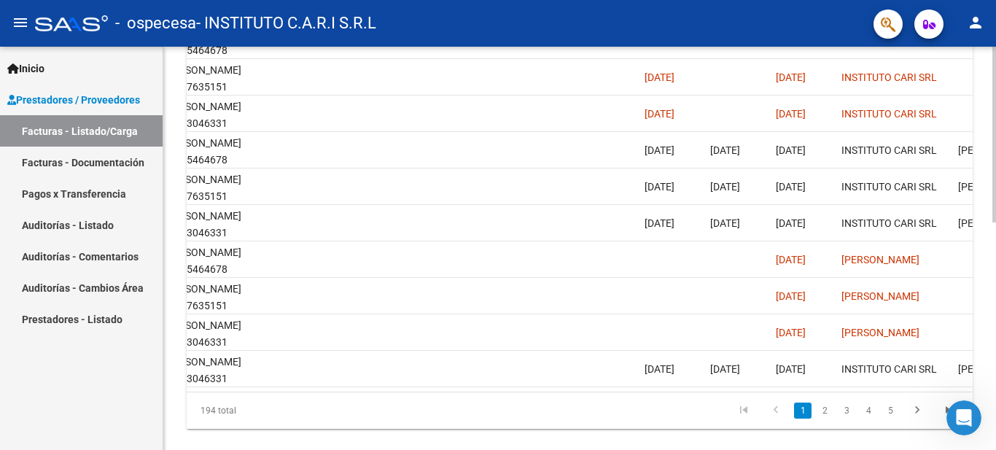
scroll to position [486, 0]
click at [982, 306] on div "Video tutorial PRESTADORES -> Listado de CPBTs Emitidos por Prestadores / Prove…" at bounding box center [581, 17] width 837 height 913
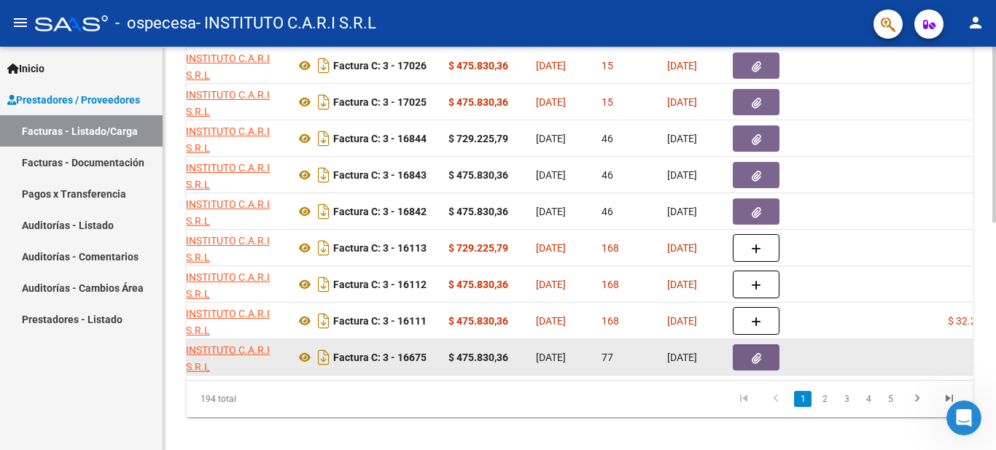
scroll to position [0, 419]
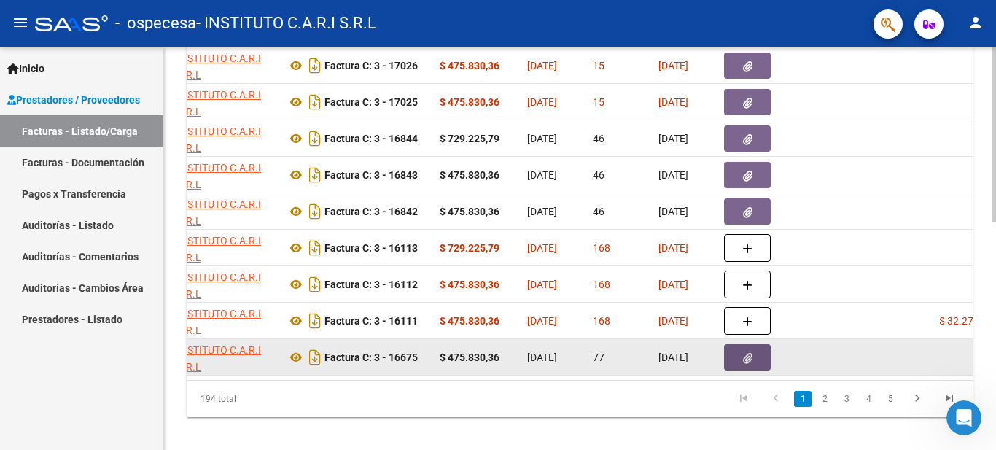
click at [747, 360] on icon "button" at bounding box center [747, 358] width 9 height 11
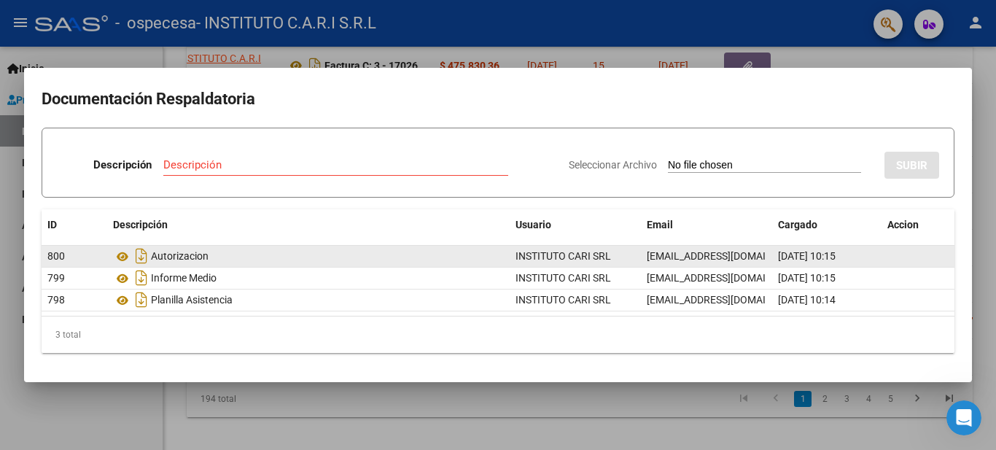
click at [333, 252] on div "Autorizacion" at bounding box center [308, 255] width 391 height 23
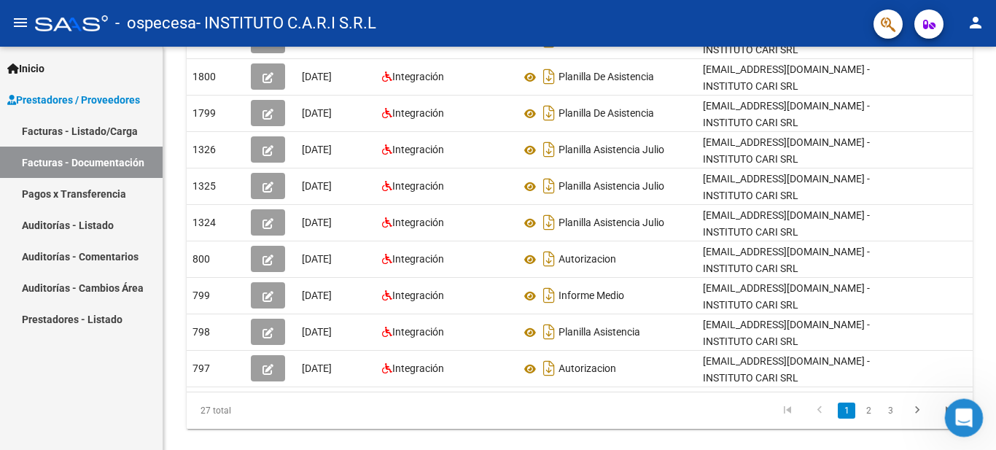
scroll to position [357, 0]
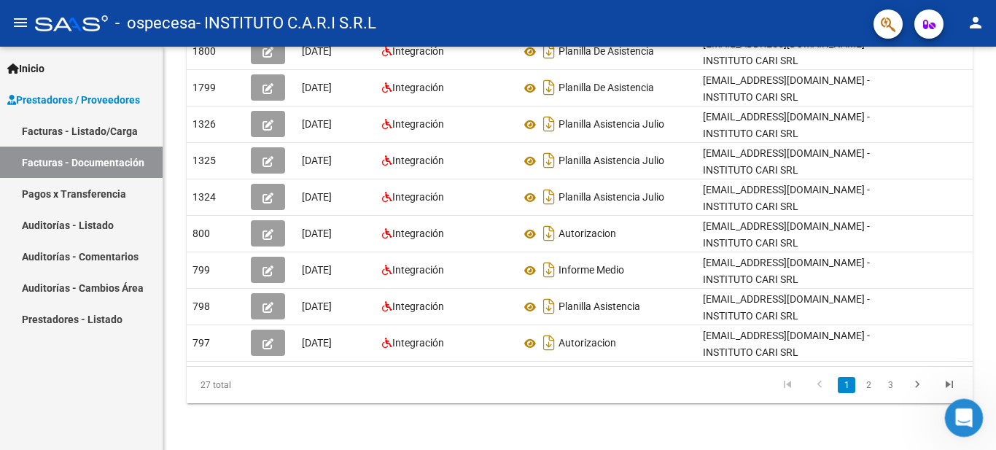
click at [945, 445] on div "PRESTADORES -> Comprobantes - Documentación Respaldatoria cloud_download Export…" at bounding box center [581, 75] width 837 height 749
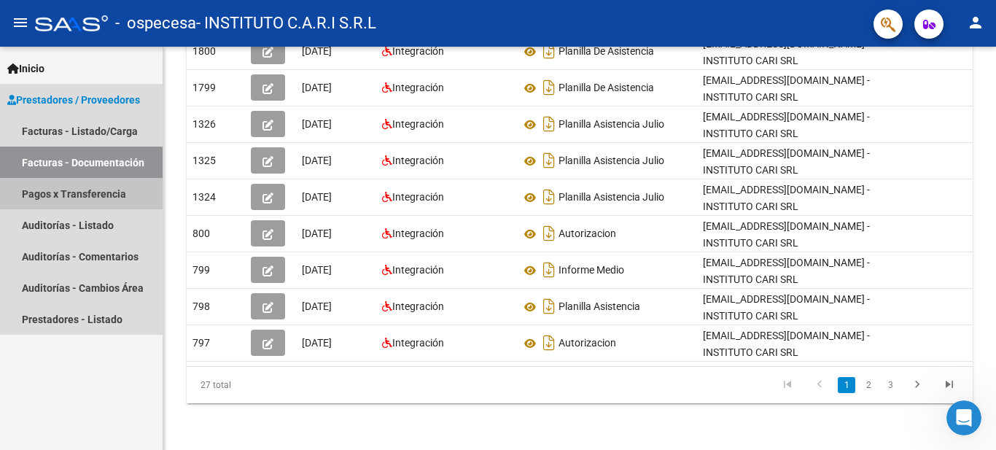
click at [82, 192] on link "Pagos x Transferencia" at bounding box center [81, 193] width 163 height 31
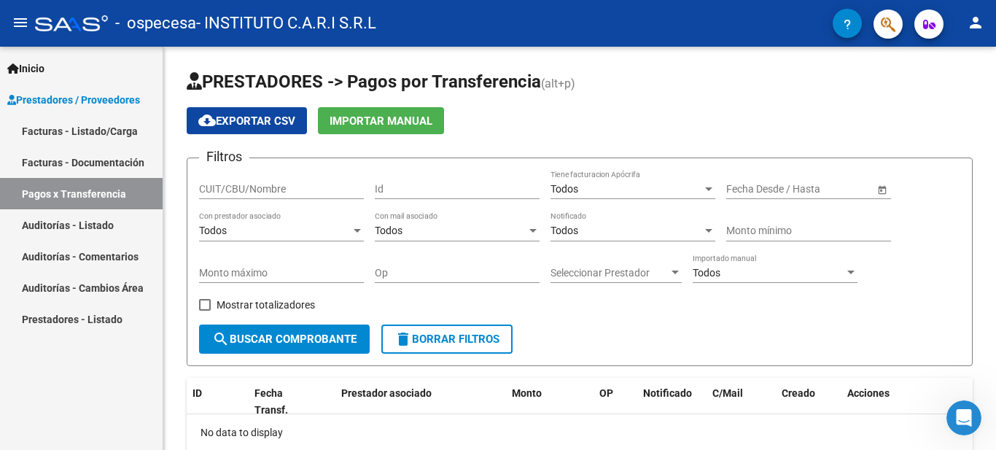
click at [93, 163] on link "Facturas - Documentación" at bounding box center [81, 162] width 163 height 31
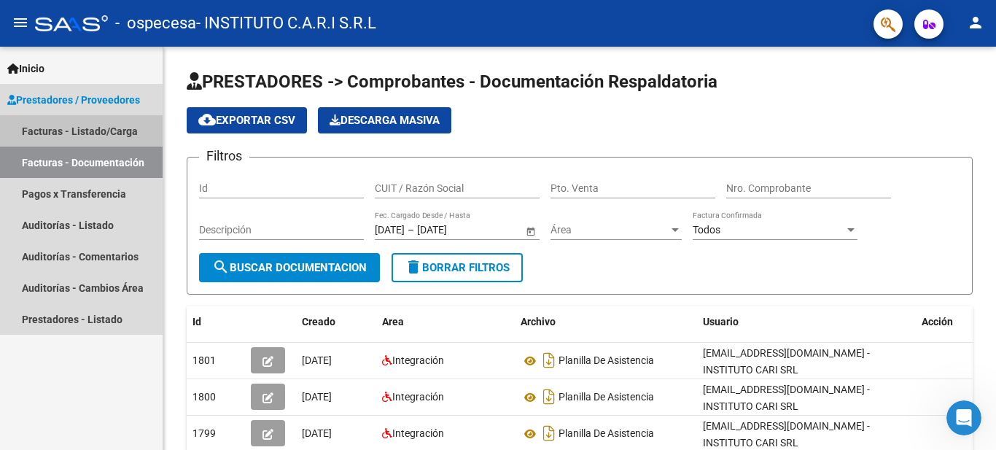
click at [98, 132] on link "Facturas - Listado/Carga" at bounding box center [81, 130] width 163 height 31
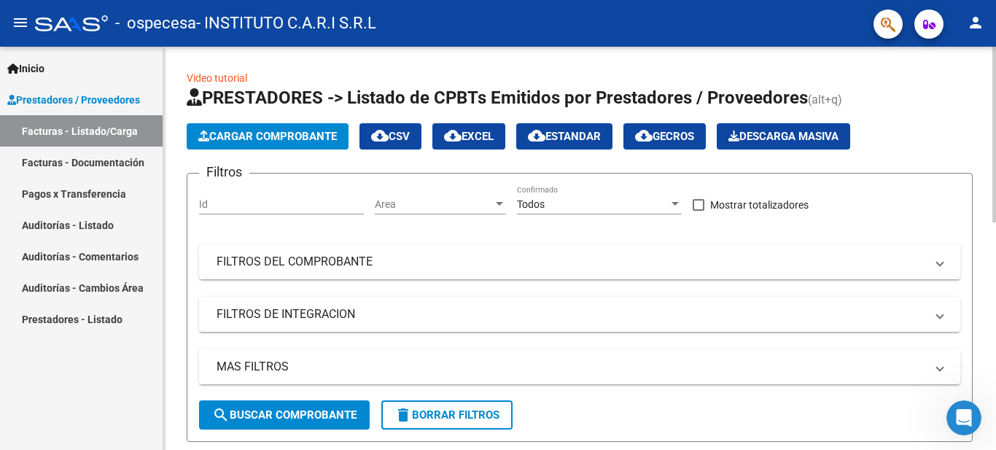
scroll to position [403, 0]
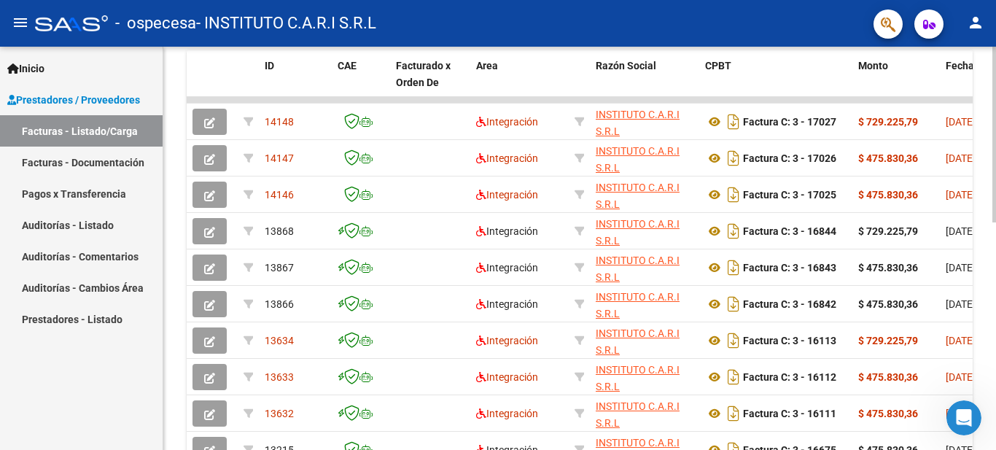
click at [982, 260] on div "Video tutorial PRESTADORES -> Listado de CPBTs Emitidos por Prestadores / Prove…" at bounding box center [581, 99] width 837 height 913
click at [995, 276] on div at bounding box center [995, 315] width 4 height 176
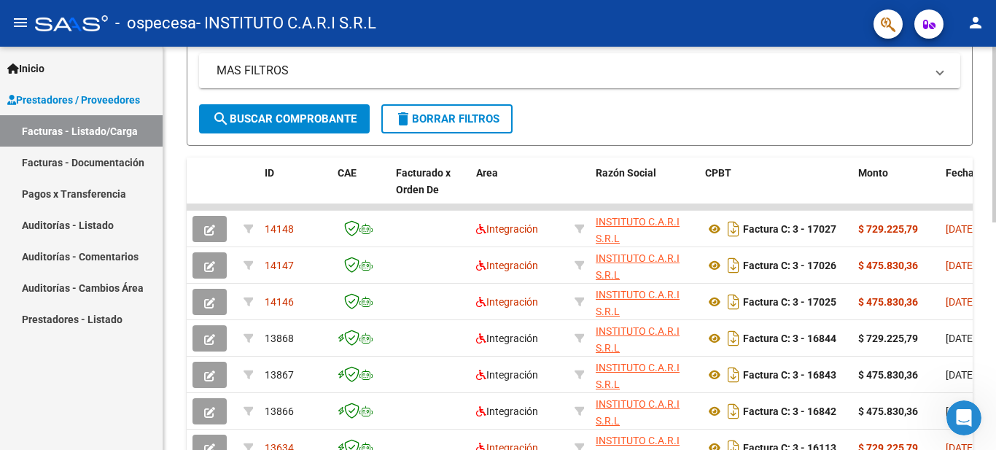
scroll to position [293, 0]
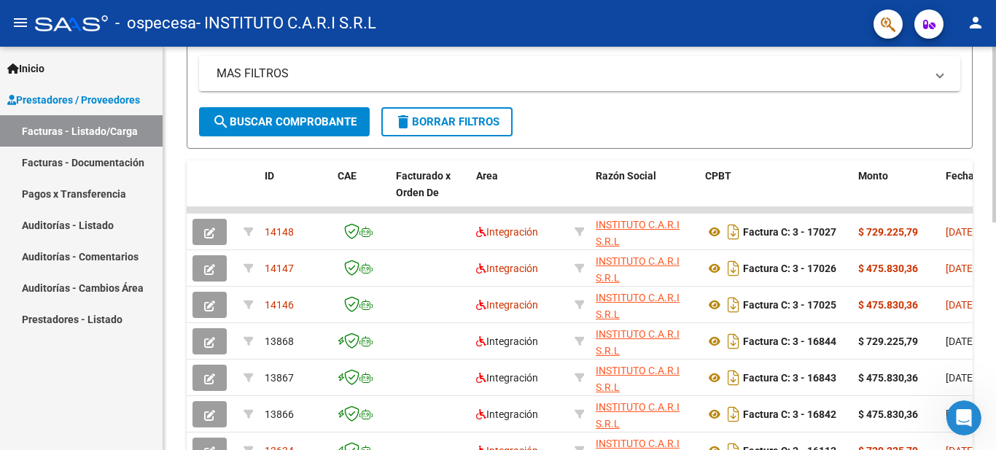
click at [995, 240] on div at bounding box center [995, 265] width 4 height 176
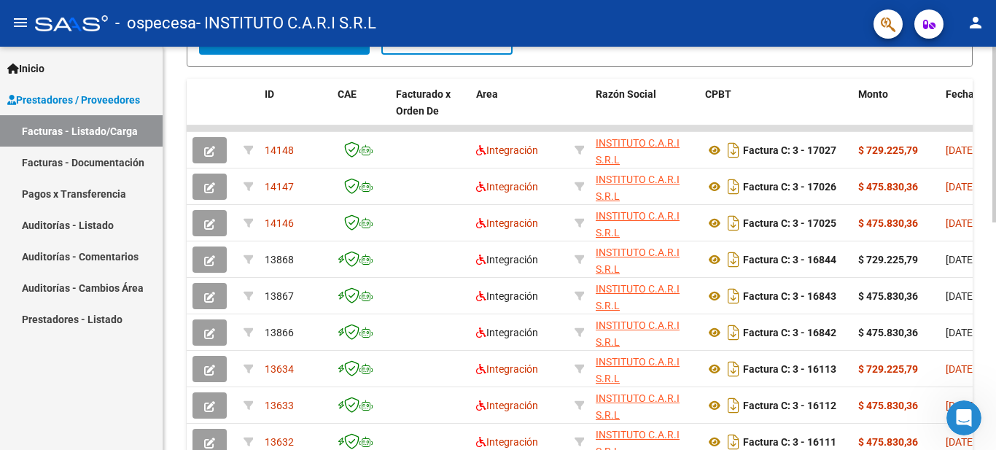
click at [984, 276] on div "Video tutorial PRESTADORES -> Listado de CPBTs Emitidos por Prestadores / Prove…" at bounding box center [581, 128] width 837 height 913
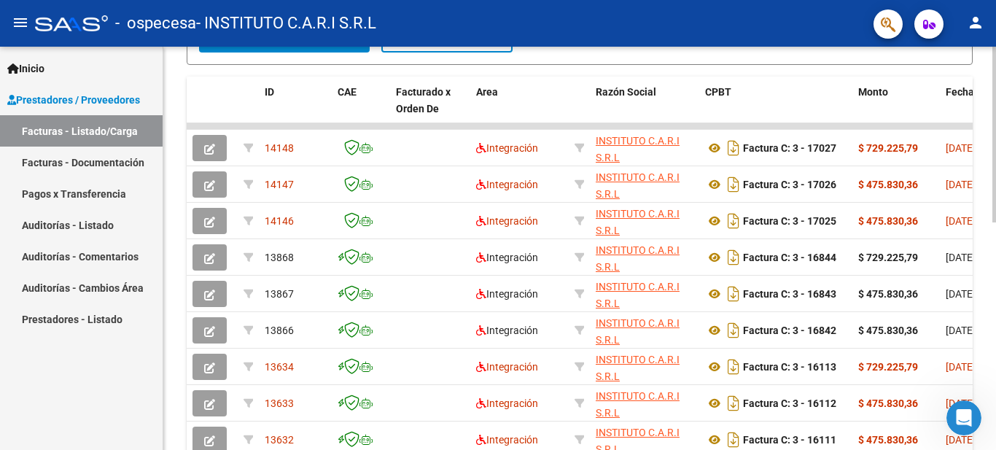
click at [984, 276] on div "Video tutorial PRESTADORES -> Listado de CPBTs Emitidos por Prestadores / Prove…" at bounding box center [579, 126] width 833 height 913
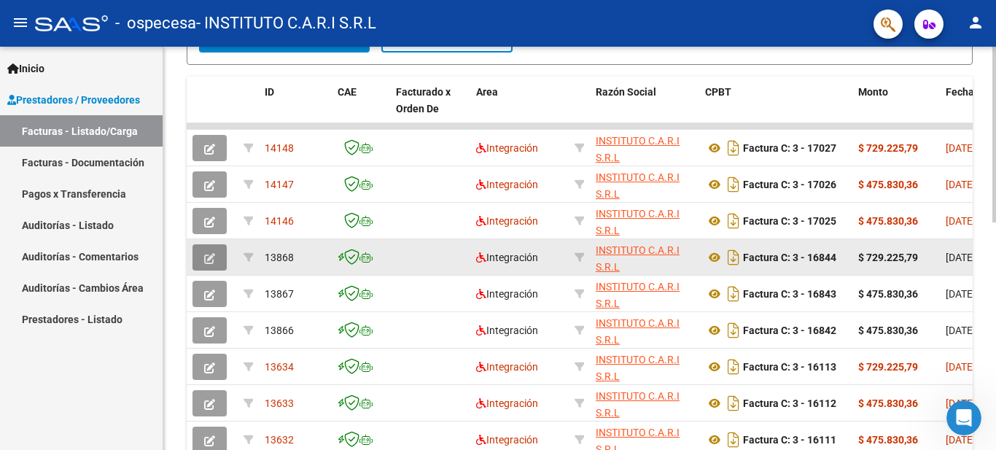
click at [211, 253] on icon "button" at bounding box center [209, 258] width 11 height 11
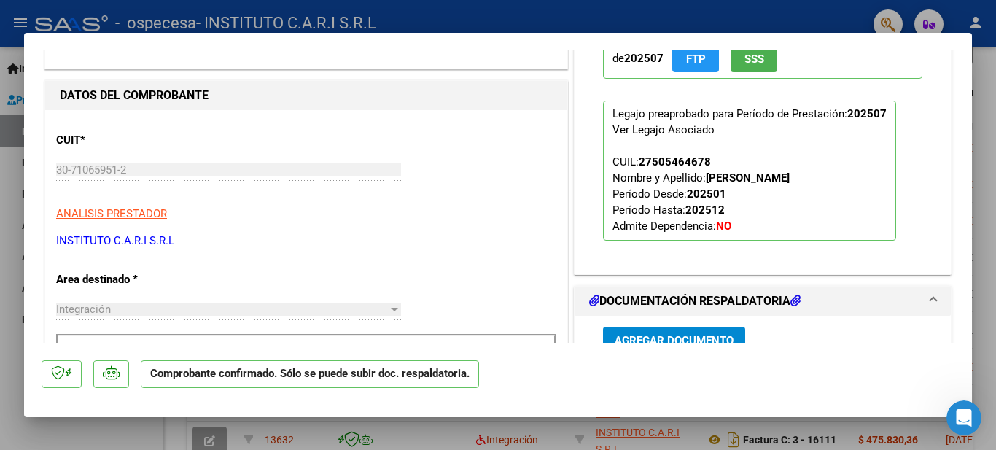
scroll to position [341, 0]
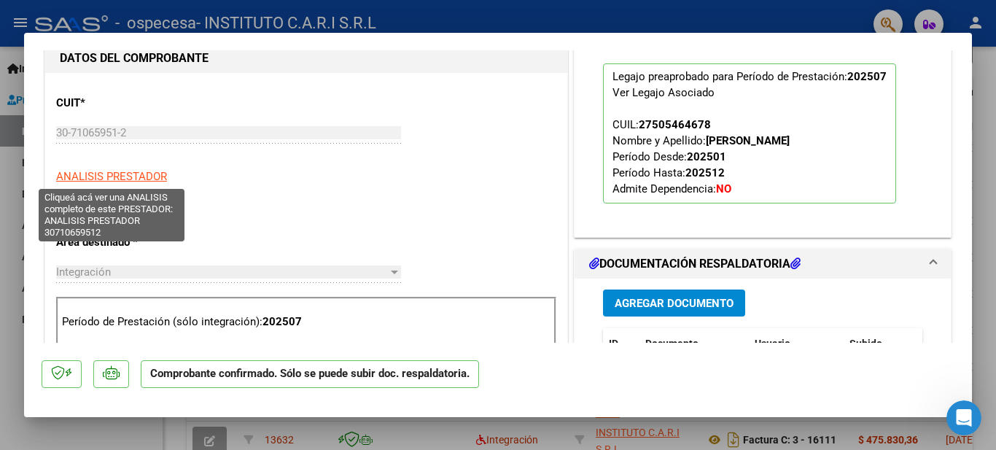
click at [119, 174] on span "ANALISIS PRESTADOR" at bounding box center [111, 176] width 111 height 13
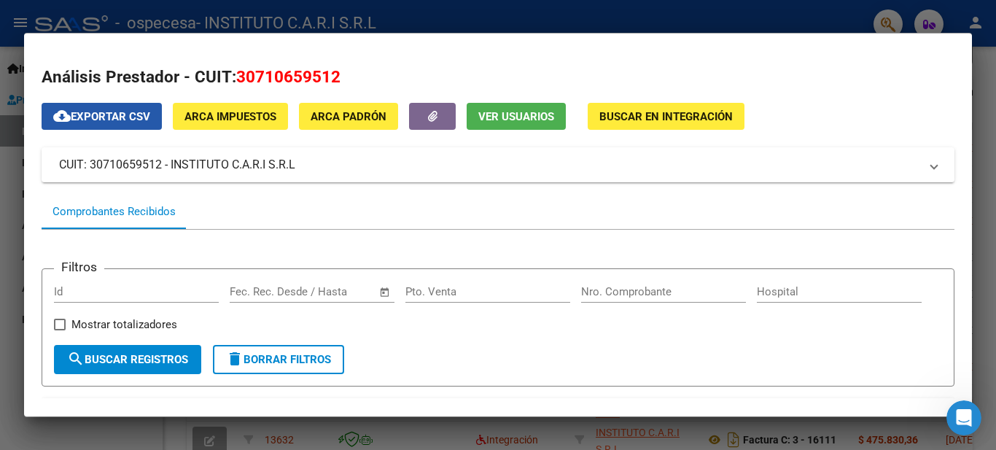
click at [134, 114] on span "cloud_download Exportar CSV" at bounding box center [101, 116] width 97 height 13
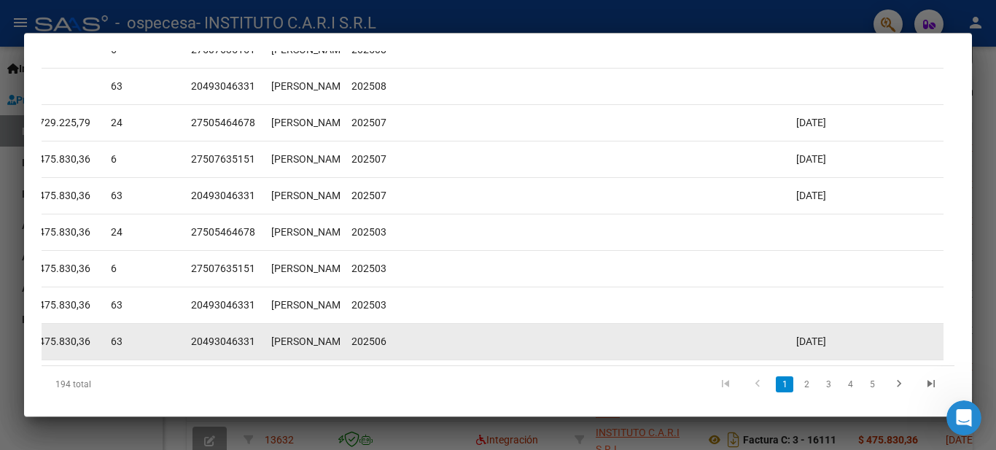
scroll to position [478, 0]
